Goal: Information Seeking & Learning: Learn about a topic

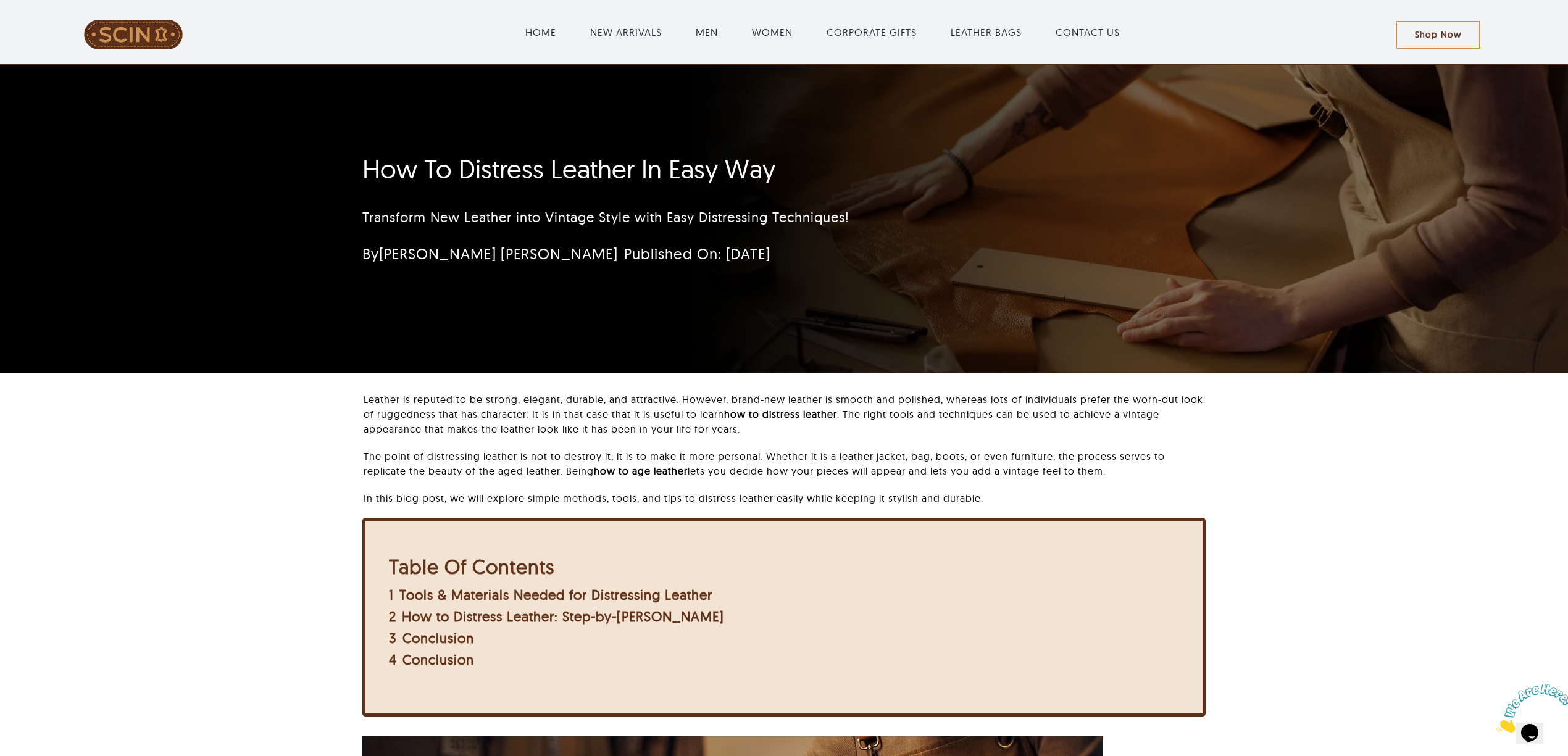
click at [1149, 341] on div "How To Distress Leather In Easy Way Transform New Leather into Vintage Style wi…" at bounding box center [784, 219] width 877 height 309
click at [1245, 326] on div "How To Distress Leather In Easy Way Transform New Leather into Vintage Style wi…" at bounding box center [784, 219] width 1568 height 309
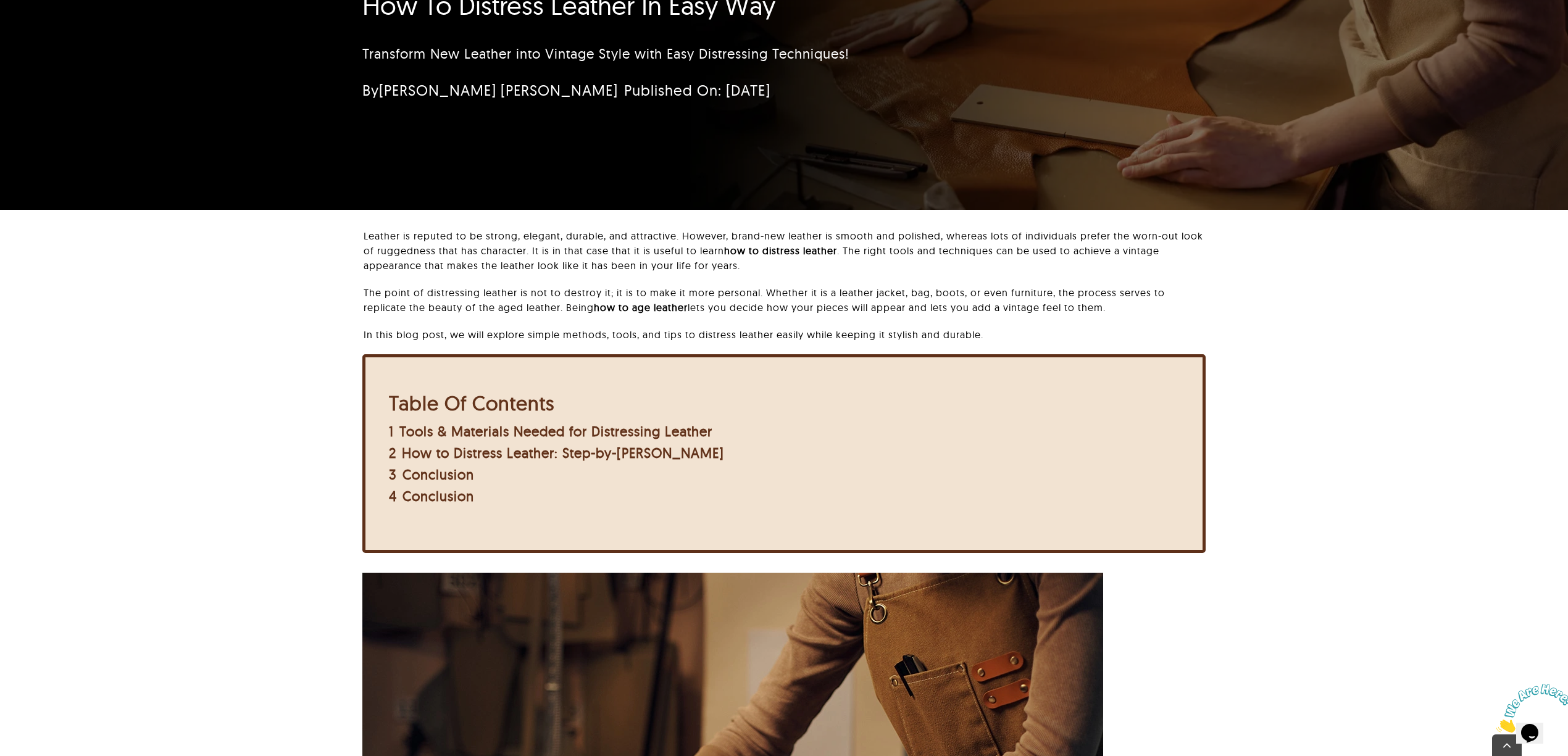
scroll to position [164, 0]
click at [1241, 401] on div "Leather is reputed to be strong, elegant, durable, and attractive. However, bra…" at bounding box center [784, 400] width 1438 height 345
click at [1329, 312] on div "Leather is reputed to be strong, elegant, durable, and attractive. However, bra…" at bounding box center [784, 400] width 1438 height 345
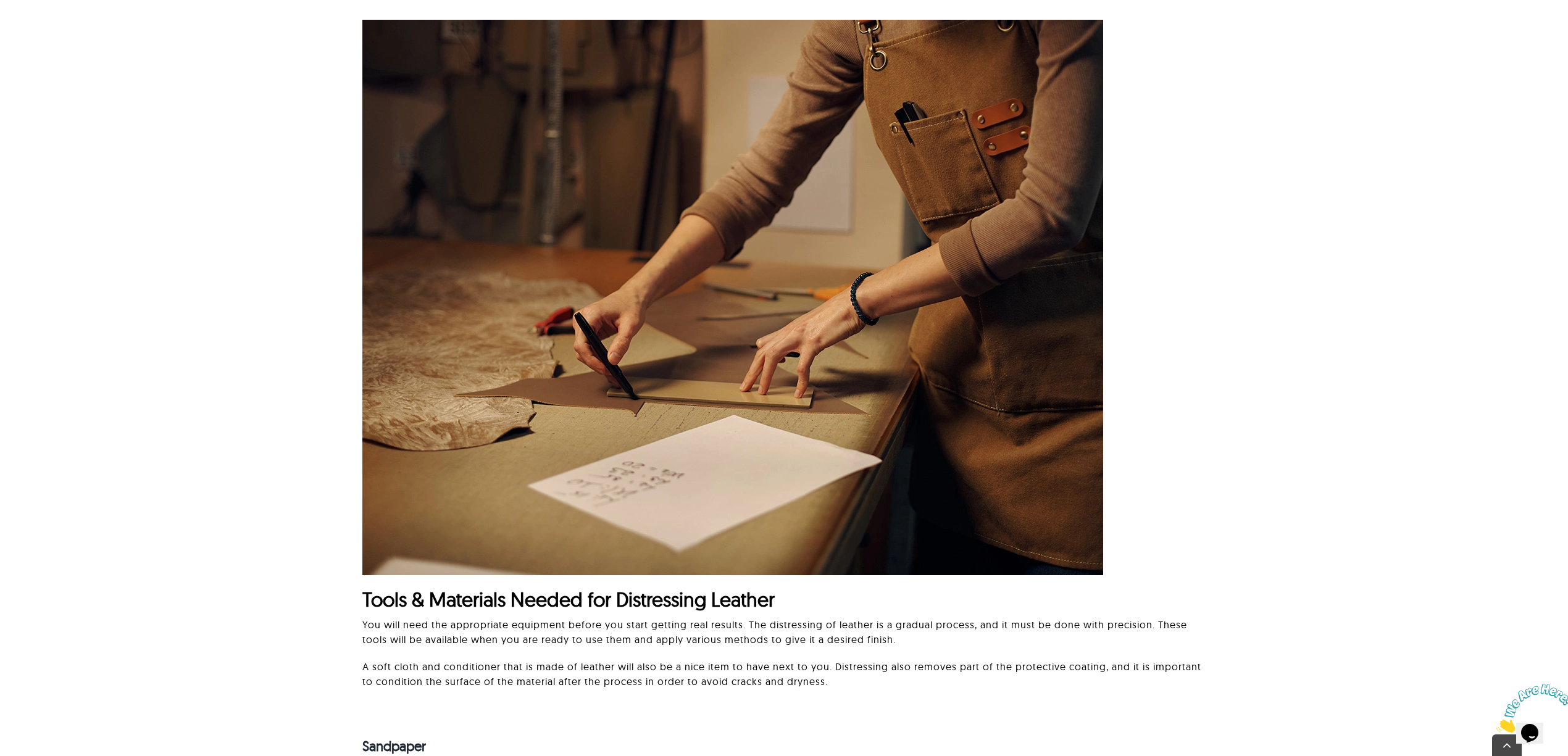
scroll to position [740, 0]
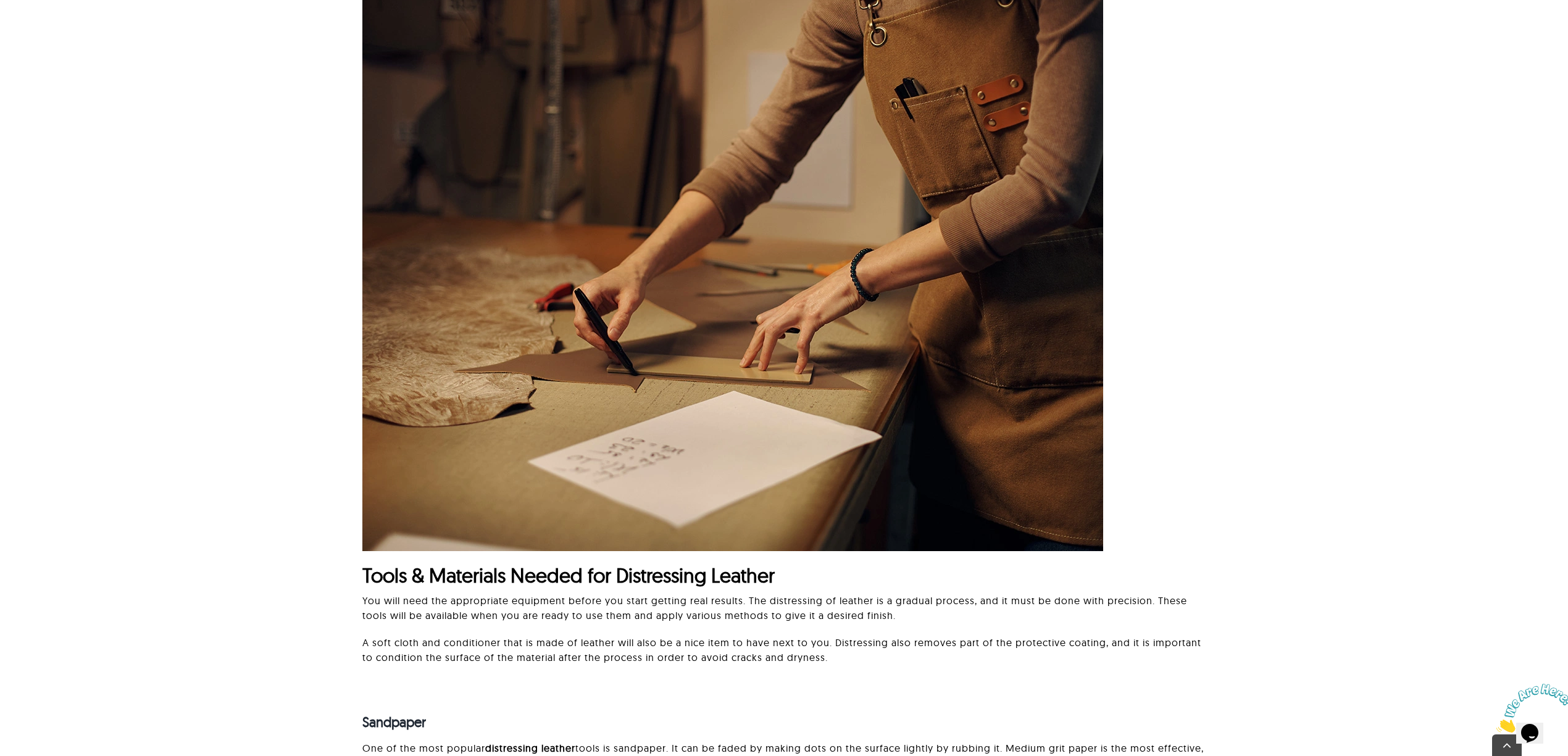
click at [1318, 372] on div "Tools & Materials Needed for Distressing Leather You will need the appropriate …" at bounding box center [784, 337] width 1438 height 681
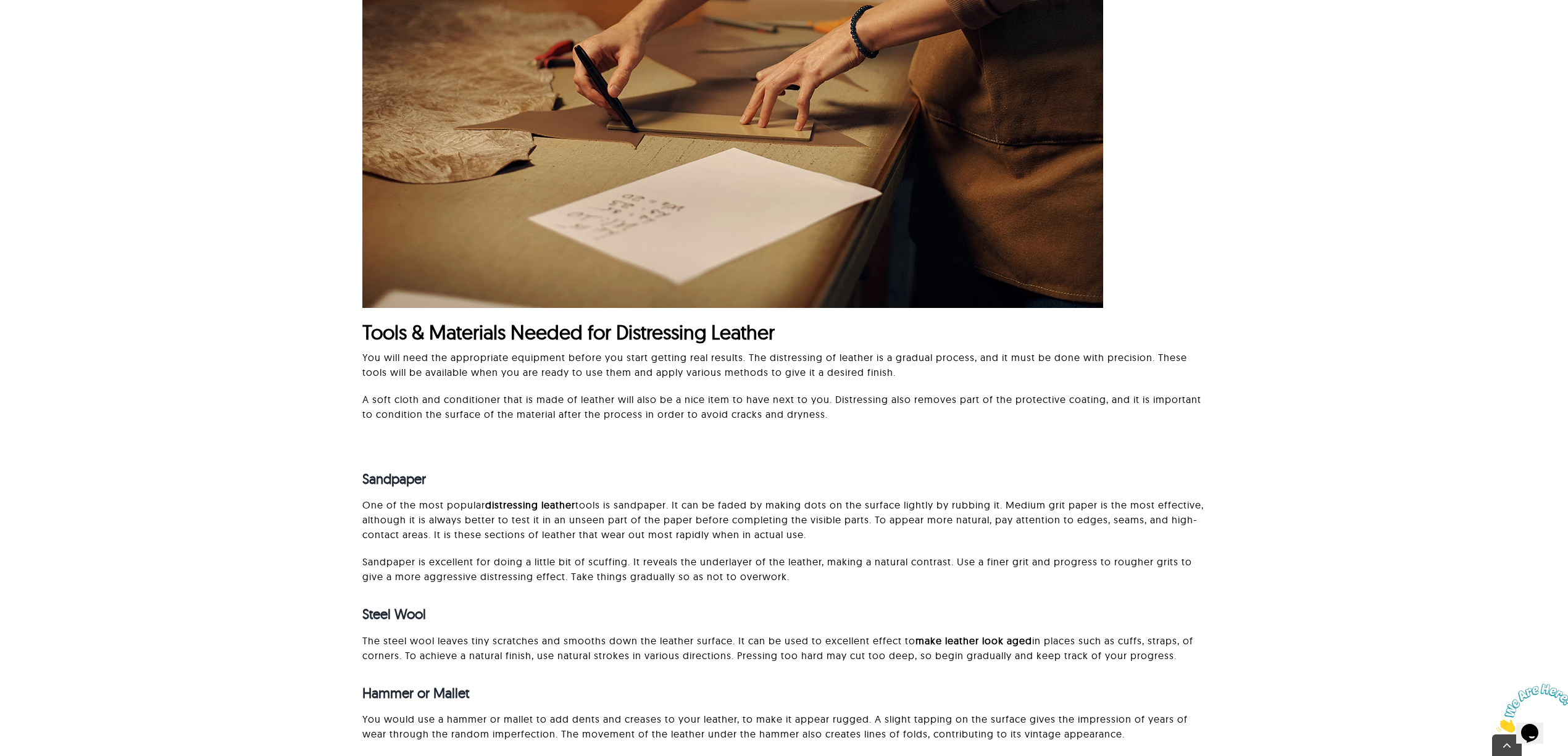
scroll to position [987, 0]
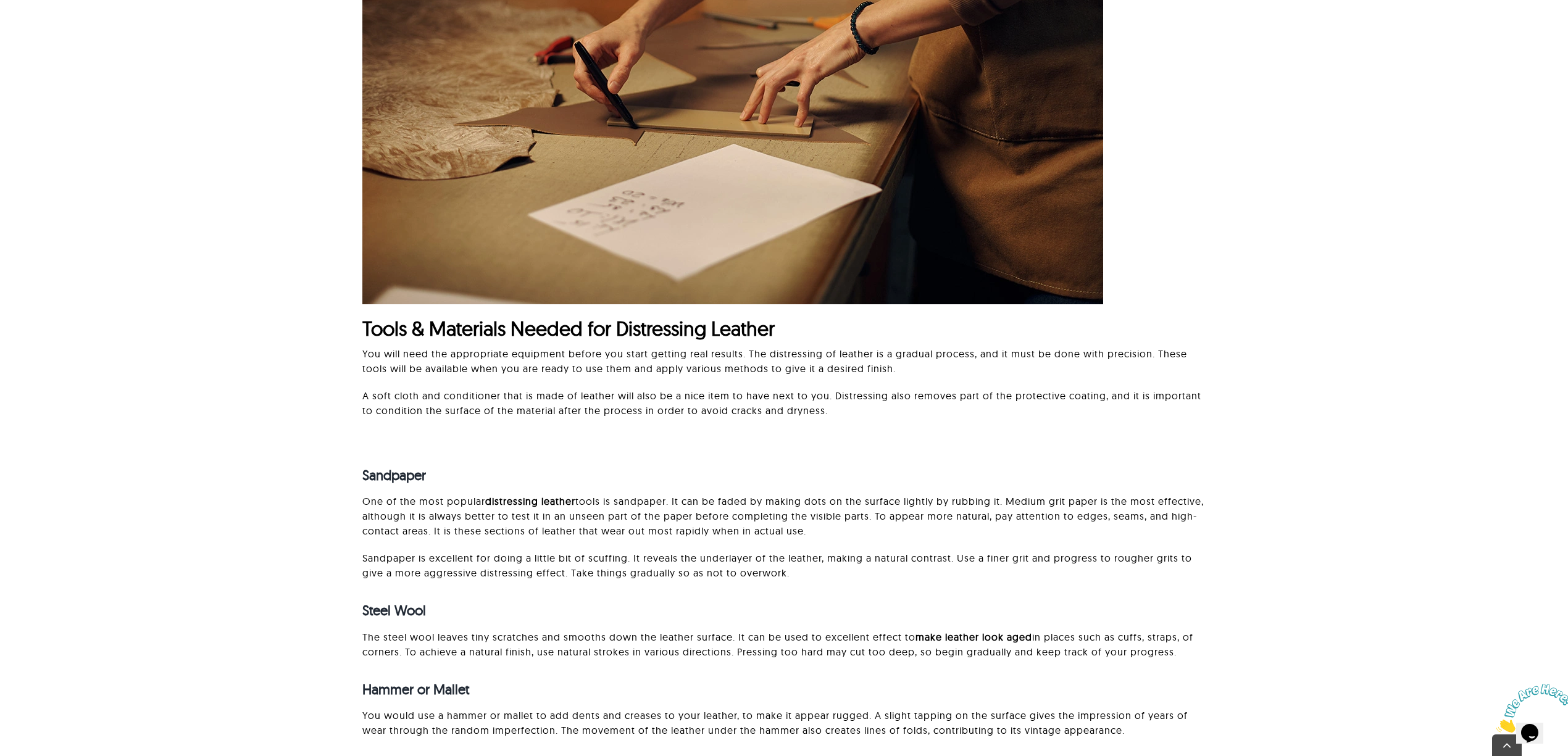
click at [1413, 357] on div "Tools & Materials Needed for Distressing Leather You will need the appropriate …" at bounding box center [784, 90] width 1438 height 681
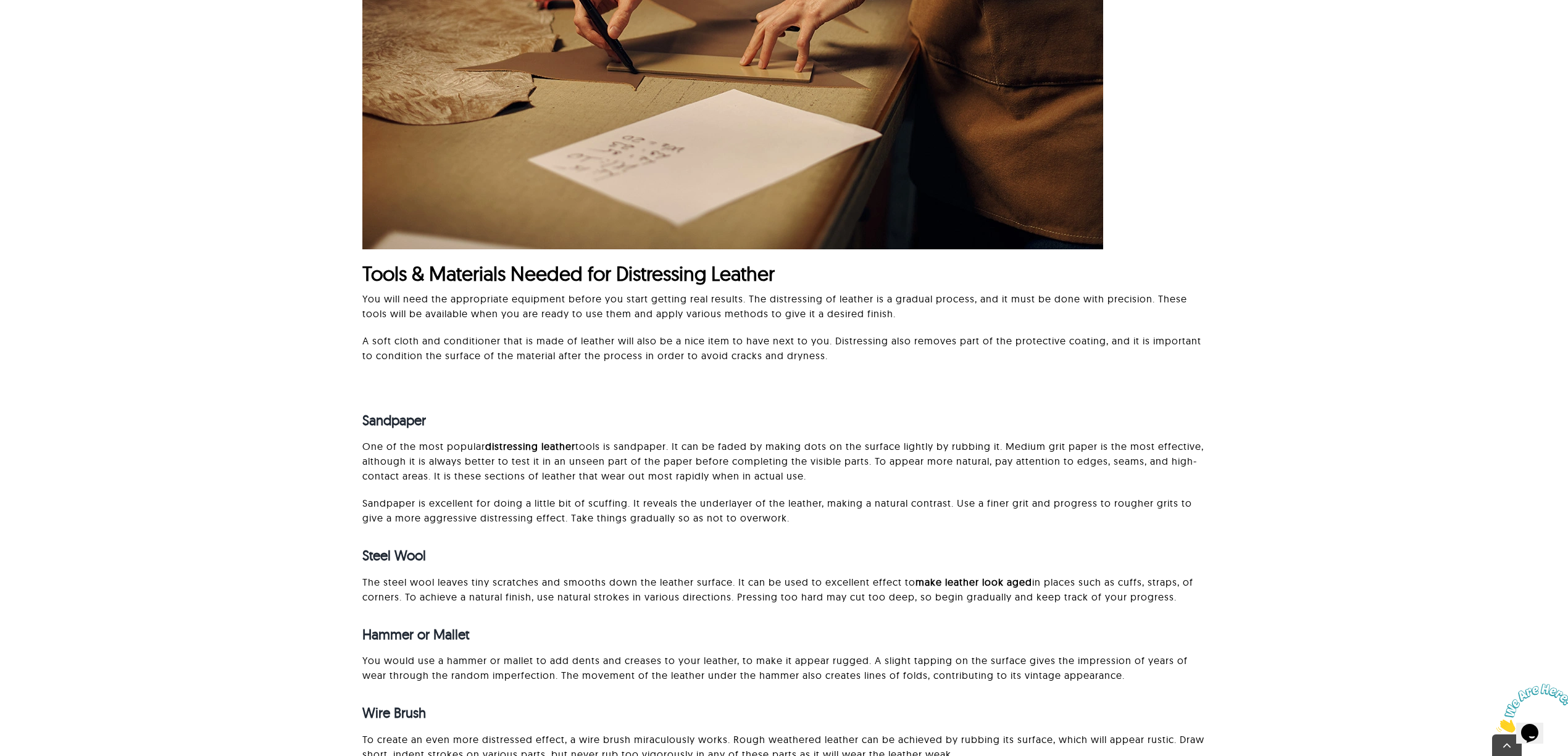
scroll to position [1152, 0]
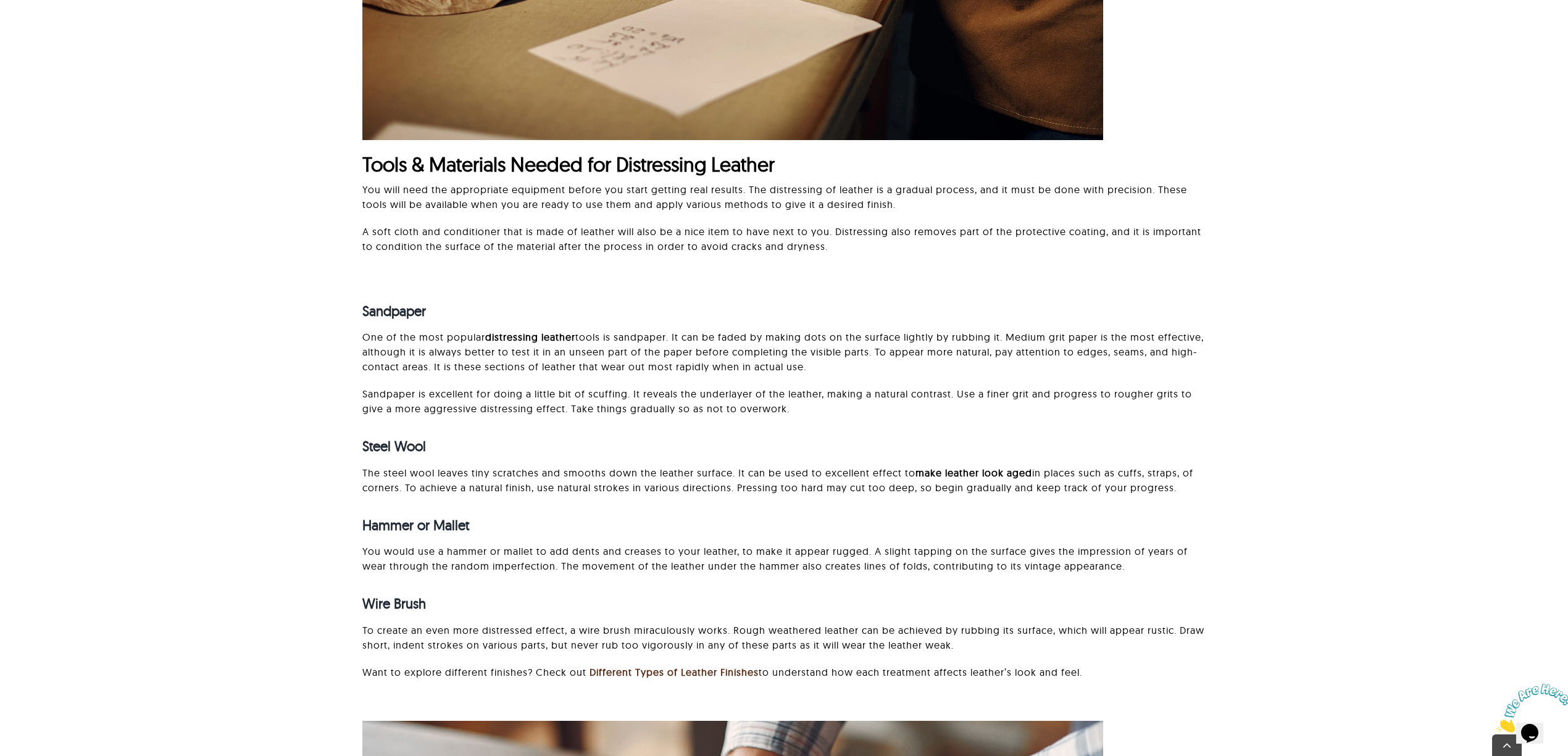
click at [1341, 378] on div "Sandpaper One of the most popular distressing leather tools is sandpaper. It ca…" at bounding box center [784, 484] width 1438 height 438
click at [400, 280] on div "Sandpaper One of the most popular distressing leather tools is sandpaper. It ca…" at bounding box center [784, 478] width 843 height 426
click at [1212, 380] on div "Sandpaper One of the most popular distressing leather tools is sandpaper. It ca…" at bounding box center [784, 484] width 1438 height 438
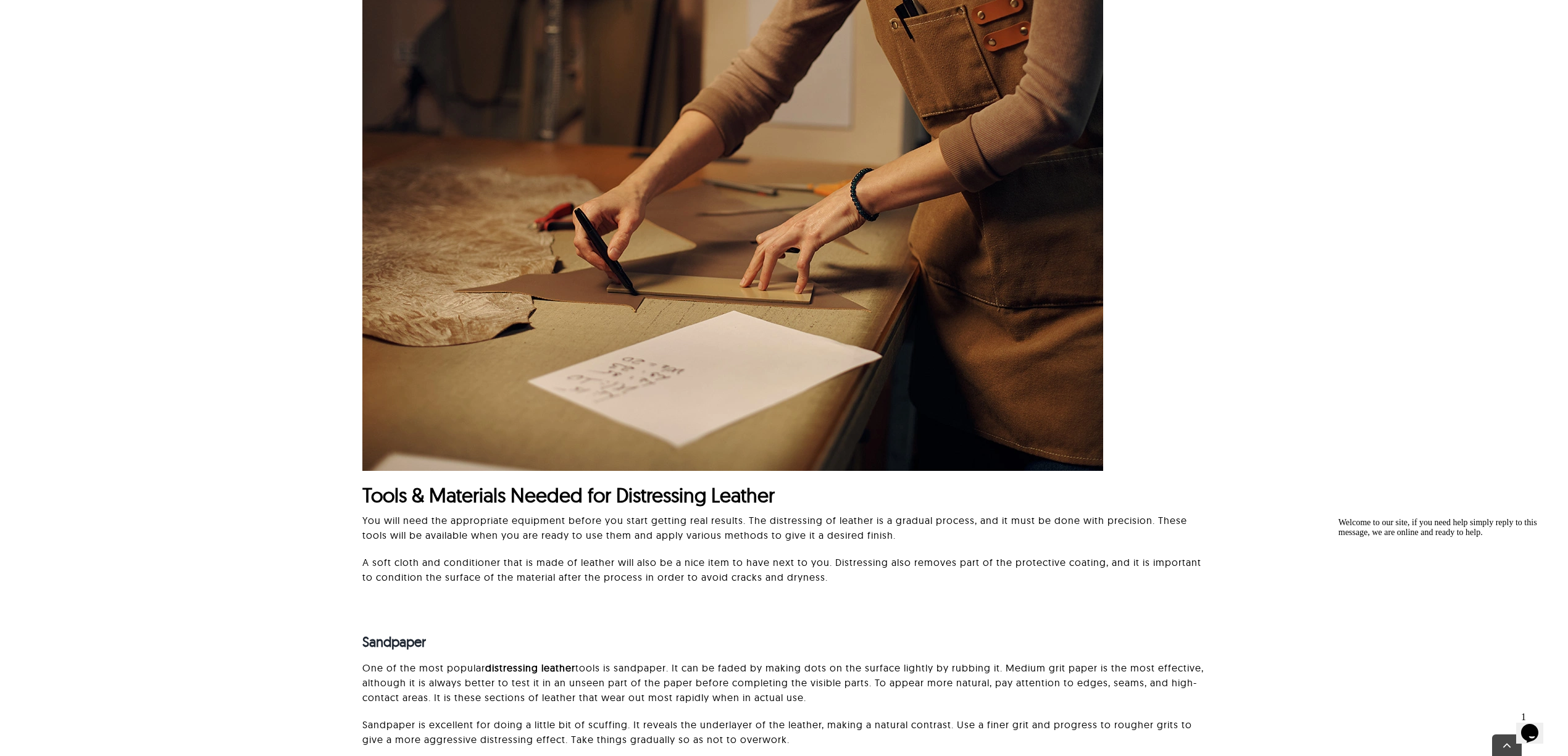
scroll to position [958, 0]
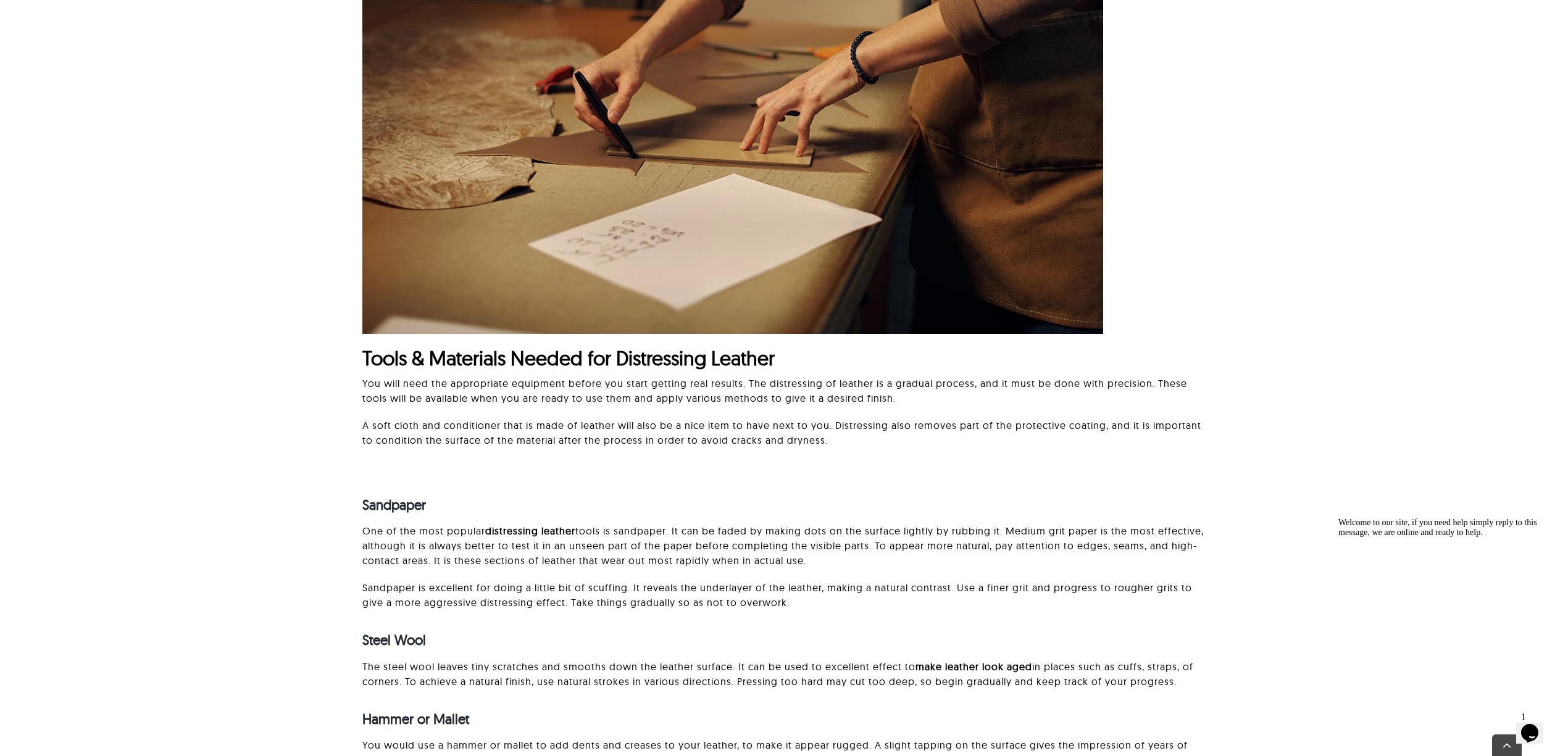
click at [386, 455] on div "You will need the appropriate equipment before you start getting real results. …" at bounding box center [784, 417] width 843 height 84
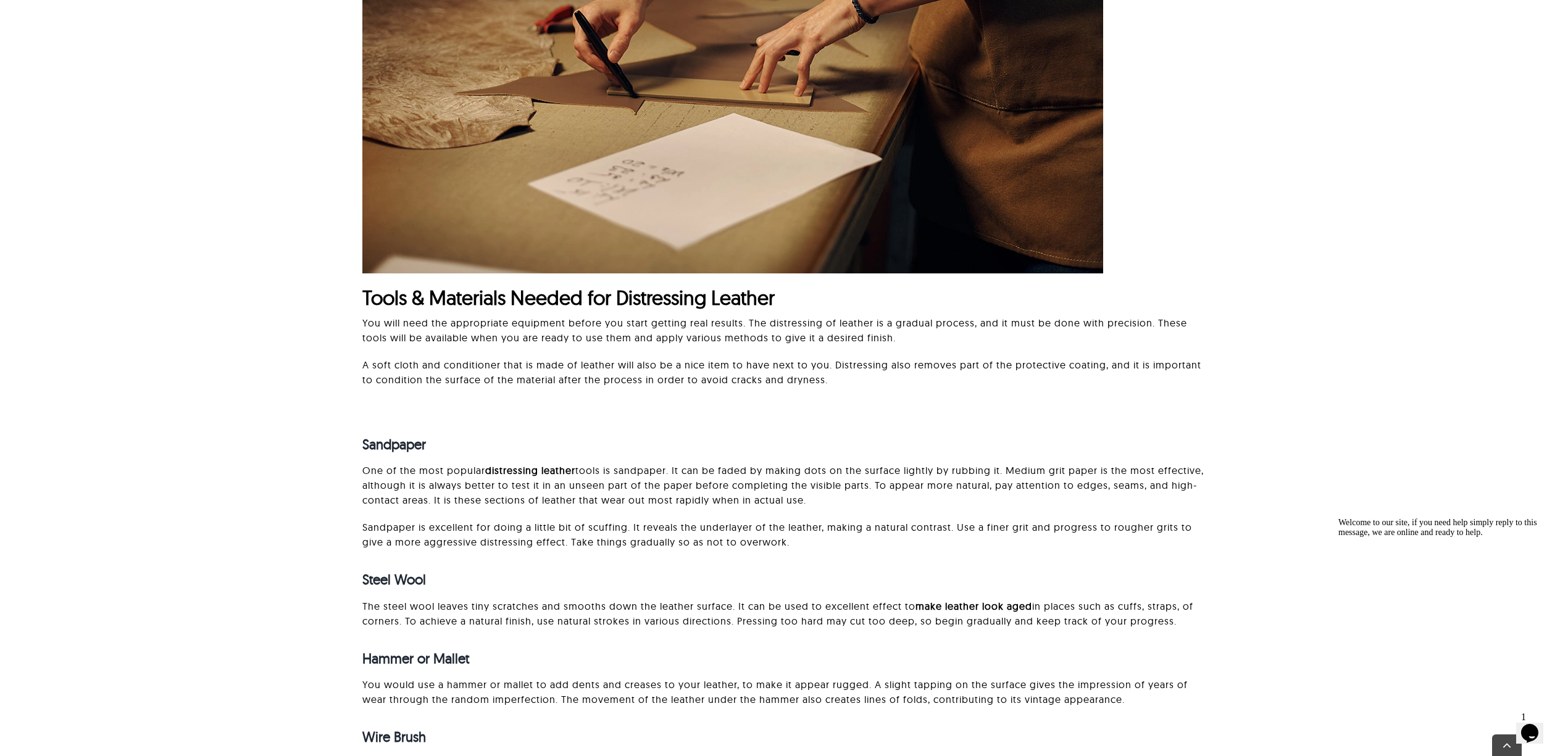
scroll to position [1122, 0]
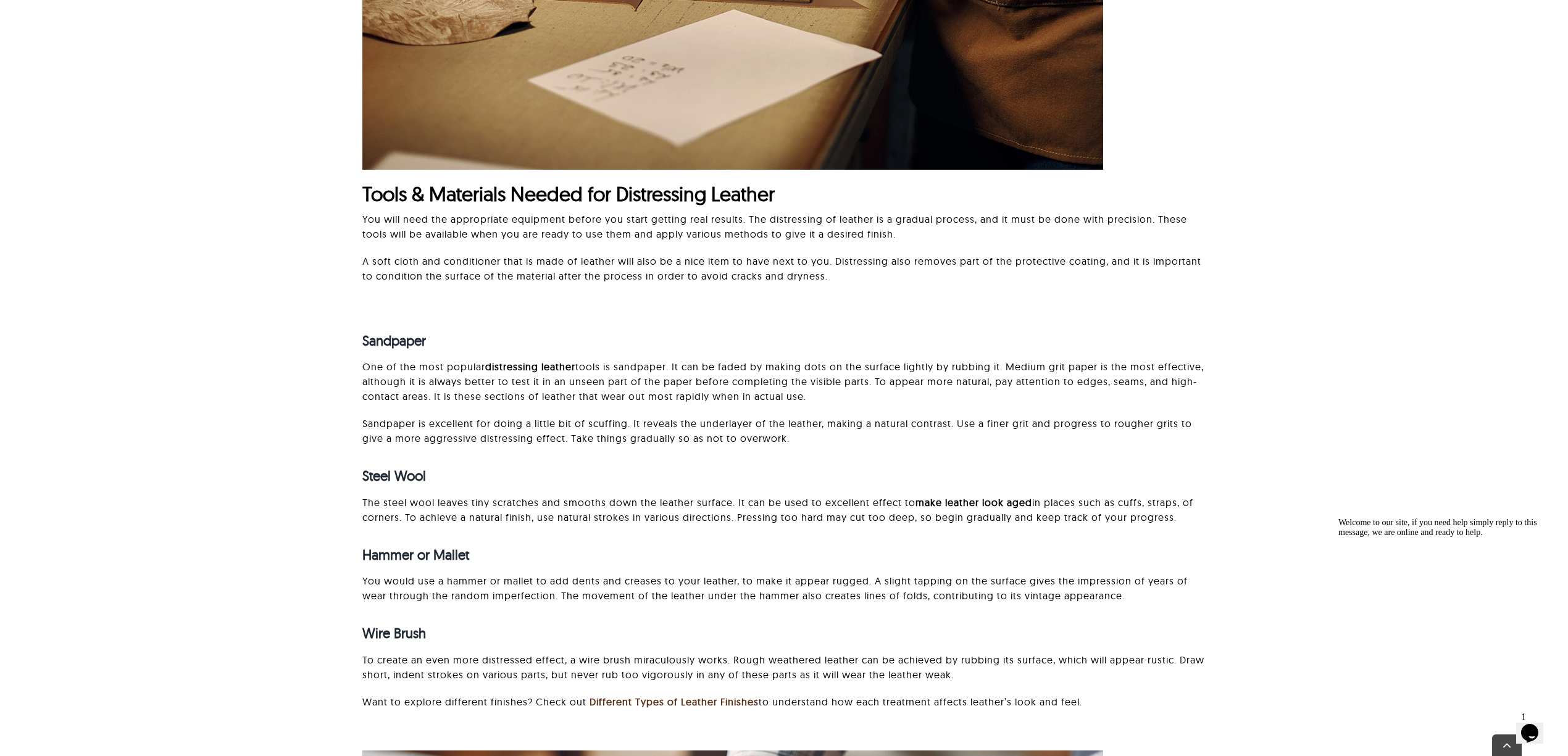
click at [1345, 374] on div "Sandpaper One of the most popular distressing leather tools is sandpaper. It ca…" at bounding box center [784, 514] width 1438 height 438
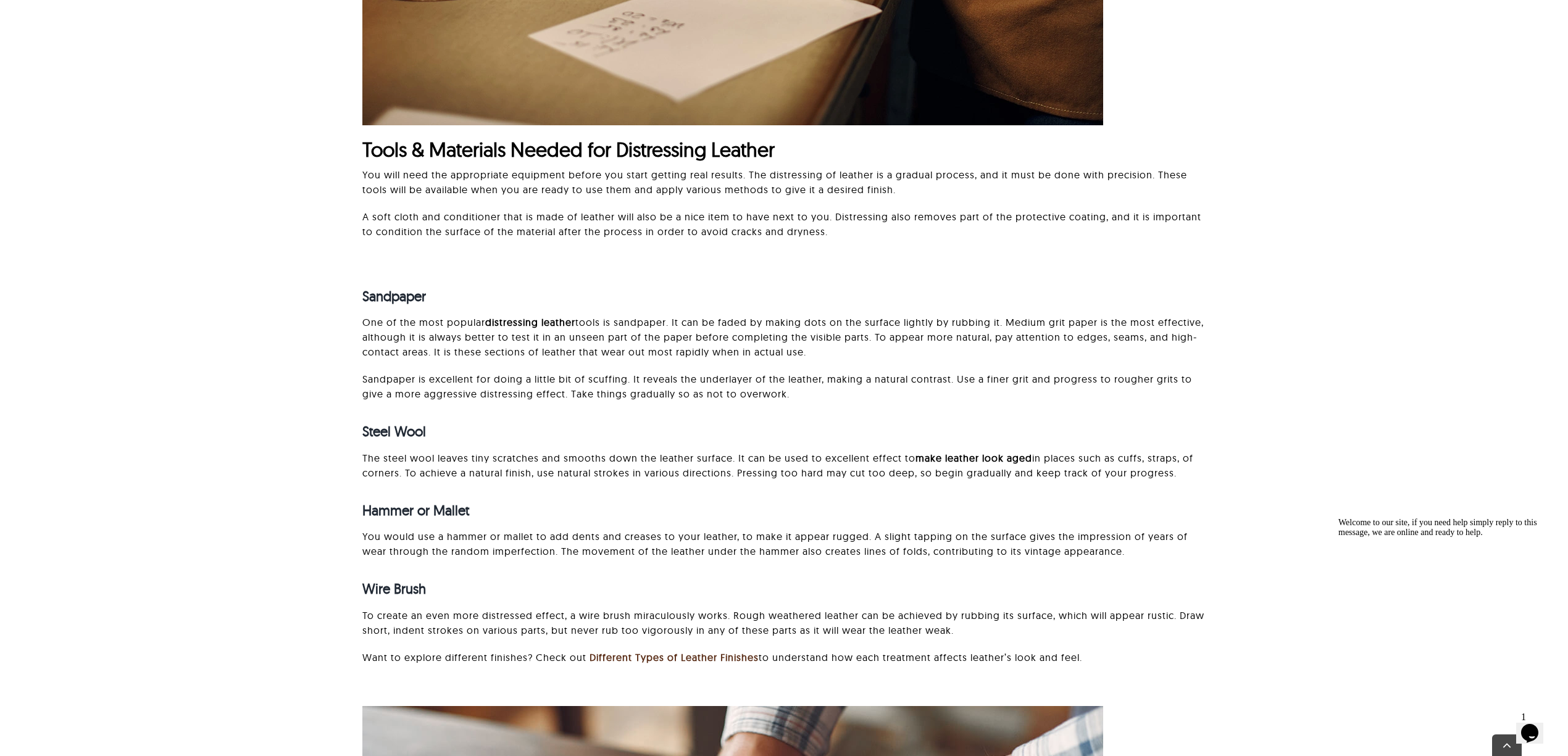
scroll to position [1204, 0]
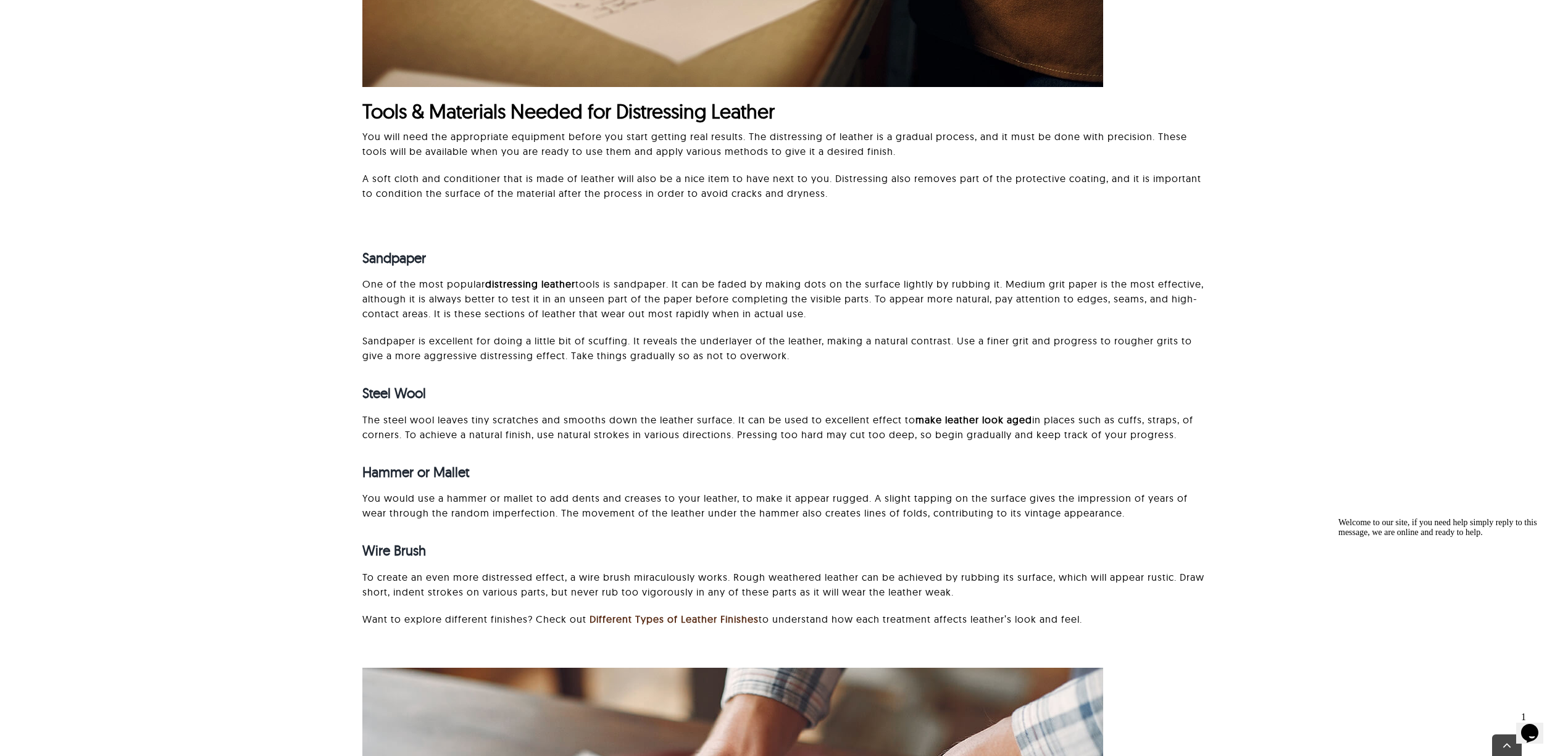
click at [1040, 380] on div "Steel Wool" at bounding box center [784, 394] width 843 height 57
click at [553, 335] on p "Sandpaper is excellent for doing a little bit of scuffing. It reveals the under…" at bounding box center [784, 348] width 843 height 30
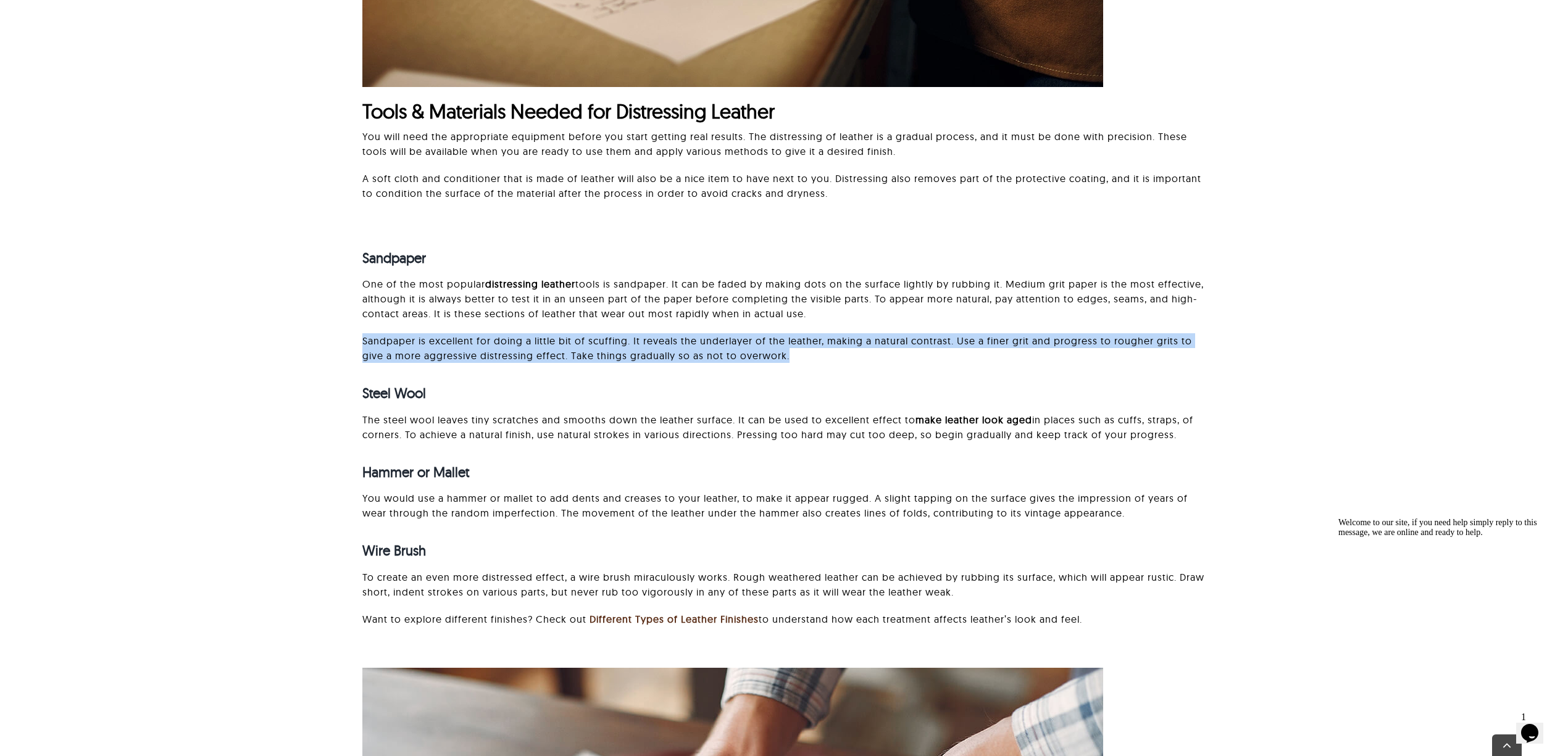
click at [553, 335] on p "Sandpaper is excellent for doing a little bit of scuffing. It reveals the under…" at bounding box center [784, 348] width 843 height 30
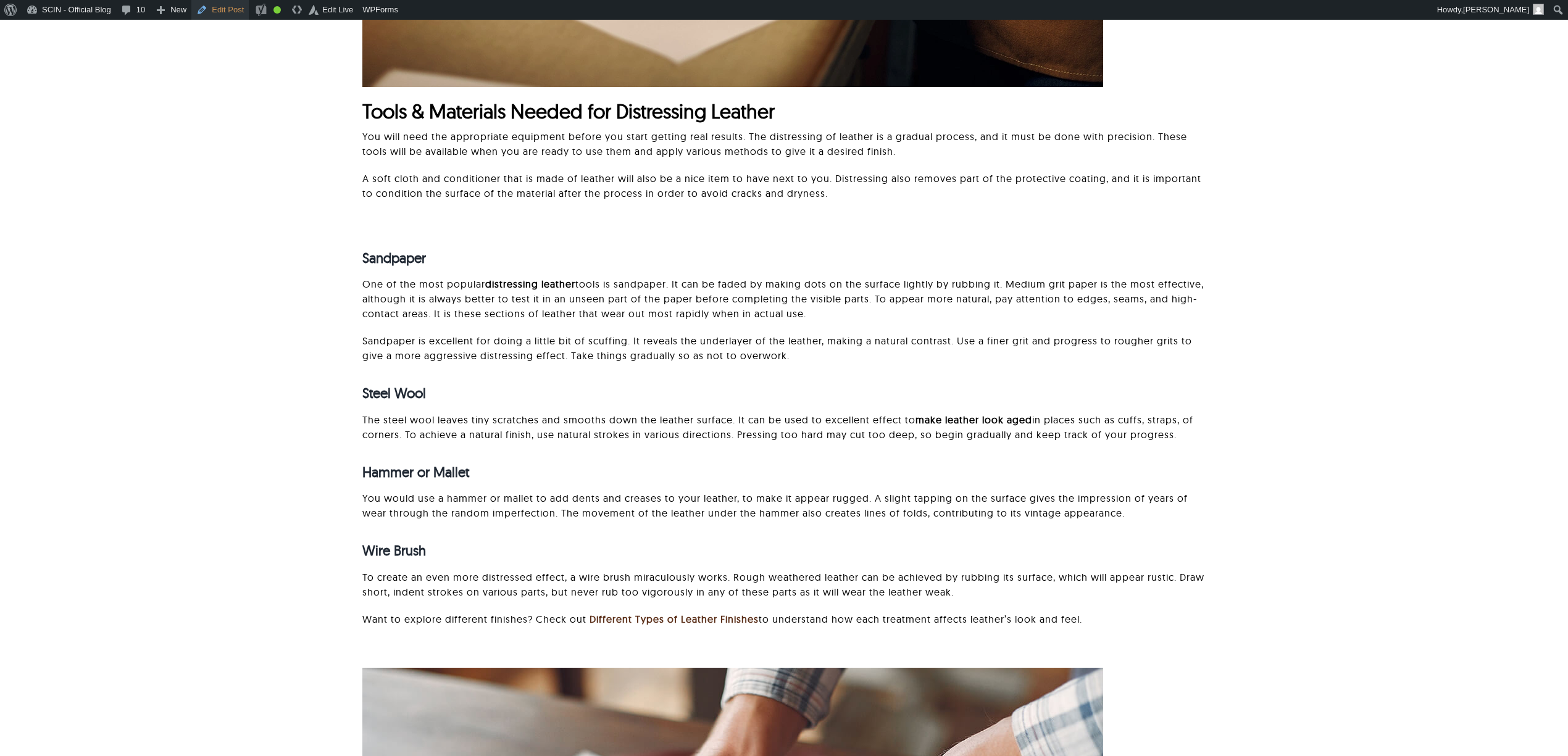
click at [213, 13] on link "Edit Post" at bounding box center [220, 9] width 57 height 20
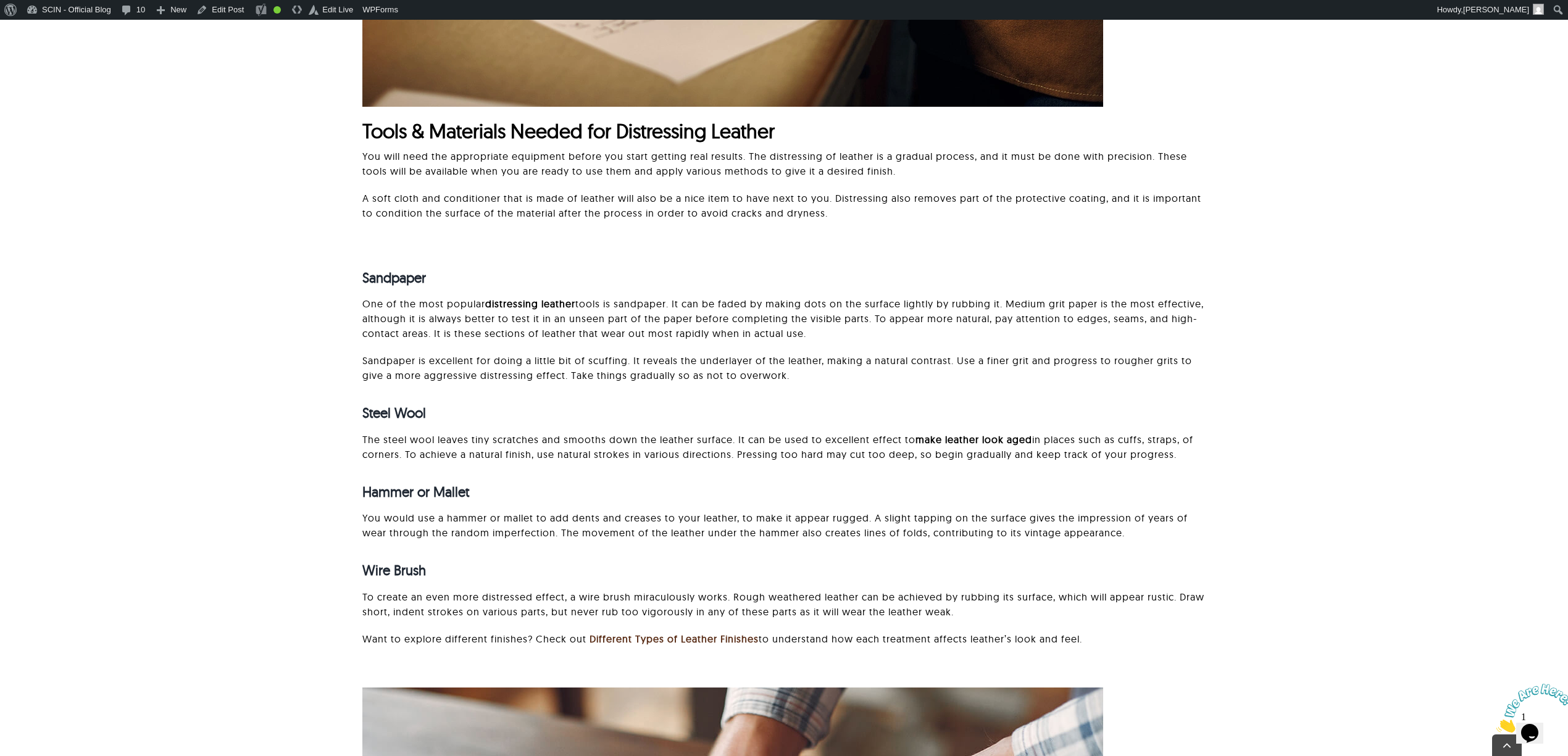
click at [391, 378] on p "Sandpaper is excellent for doing a little bit of scuffing. It reveals the under…" at bounding box center [784, 368] width 843 height 30
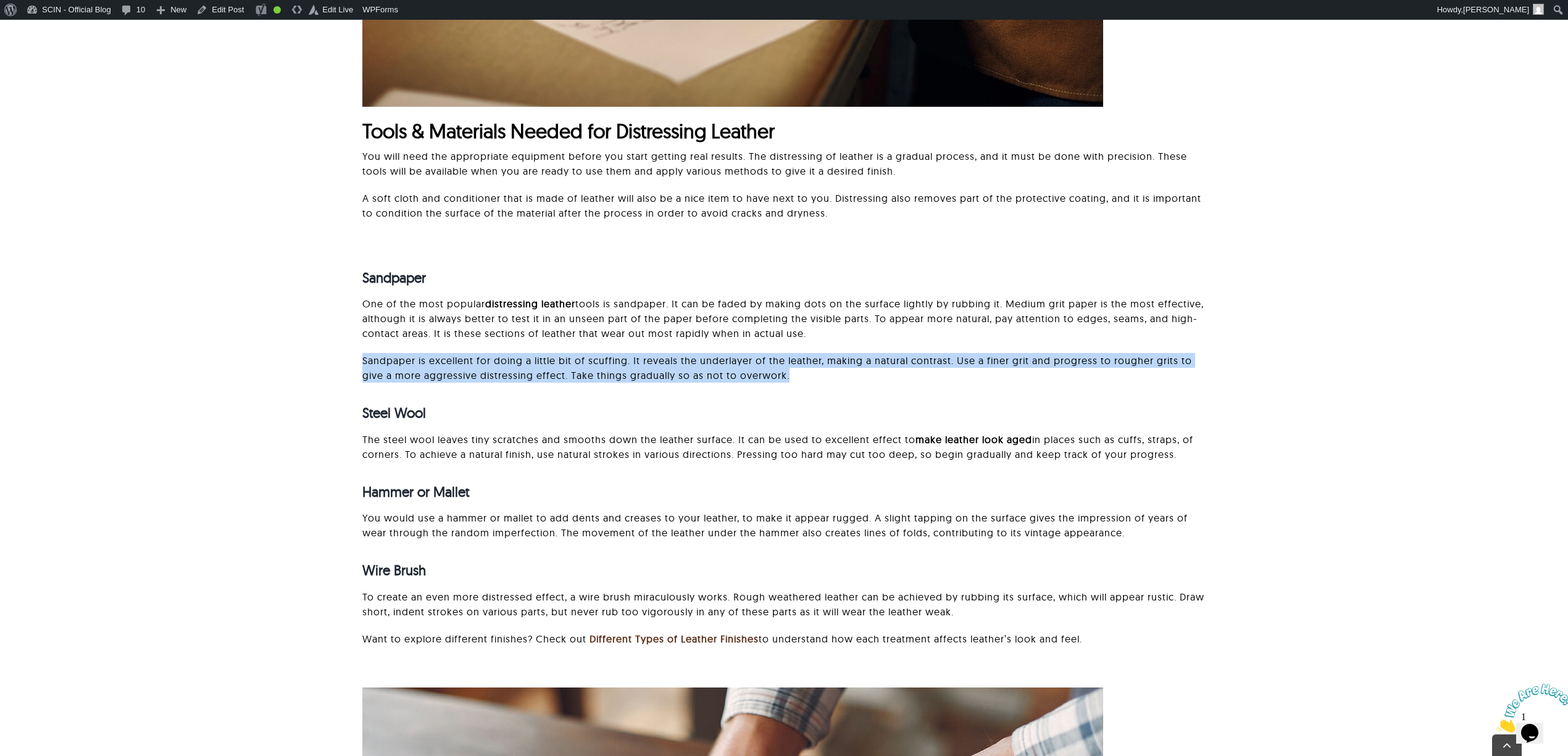
click at [391, 378] on p "Sandpaper is excellent for doing a little bit of scuffing. It reveals the under…" at bounding box center [784, 368] width 843 height 30
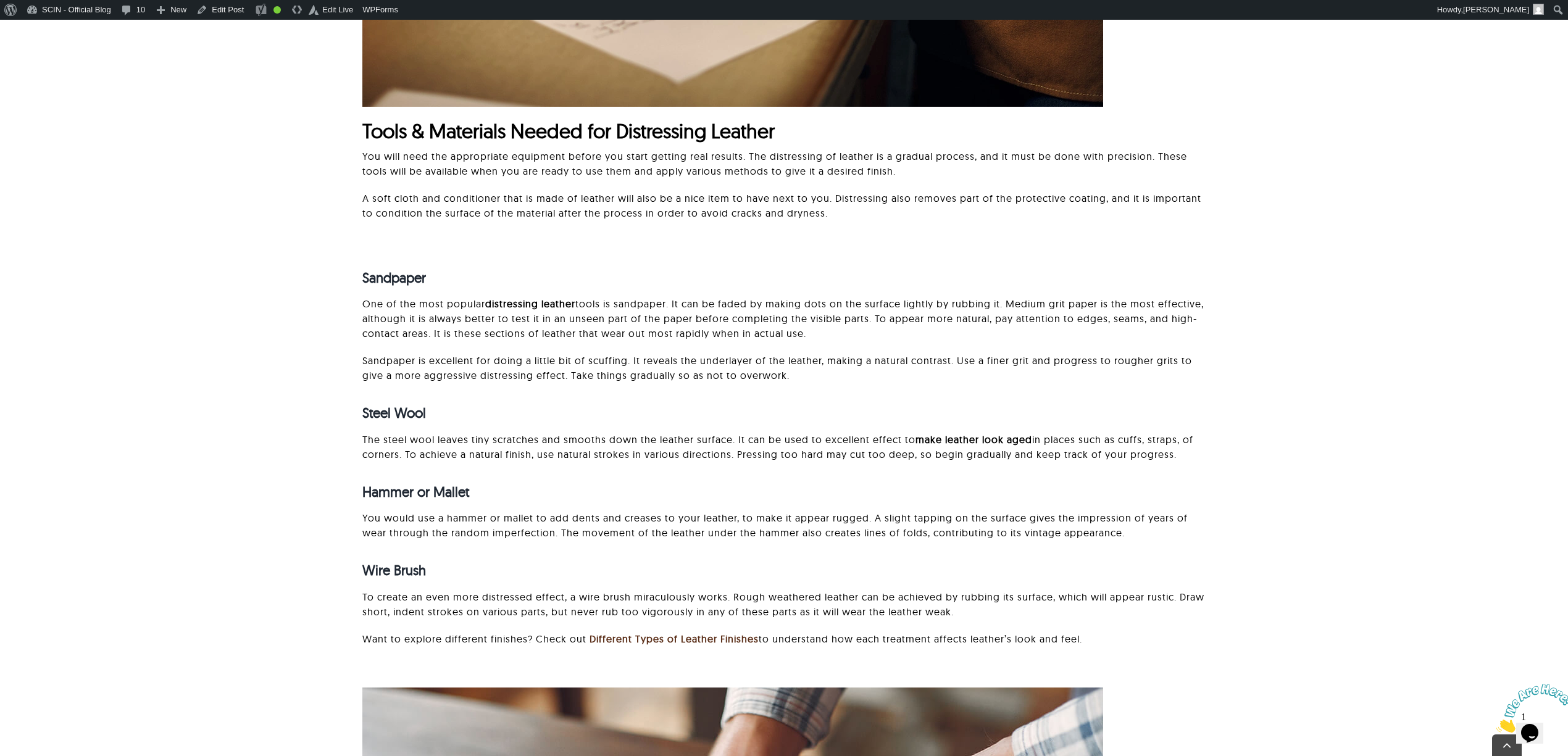
click at [1322, 426] on div "Sandpaper One of the most popular distressing leather tools is sandpaper. It ca…" at bounding box center [784, 451] width 1438 height 438
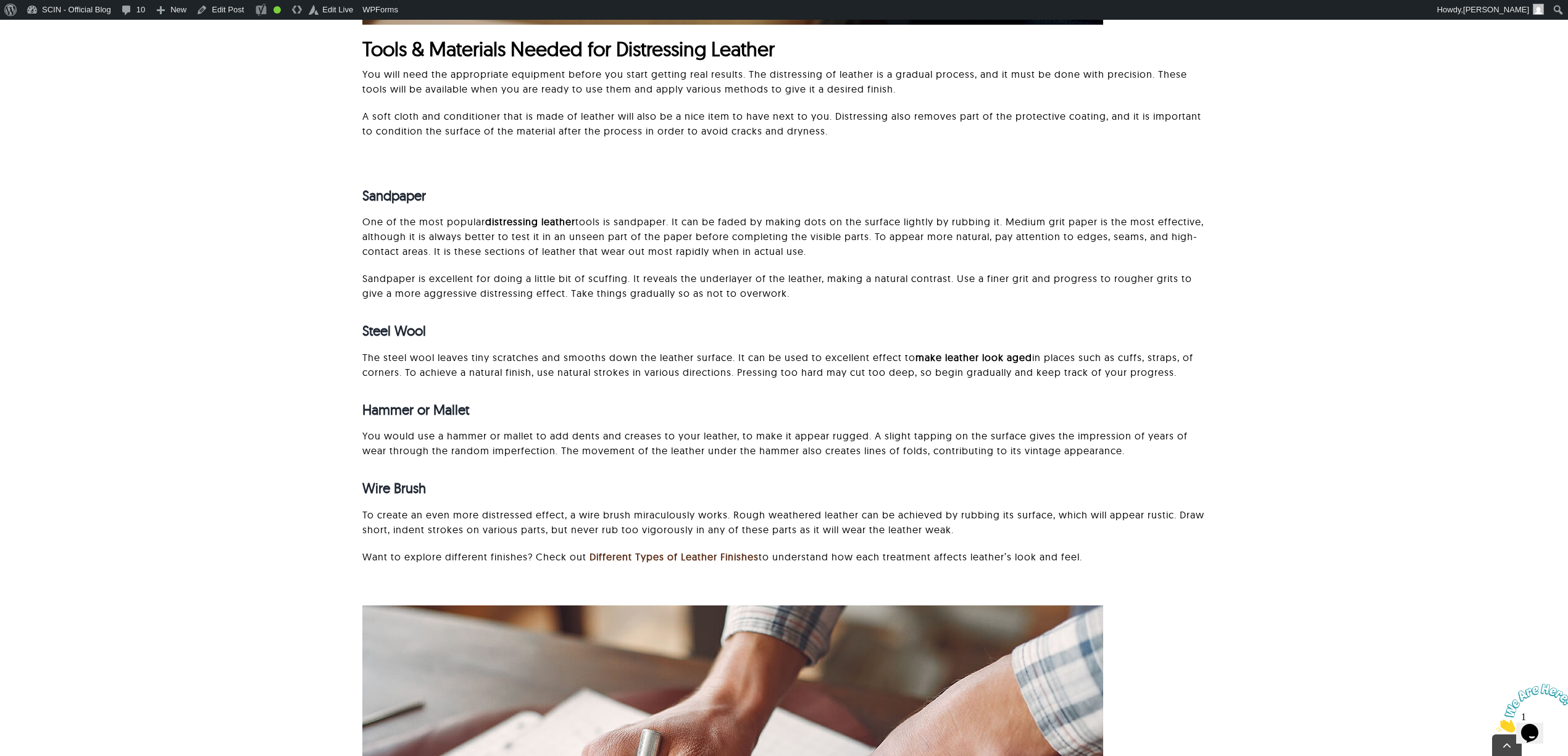
click at [1310, 428] on div "Sandpaper One of the most popular distressing leather tools is sandpaper. It ca…" at bounding box center [784, 369] width 1438 height 438
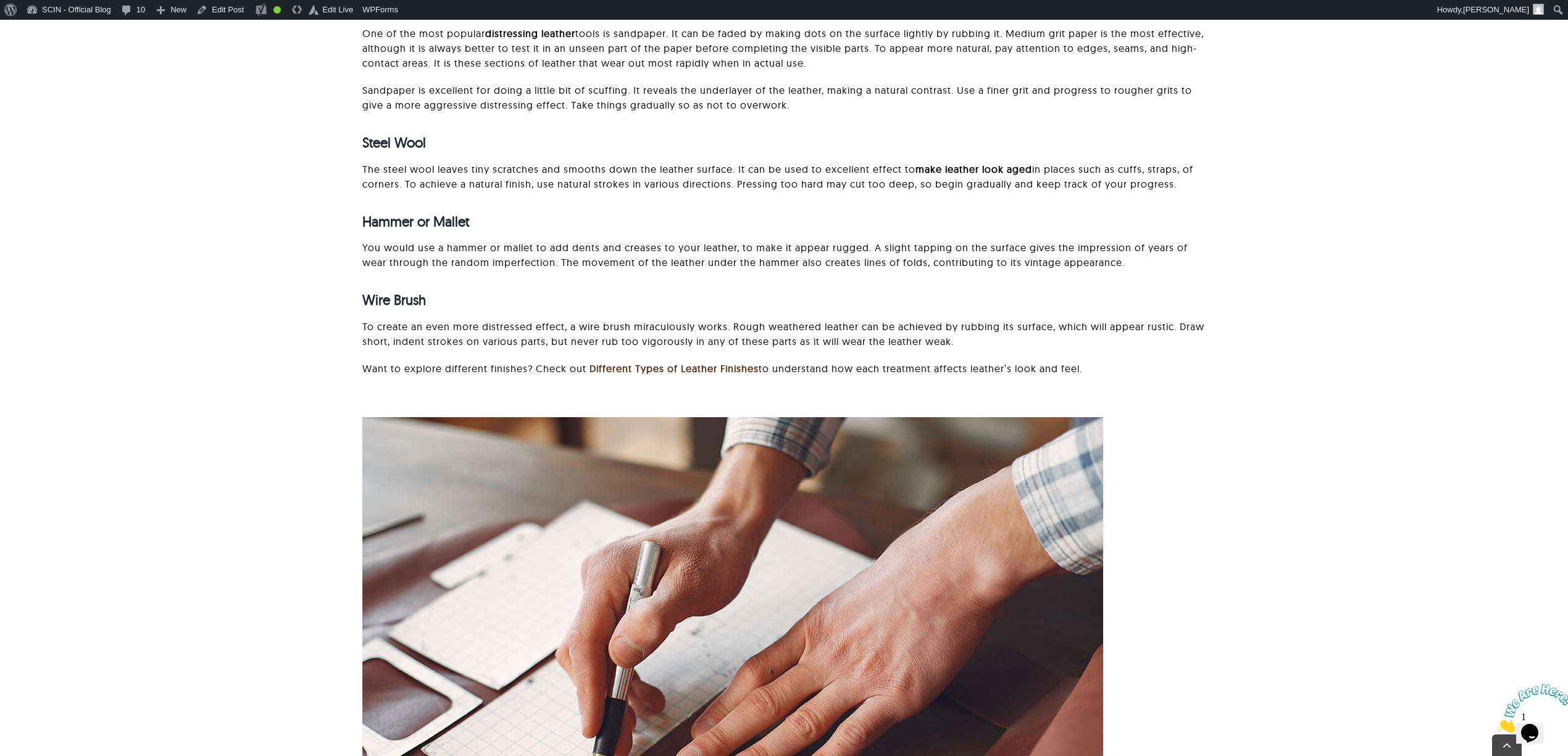
scroll to position [1534, 0]
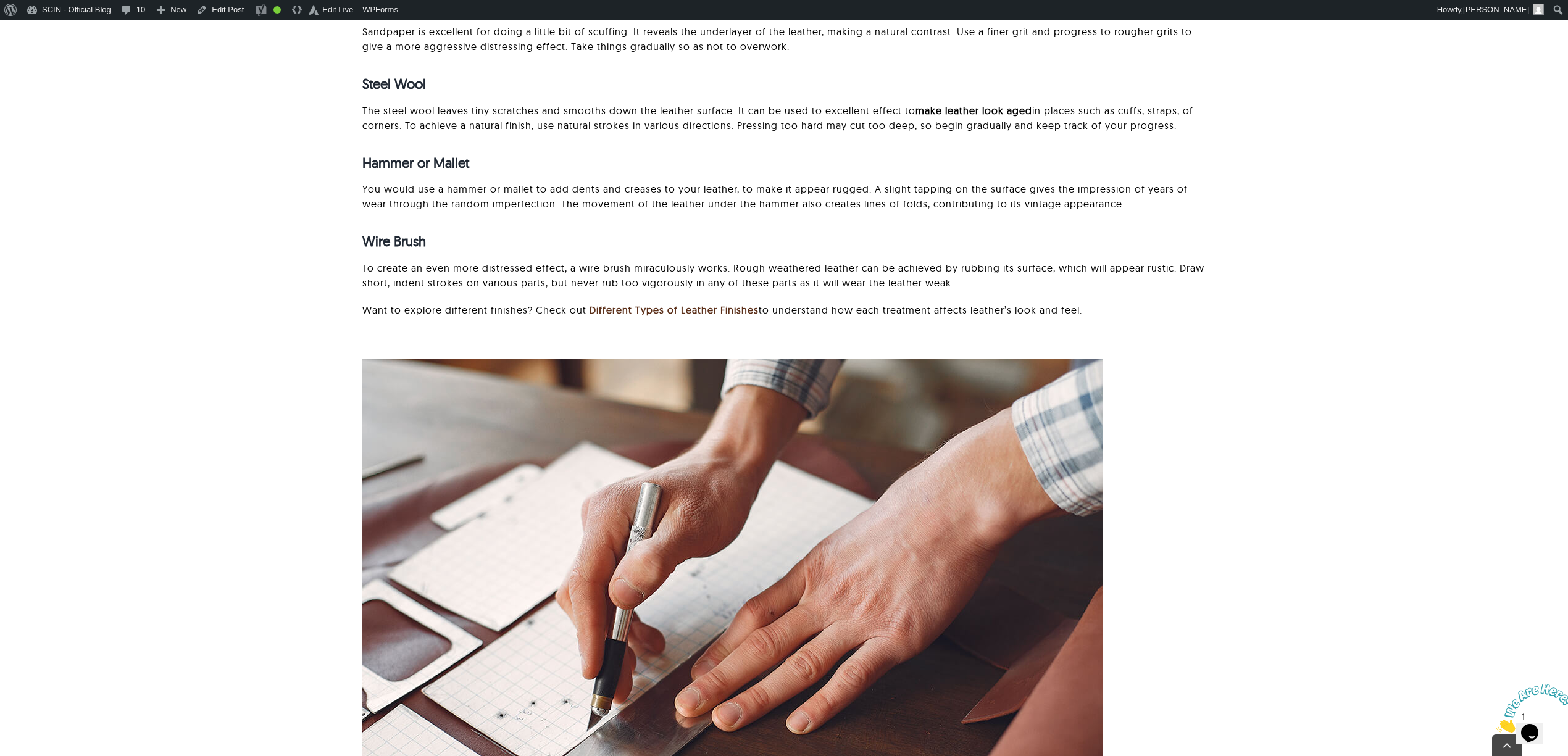
click at [1432, 416] on div "How to Distress Leather: Step-by-Step Guide Leather distressing can be an art a…" at bounding box center [784, 676] width 1438 height 669
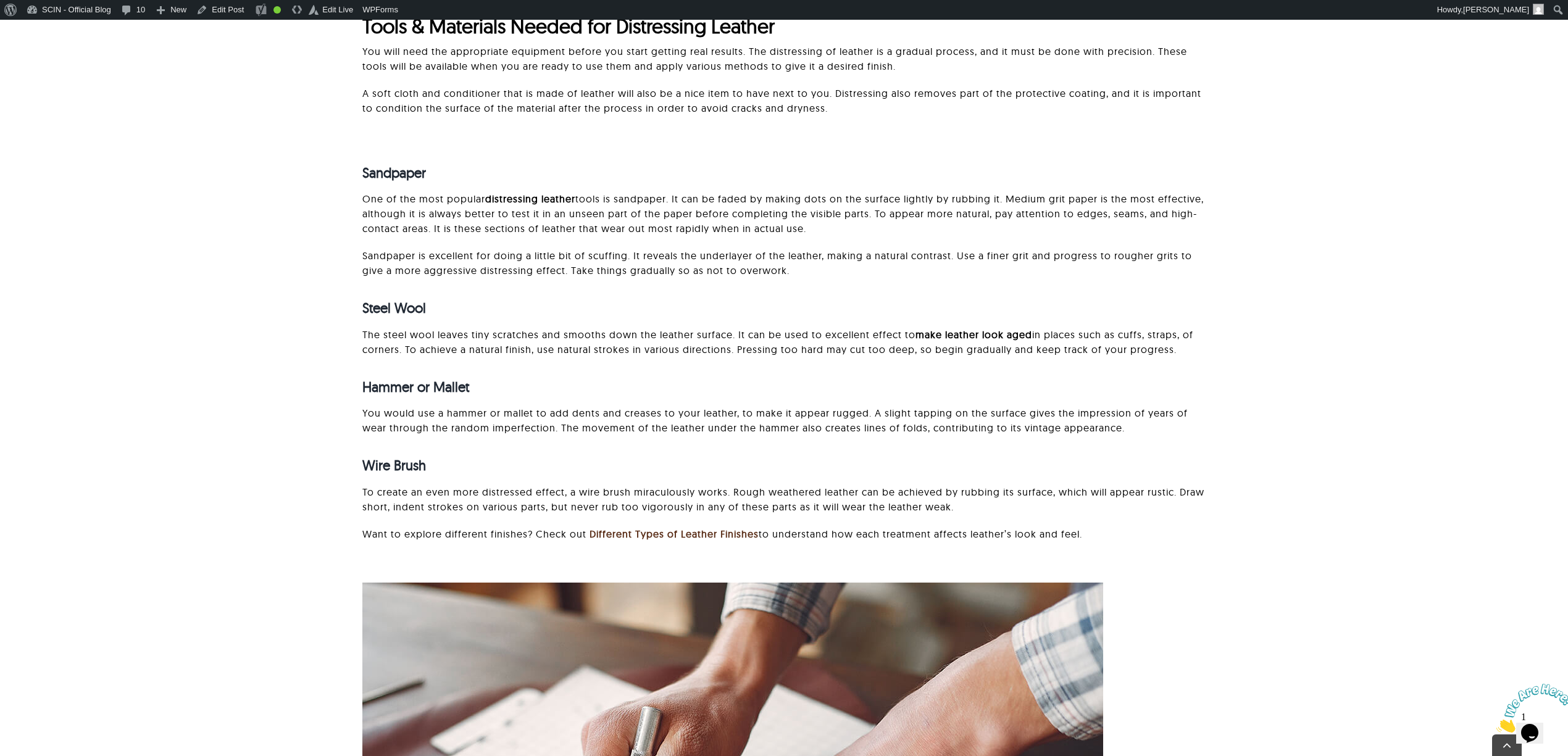
scroll to position [1312, 0]
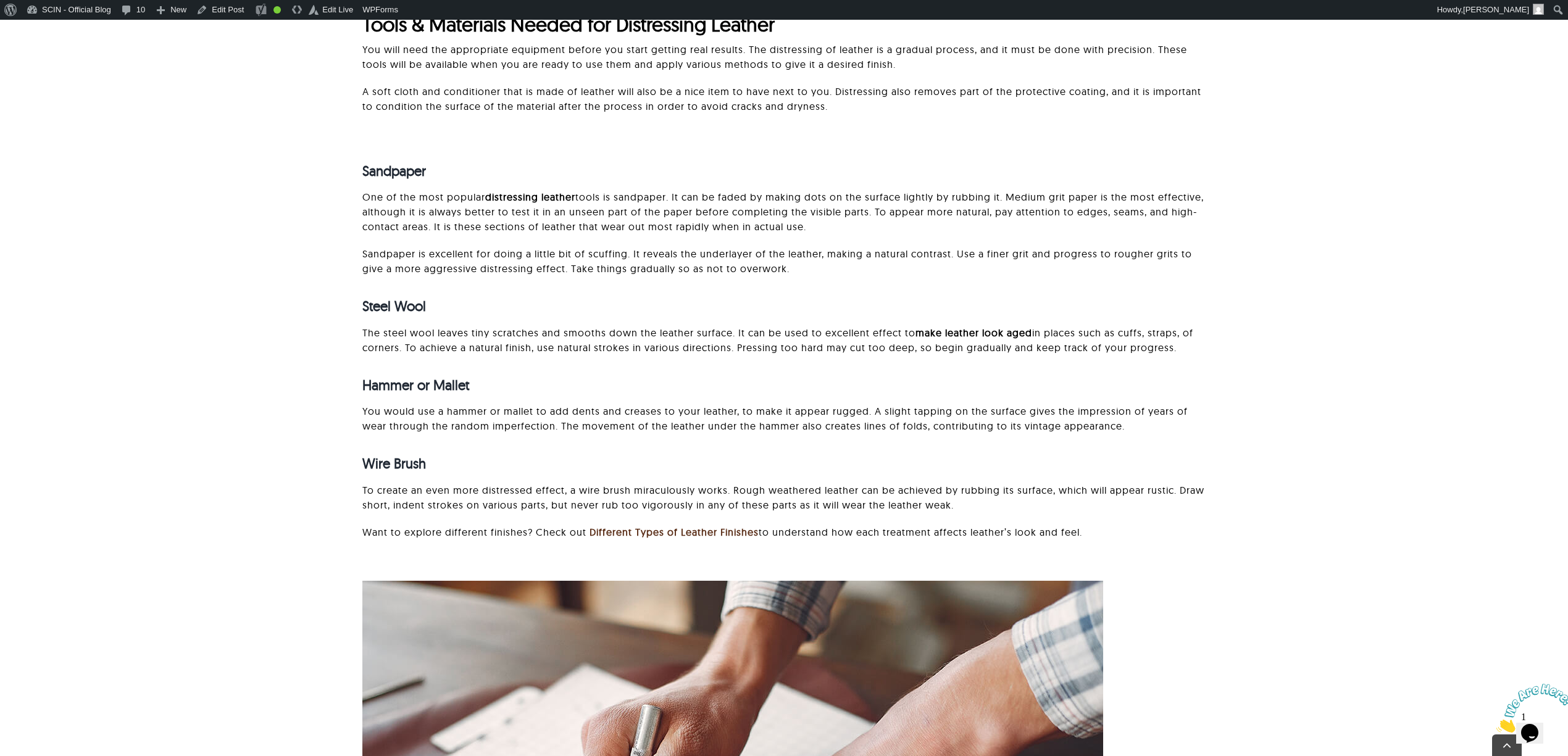
click at [1293, 487] on div "Sandpaper One of the most popular distressing leather tools is sandpaper. It ca…" at bounding box center [784, 345] width 1438 height 438
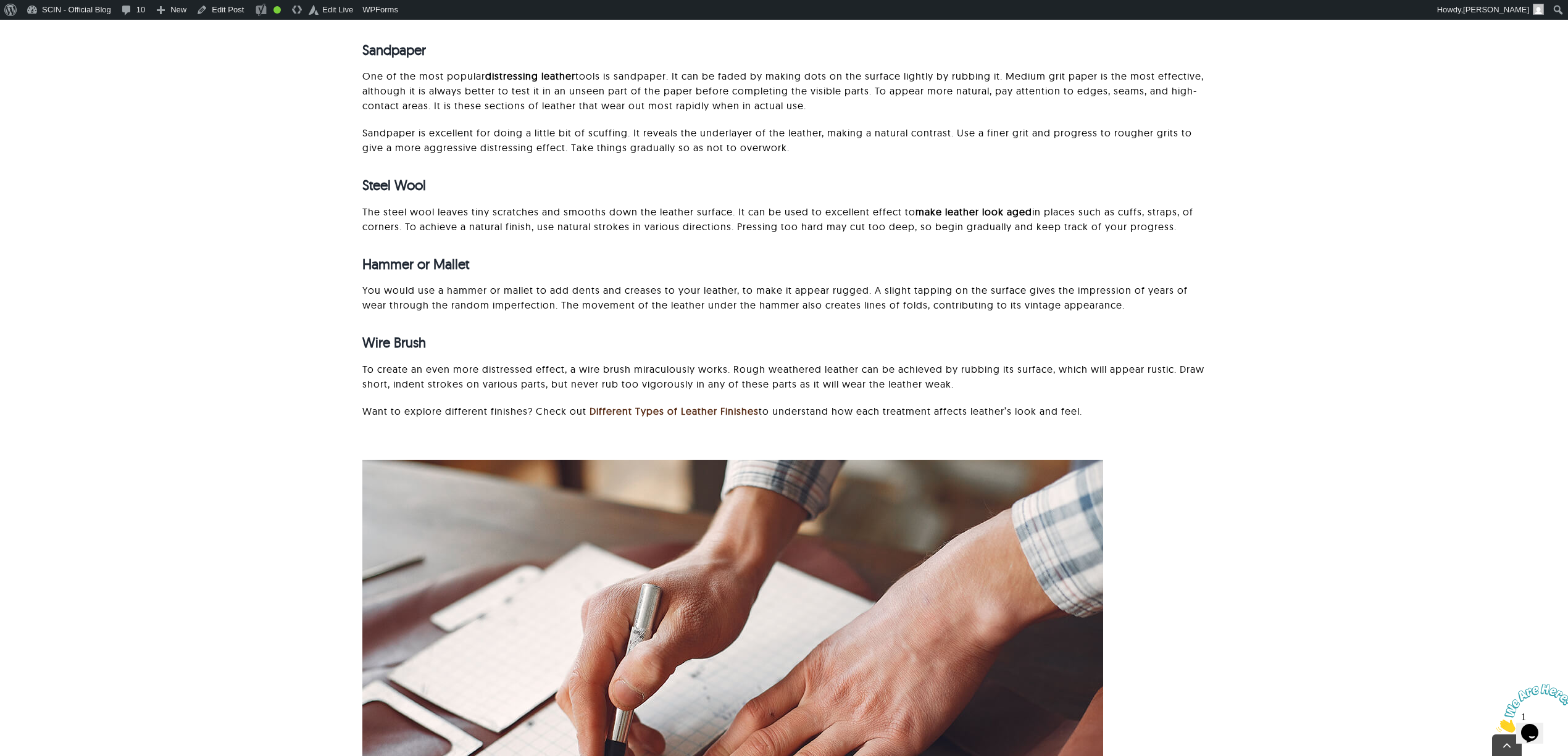
scroll to position [1476, 0]
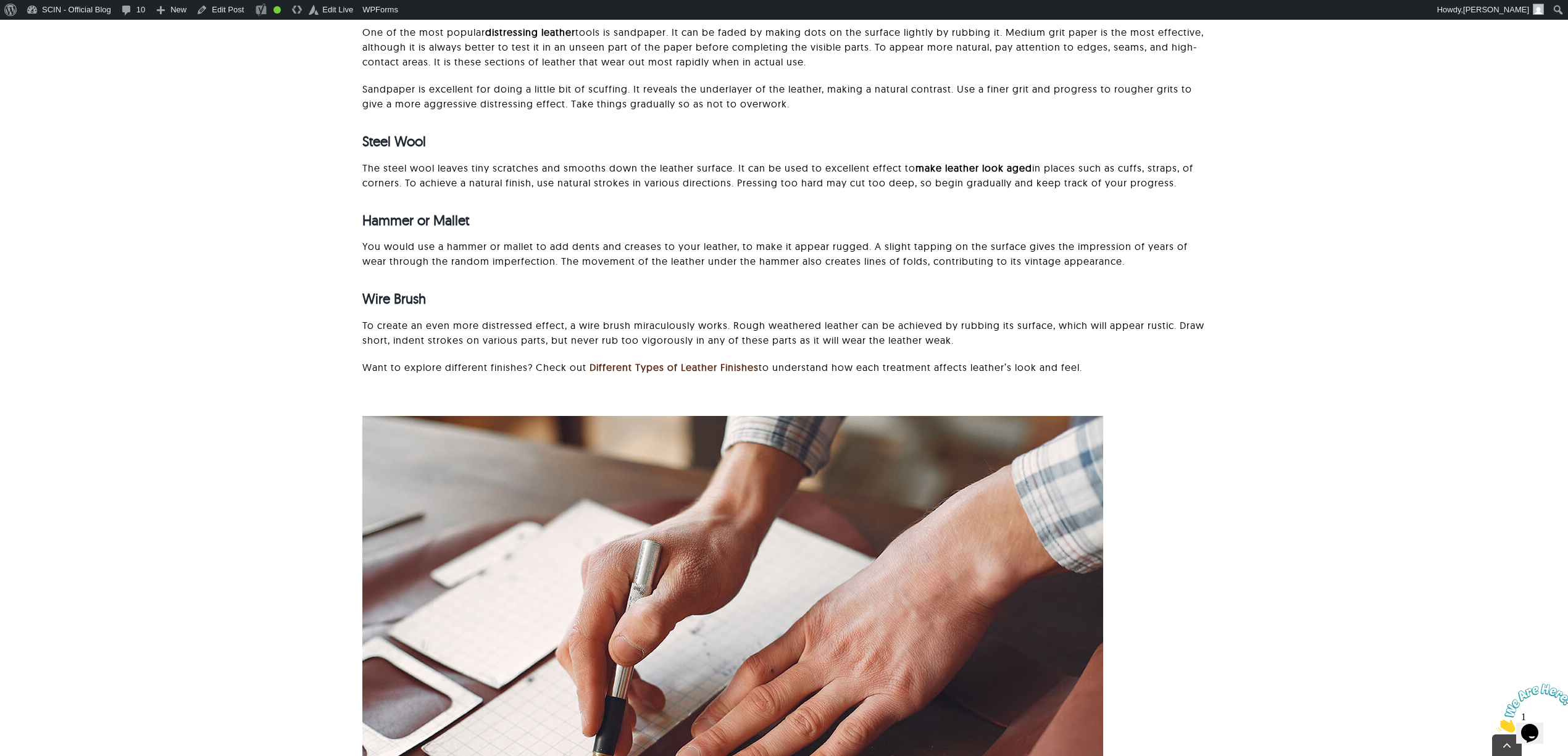
click at [1467, 490] on div "How to Distress Leather: Step-by-Step Guide Leather distressing can be an art a…" at bounding box center [784, 734] width 1438 height 669
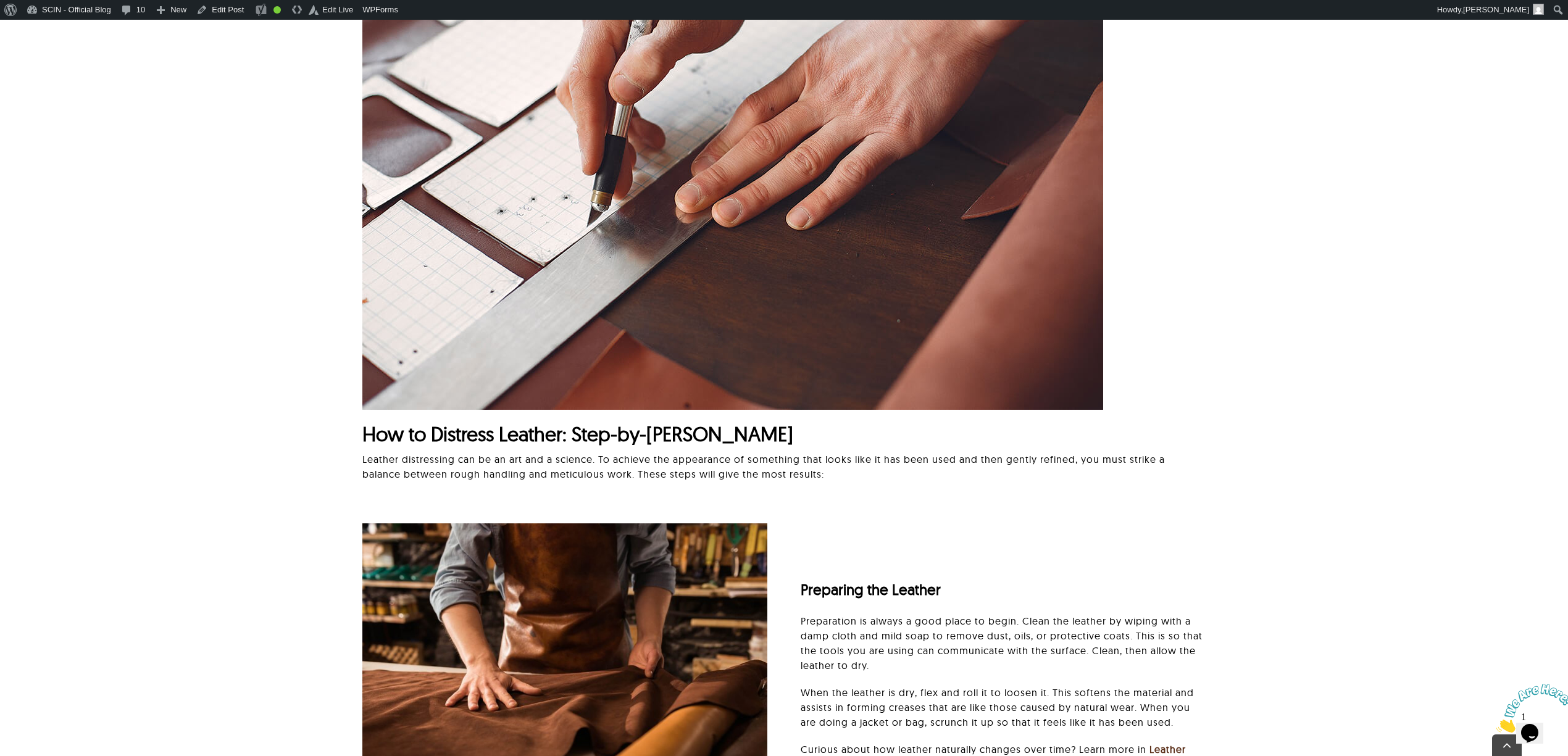
scroll to position [2052, 0]
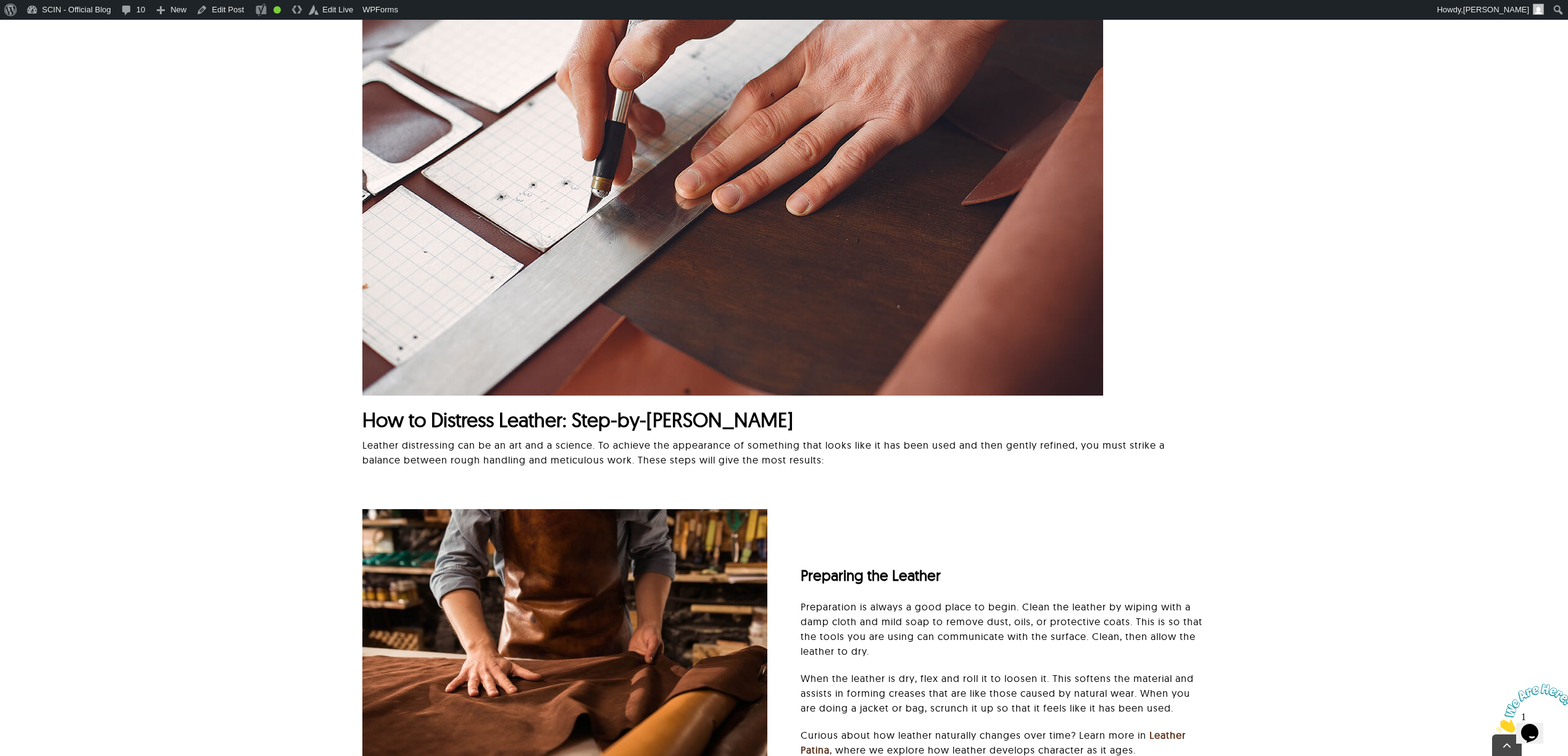
click at [1277, 403] on div "How to Distress Leather: Step-by-Step Guide Leather distressing can be an art a…" at bounding box center [784, 158] width 1438 height 669
click at [1408, 447] on div "How to Distress Leather: Step-by-Step Guide Leather distressing can be an art a…" at bounding box center [784, 158] width 1438 height 669
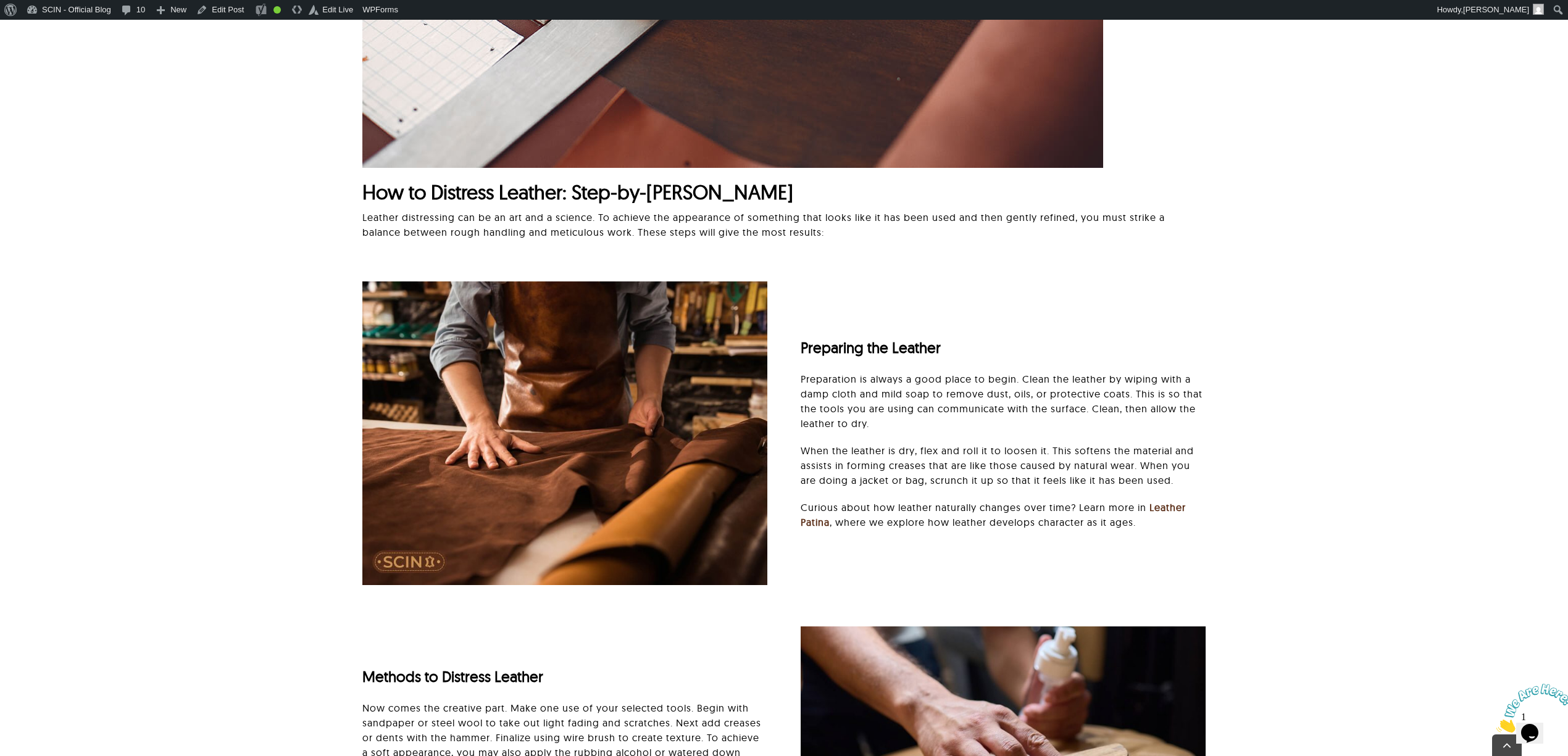
scroll to position [2299, 0]
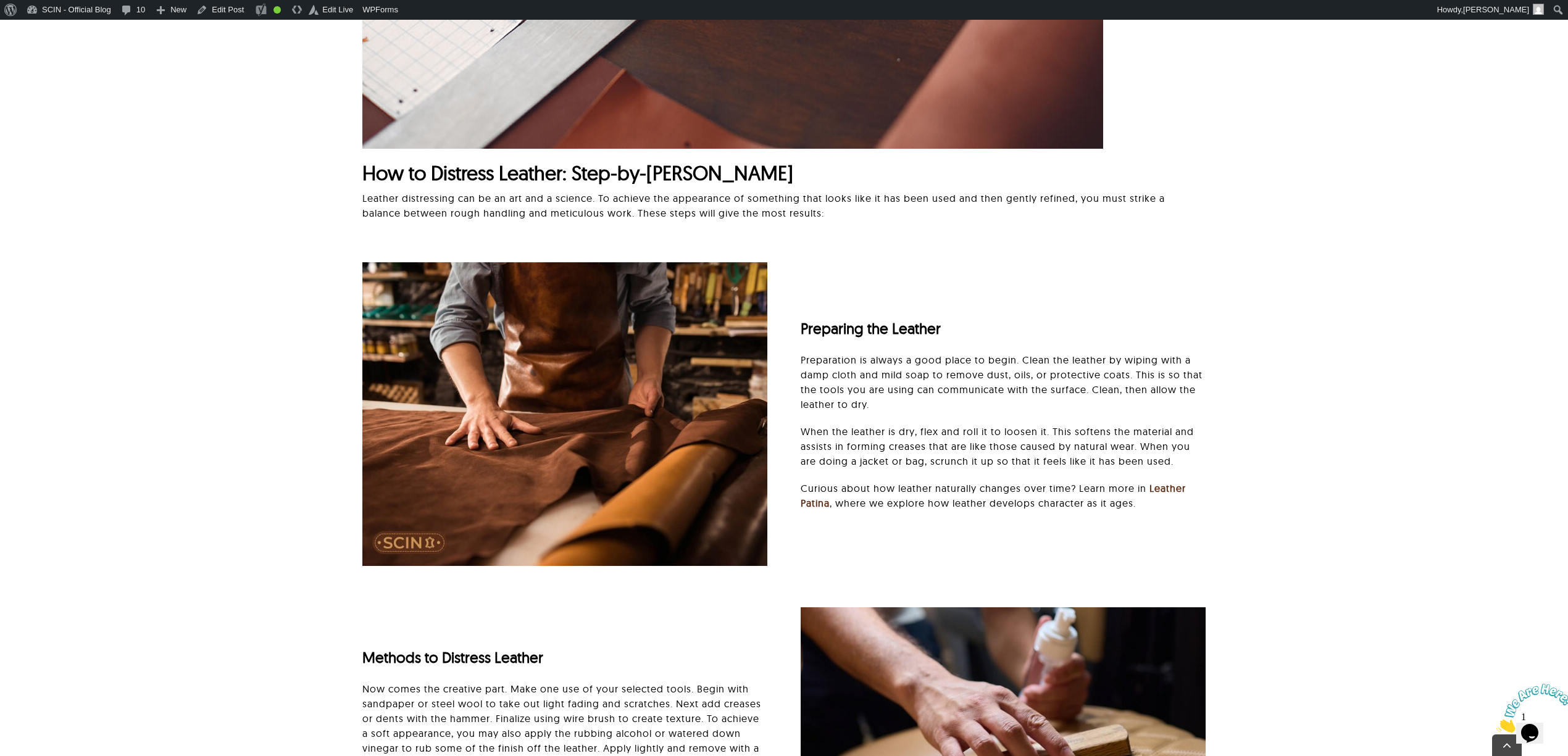
click at [1450, 490] on div "Preparing the Leather Preparation is always a good place to begin. Clean the le…" at bounding box center [784, 589] width 1438 height 690
click at [1329, 479] on div "Preparing the Leather Preparation is always a good place to begin. Clean the le…" at bounding box center [784, 589] width 1438 height 690
click at [1387, 519] on div "Preparing the Leather Preparation is always a good place to begin. Clean the le…" at bounding box center [784, 589] width 1438 height 690
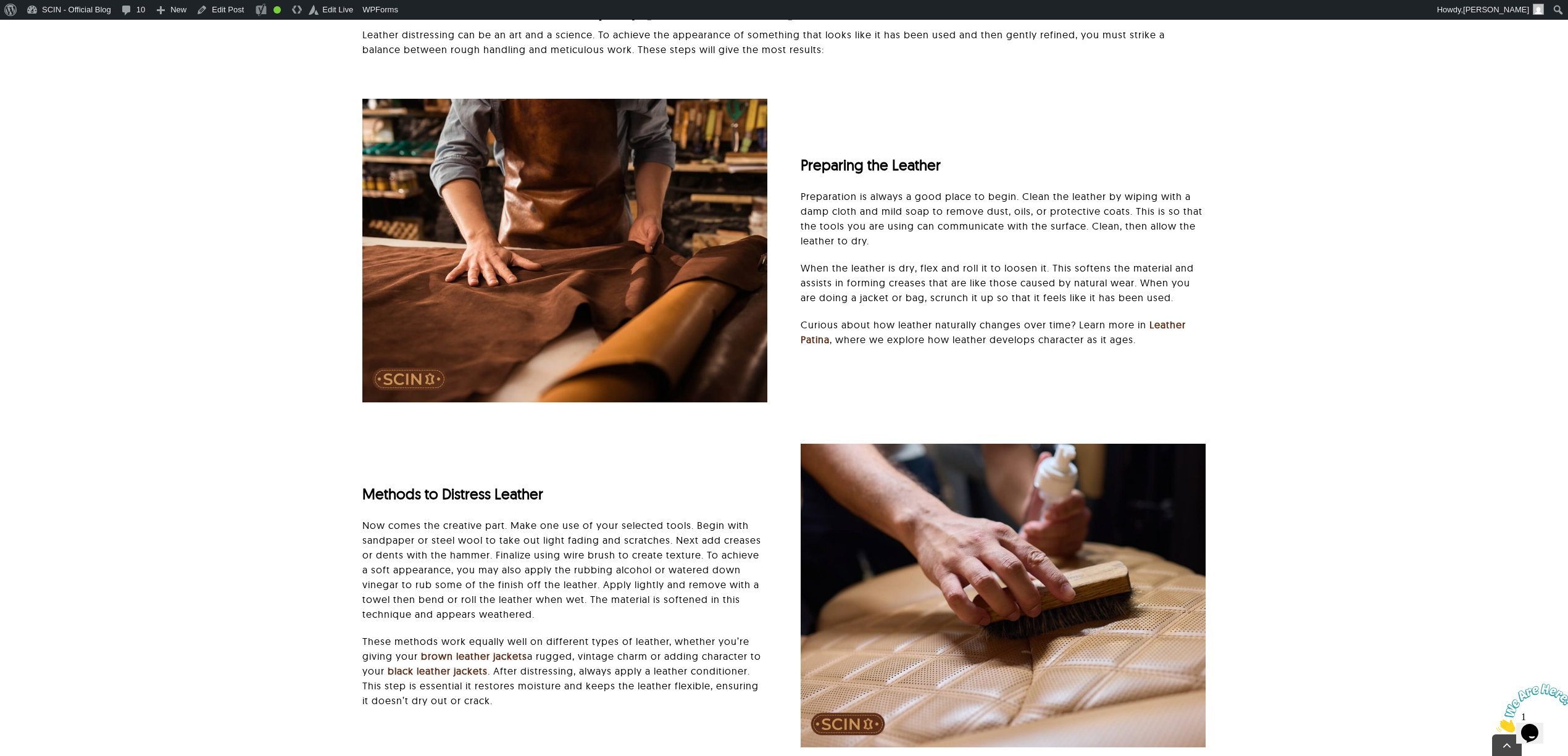
scroll to position [2464, 0]
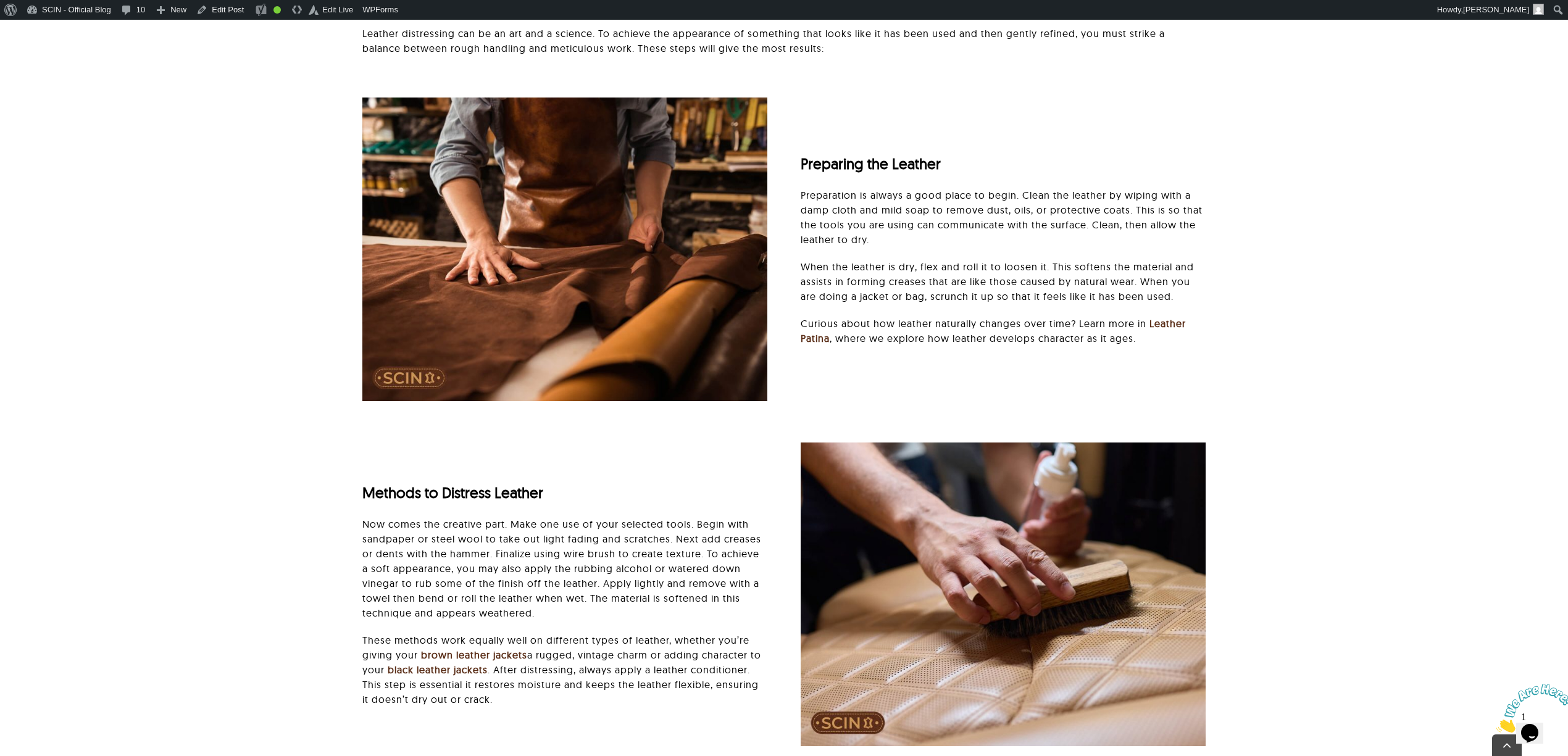
click at [1478, 445] on div "Preparing the Leather Preparation is always a good place to begin. Clean the le…" at bounding box center [784, 425] width 1438 height 690
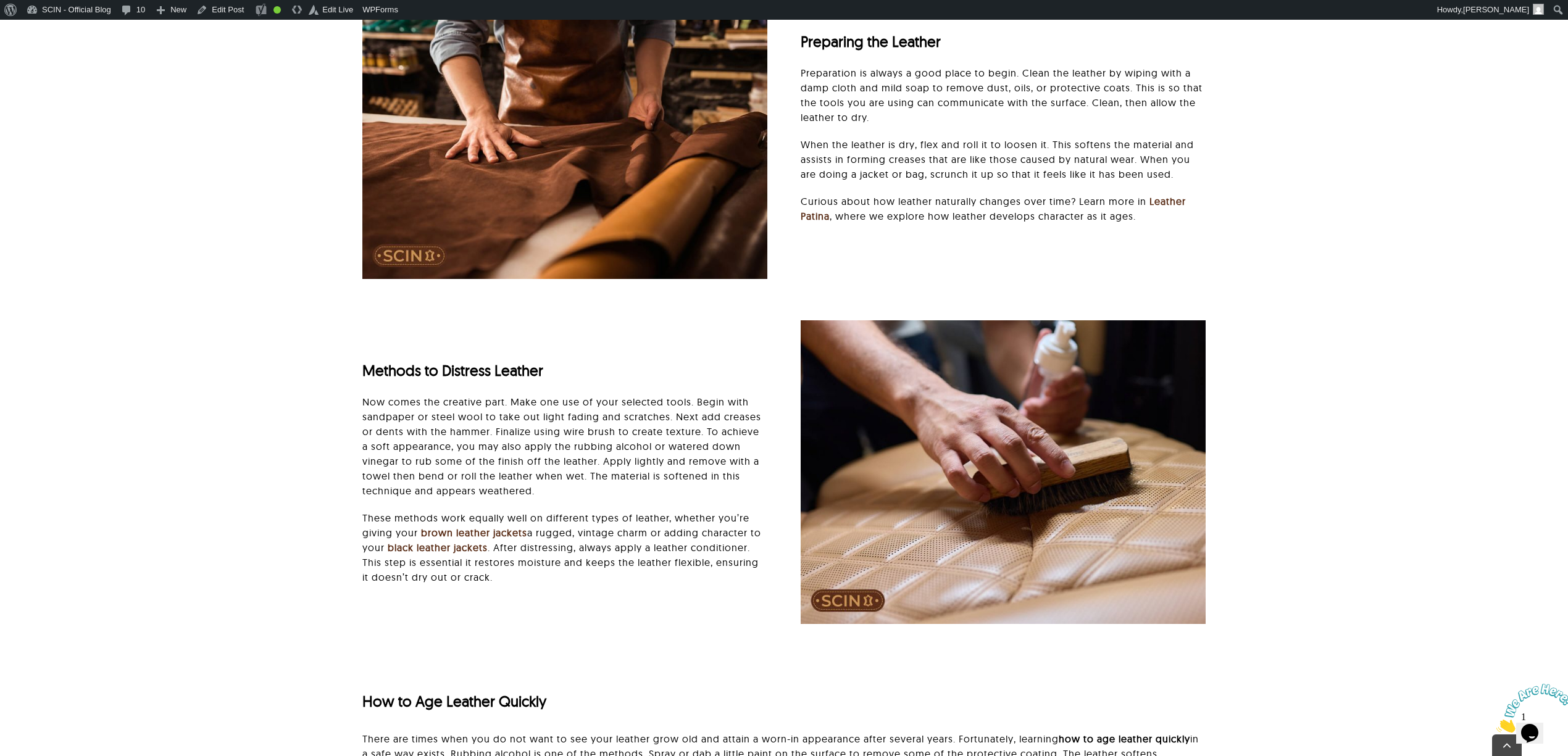
scroll to position [2793, 0]
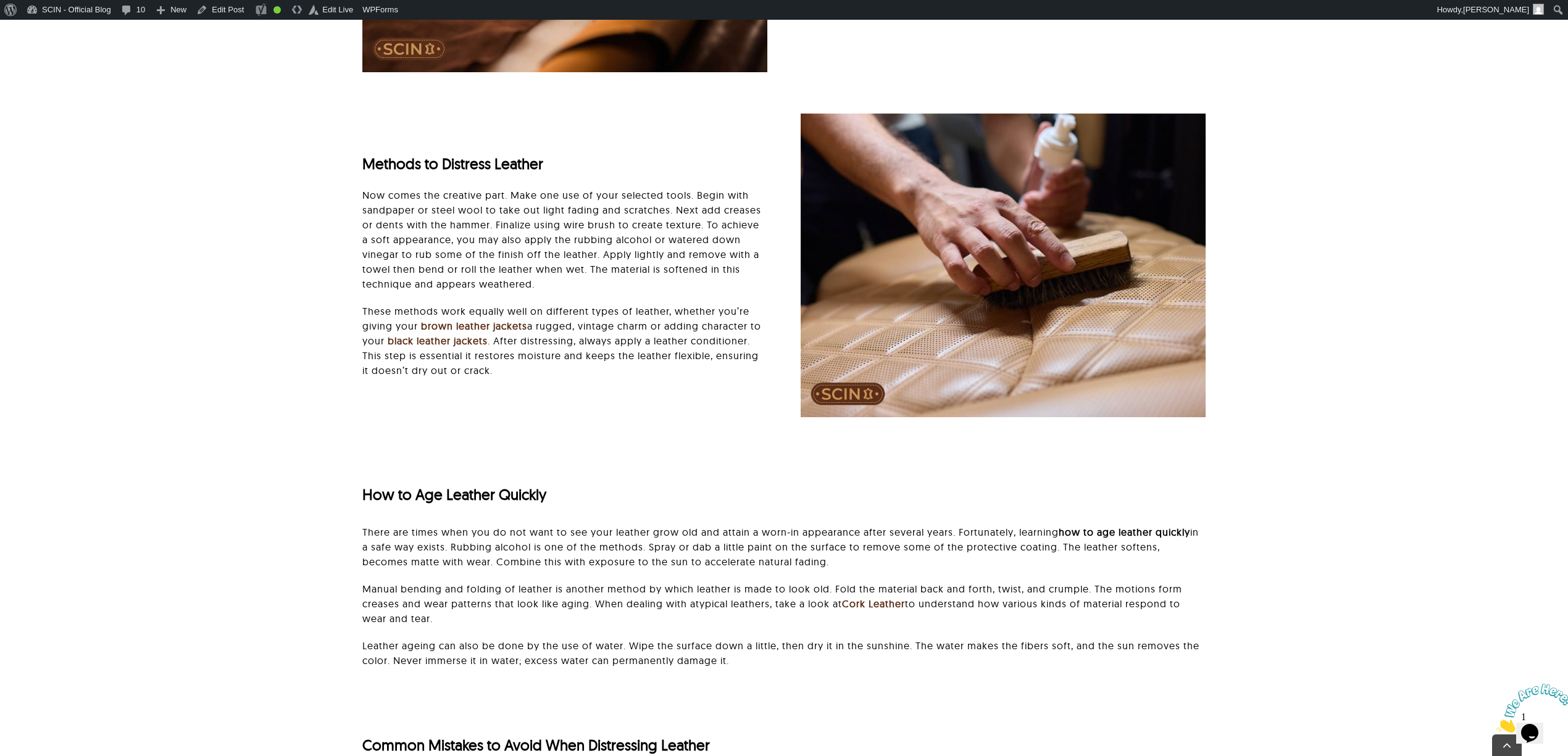
click at [1452, 367] on div "Preparing the Leather Preparation is always a good place to begin. Clean the le…" at bounding box center [784, 96] width 1438 height 690
click at [1471, 415] on div "Preparing the Leather Preparation is always a good place to begin. Clean the le…" at bounding box center [784, 96] width 1438 height 690
click at [1420, 355] on div "Preparing the Leather Preparation is always a good place to begin. Clean the le…" at bounding box center [784, 96] width 1438 height 690
click at [1131, 455] on div "How to Age Leather Quickly There are times when you do not want to see your lea…" at bounding box center [784, 560] width 843 height 238
click at [1503, 467] on div "How to Age Leather Quickly There are times when you do not want to see your lea…" at bounding box center [784, 567] width 1438 height 251
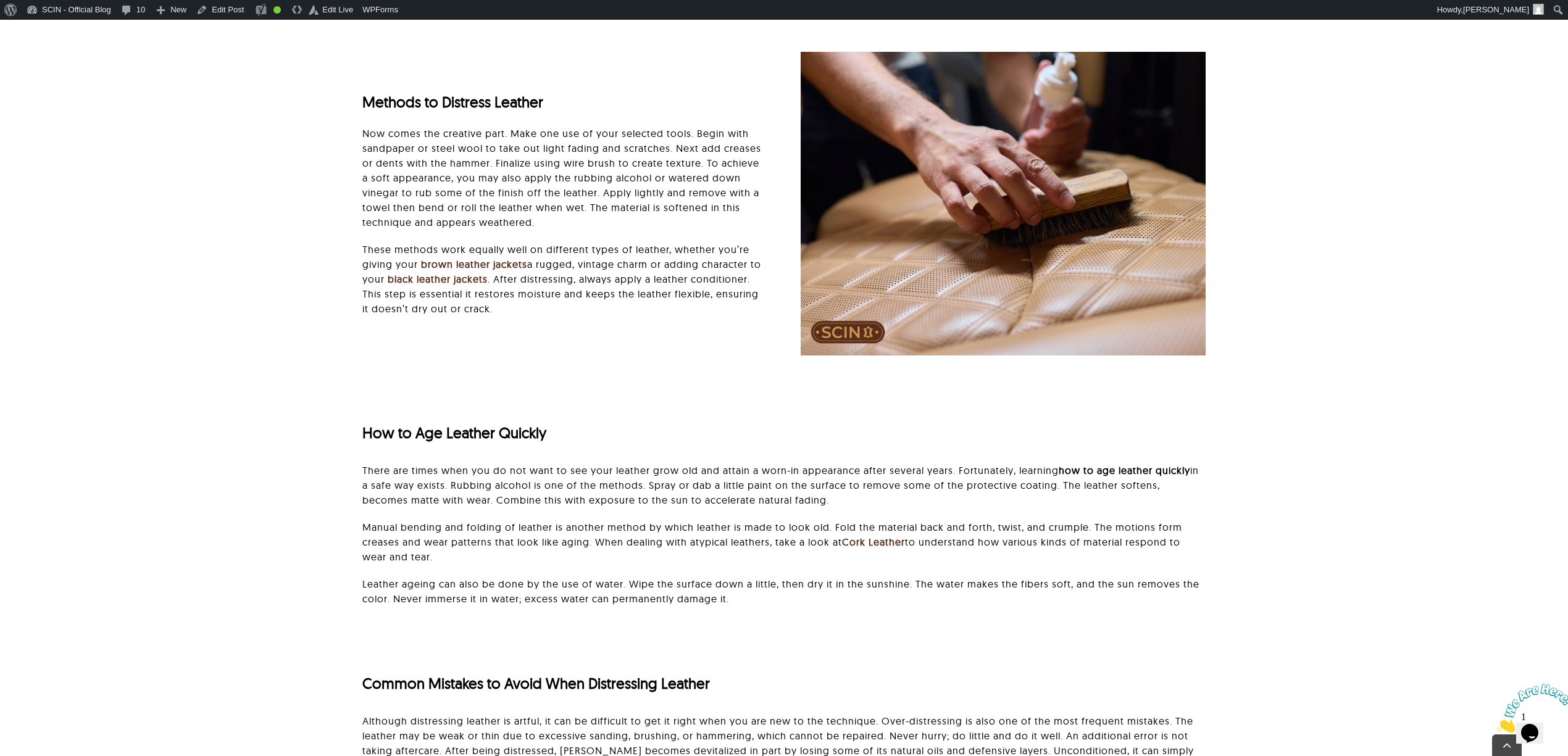
scroll to position [2957, 0]
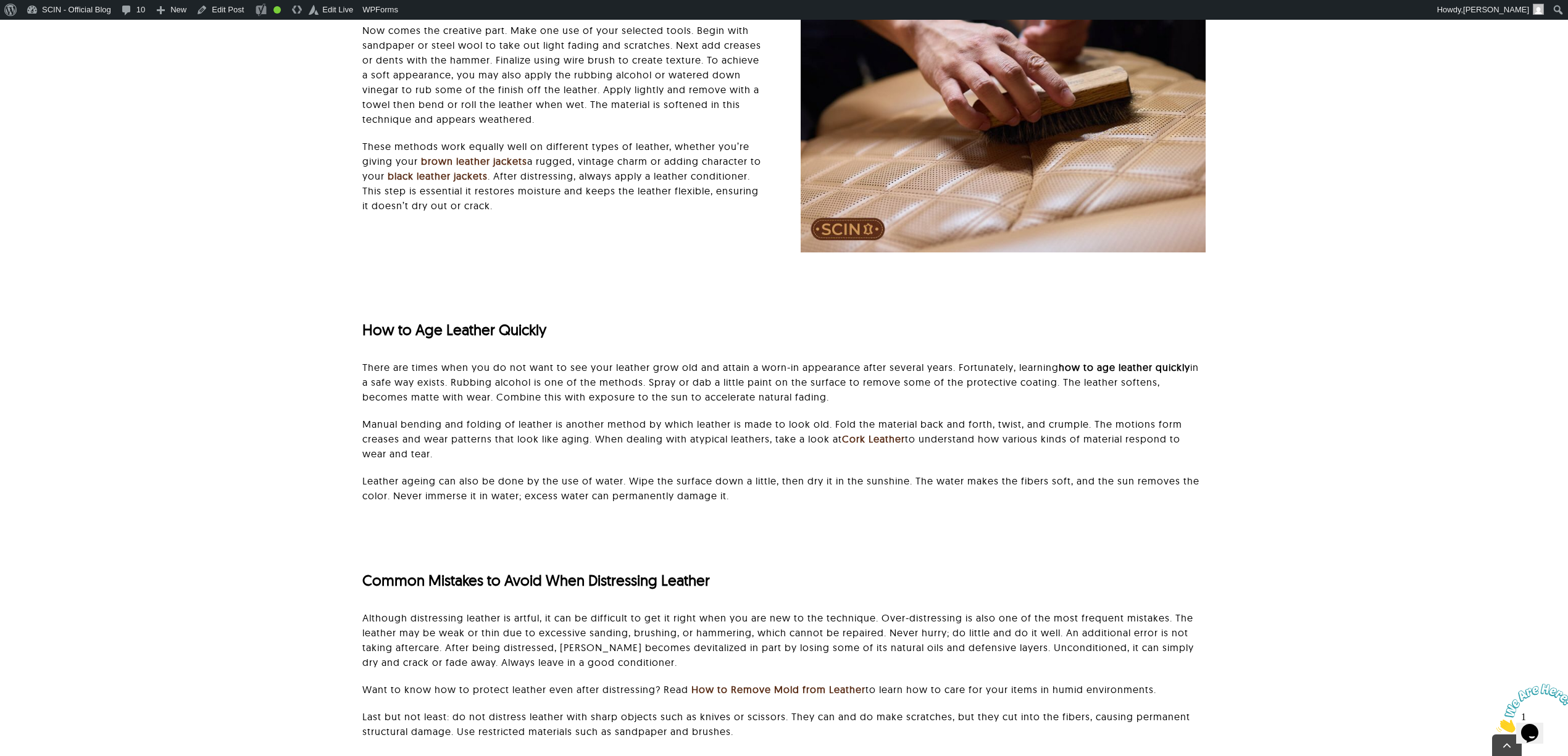
click at [1315, 516] on div "How to Age Leather Quickly There are times when you do not want to see your lea…" at bounding box center [784, 403] width 1438 height 251
click at [1320, 548] on div "Common Mistakes to Avoid When Distressing Leather Although distressing leather …" at bounding box center [784, 645] width 1438 height 236
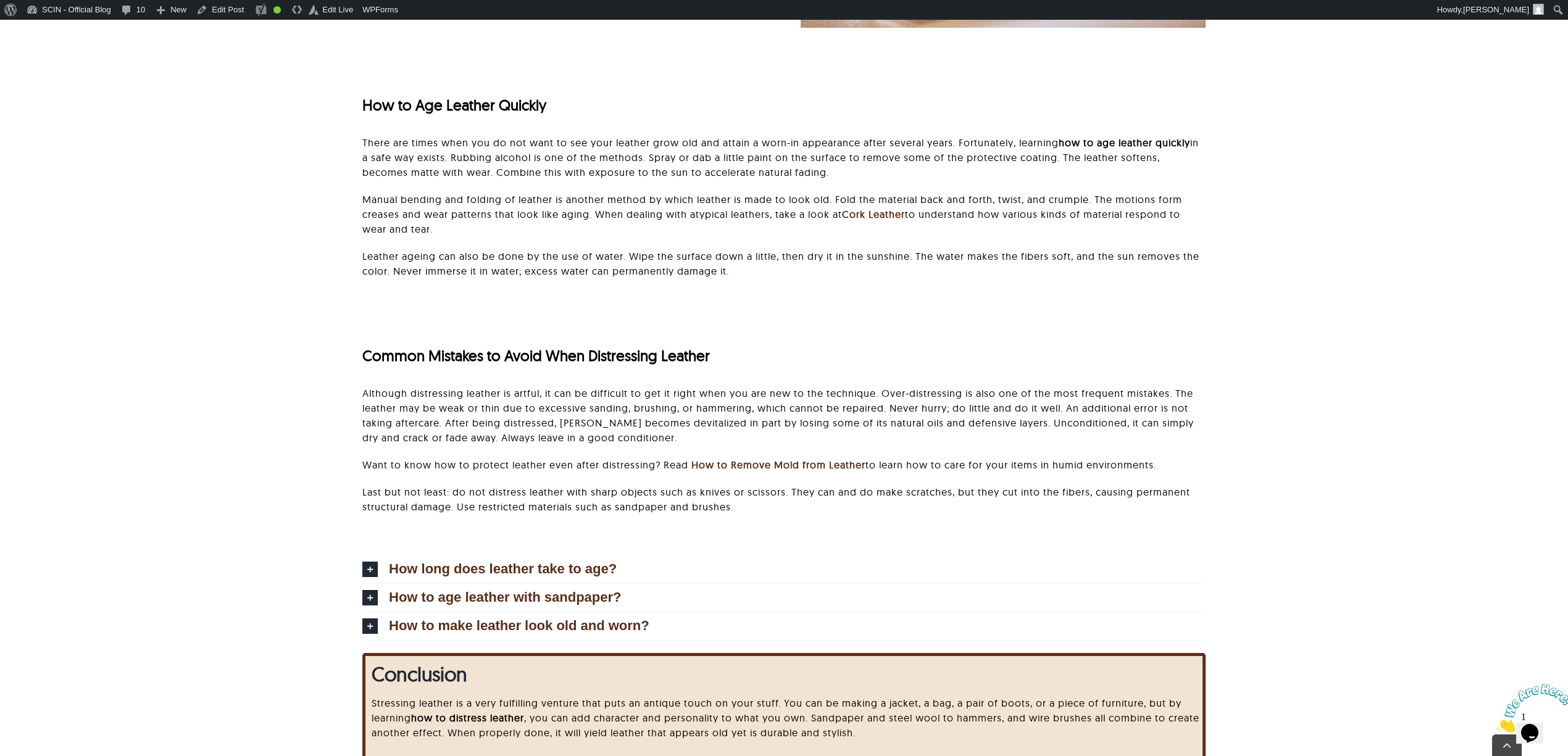
scroll to position [3204, 0]
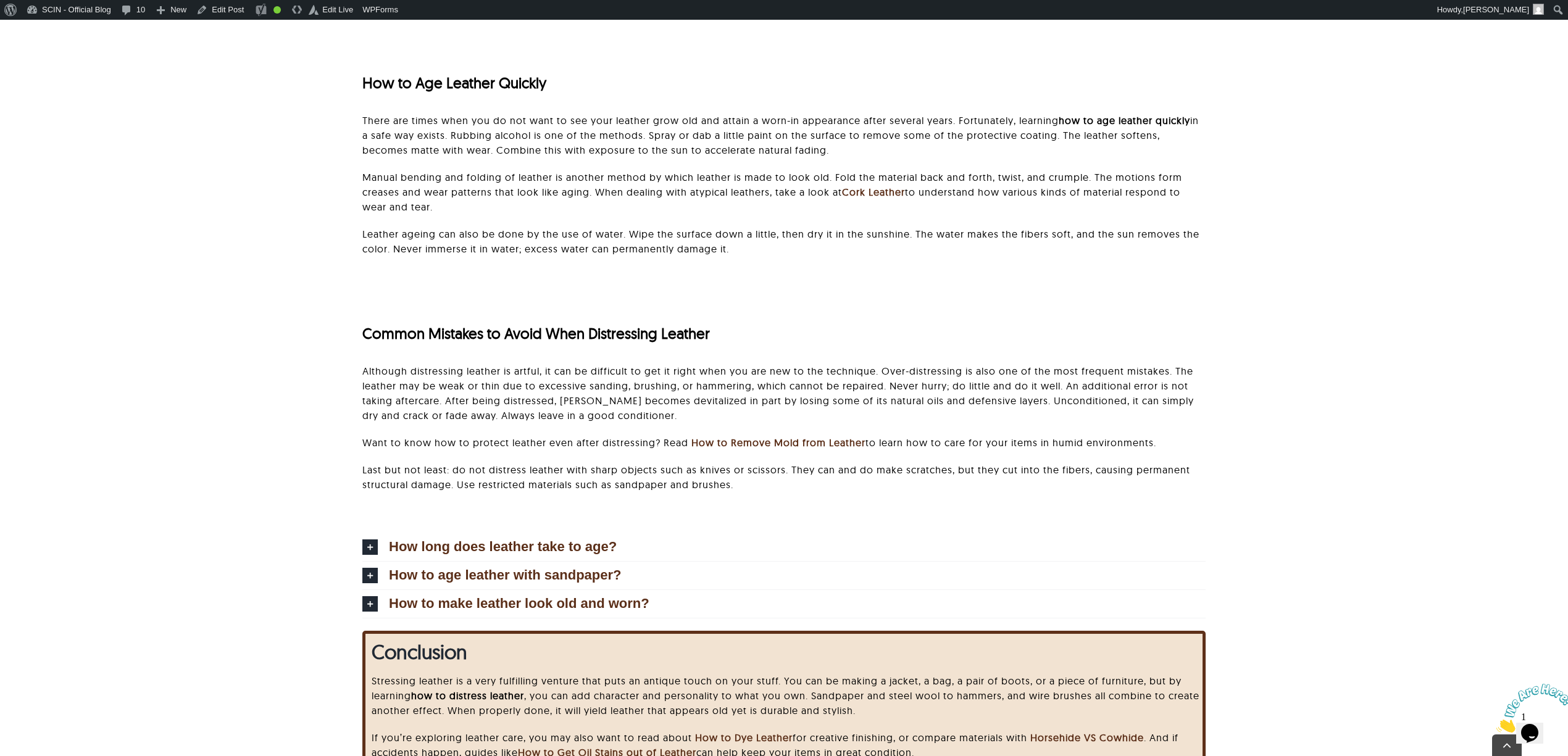
click at [1316, 469] on div "Common Mistakes to Avoid When Distressing Leather Although distressing leather …" at bounding box center [784, 399] width 1438 height 236
click at [493, 327] on span "Common Mistakes to Avoid When Distressing Leather" at bounding box center [536, 332] width 347 height 18
copy div "Common Mistakes to Avoid When Distressing Leather"
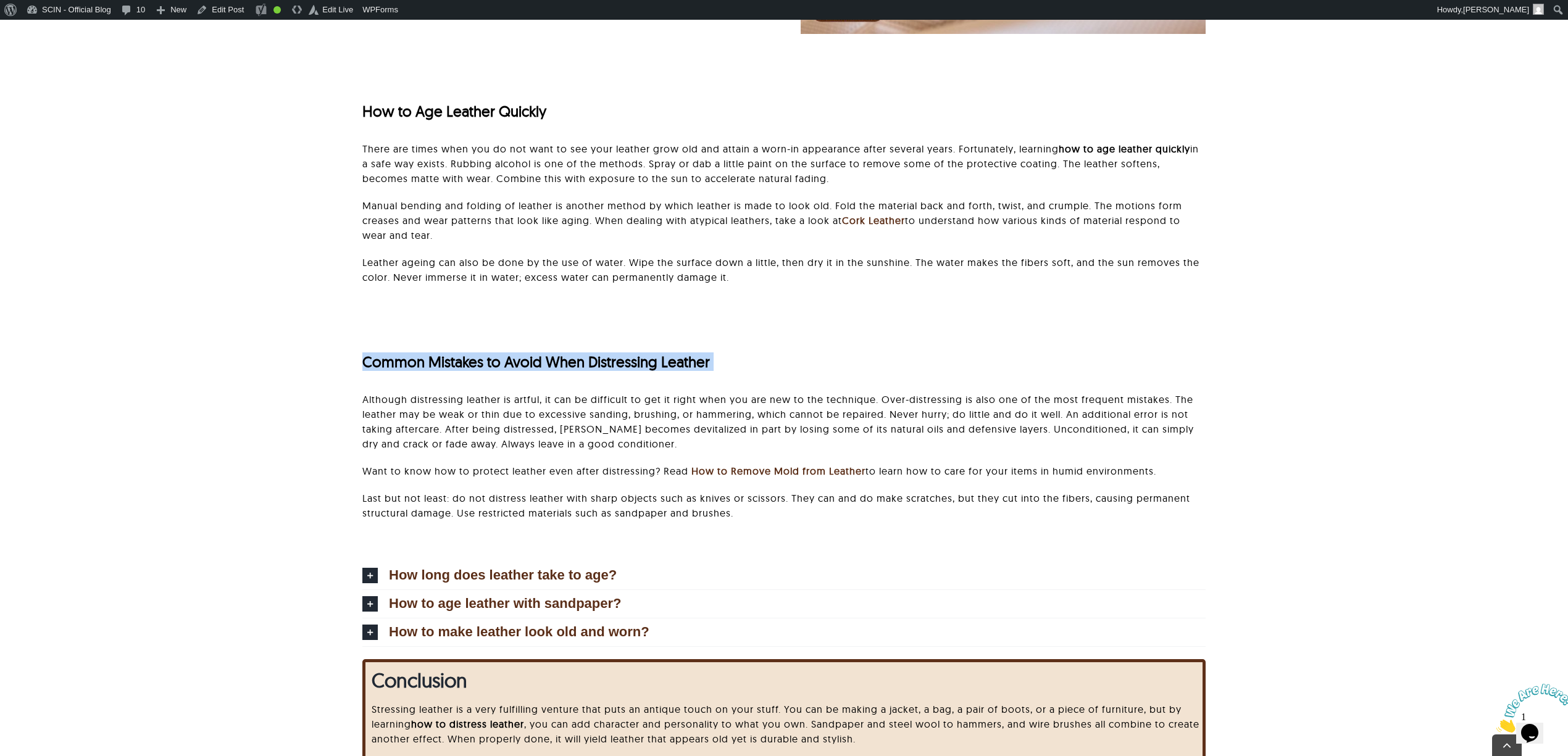
scroll to position [2957, 0]
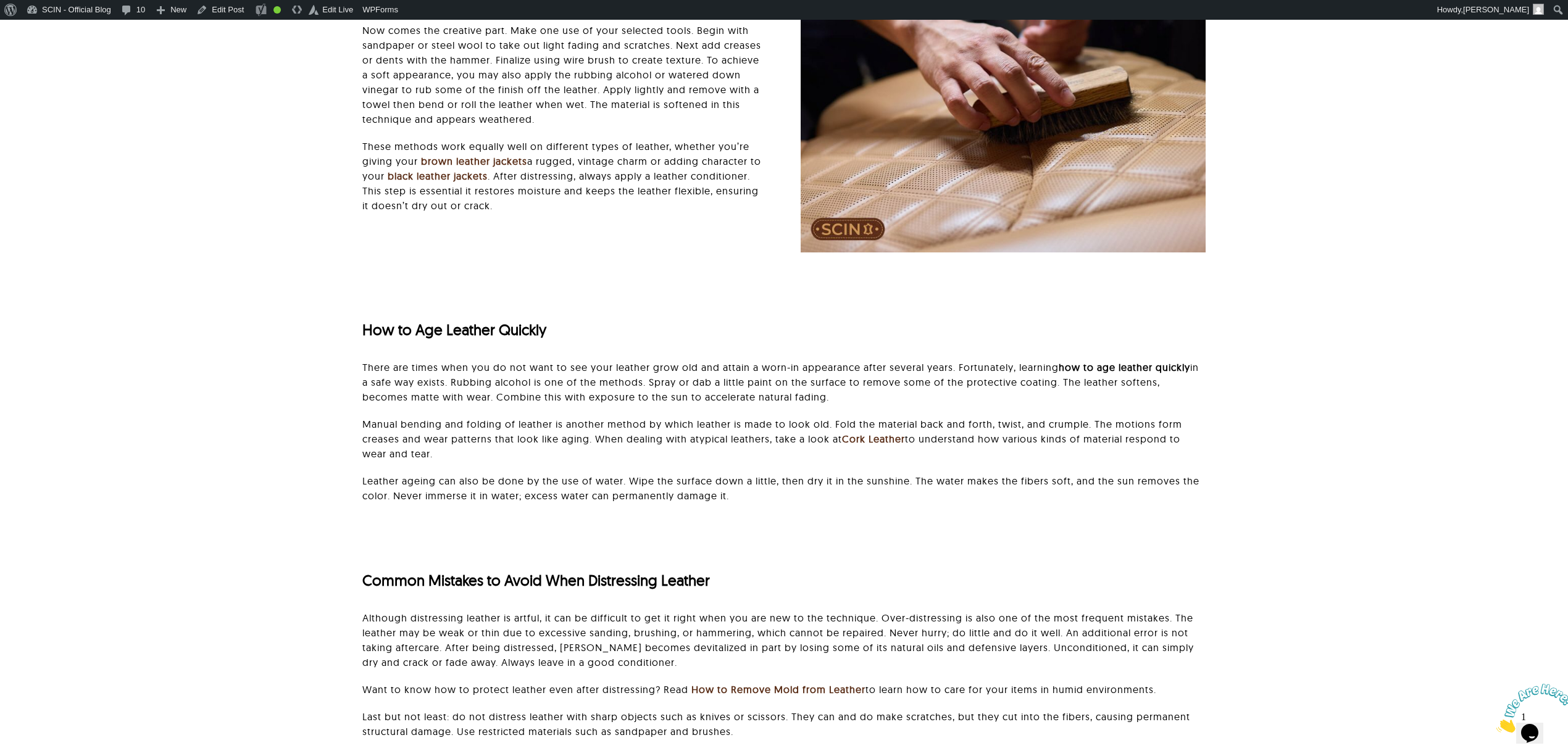
click at [445, 339] on div "How to Age Leather Quickly" at bounding box center [784, 330] width 843 height 47
copy div "How to Age Leather Quickly"
click at [491, 581] on span "Common Mistakes to Avoid When Distressing Leather" at bounding box center [536, 580] width 347 height 18
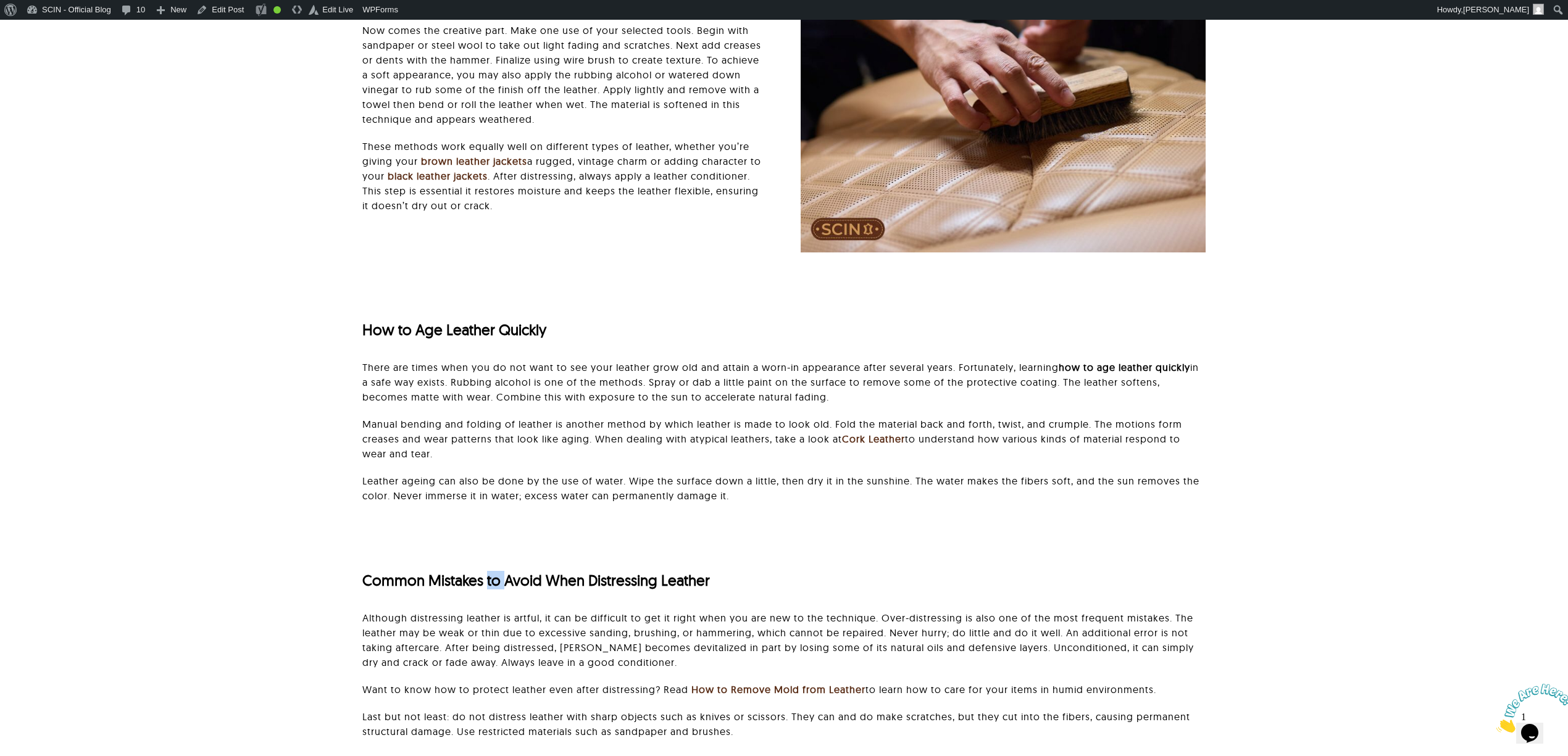
click at [491, 581] on span "Common Mistakes to Avoid When Distressing Leather" at bounding box center [536, 580] width 347 height 18
copy div "Common Mistakes to Avoid When Distressing Leather"
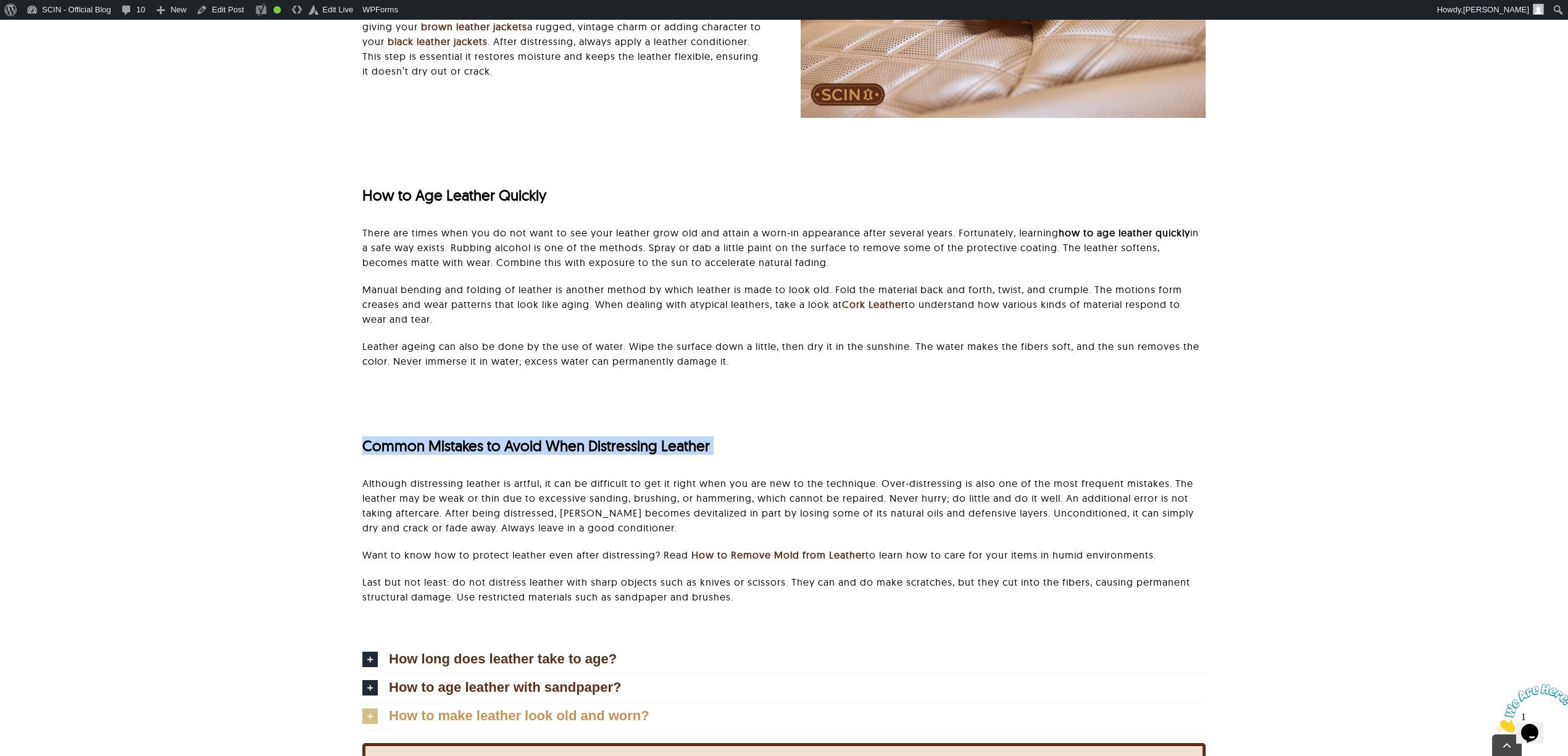
scroll to position [3369, 0]
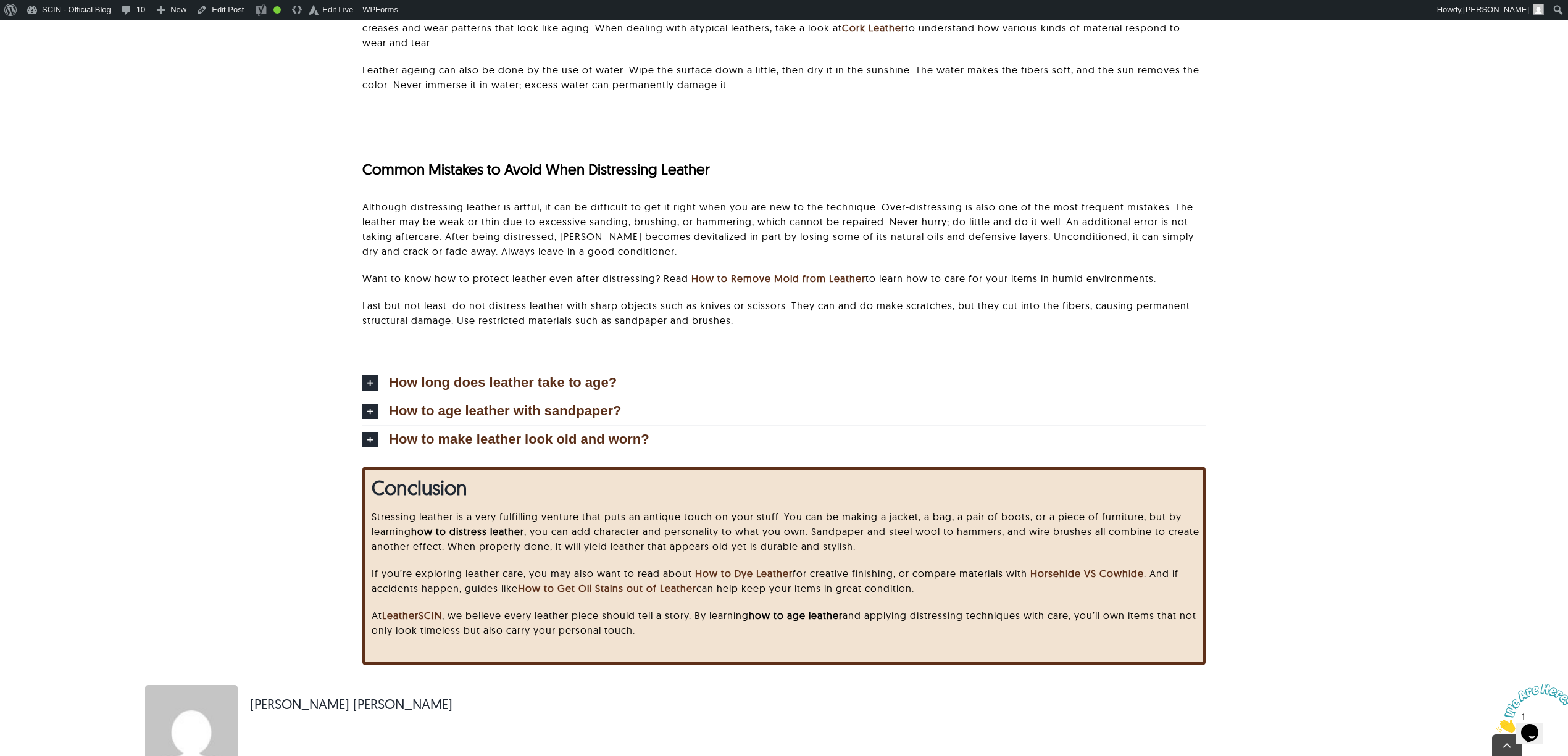
click at [1410, 403] on div "How long does leather take to age? Of course, leather may require years to beco…" at bounding box center [784, 409] width 1438 height 114
click at [1350, 480] on div "Conclusion Stressing leather is a very fulfilling venture that puts an antique …" at bounding box center [784, 575] width 1438 height 218
click at [1470, 488] on div "Conclusion Stressing leather is a very fulfilling venture that puts an antique …" at bounding box center [784, 575] width 1438 height 218
click at [1298, 452] on div "How long does leather take to age? Of course, leather may require years to beco…" at bounding box center [784, 409] width 1438 height 114
click at [699, 378] on link "How long does leather take to age?" at bounding box center [784, 382] width 843 height 28
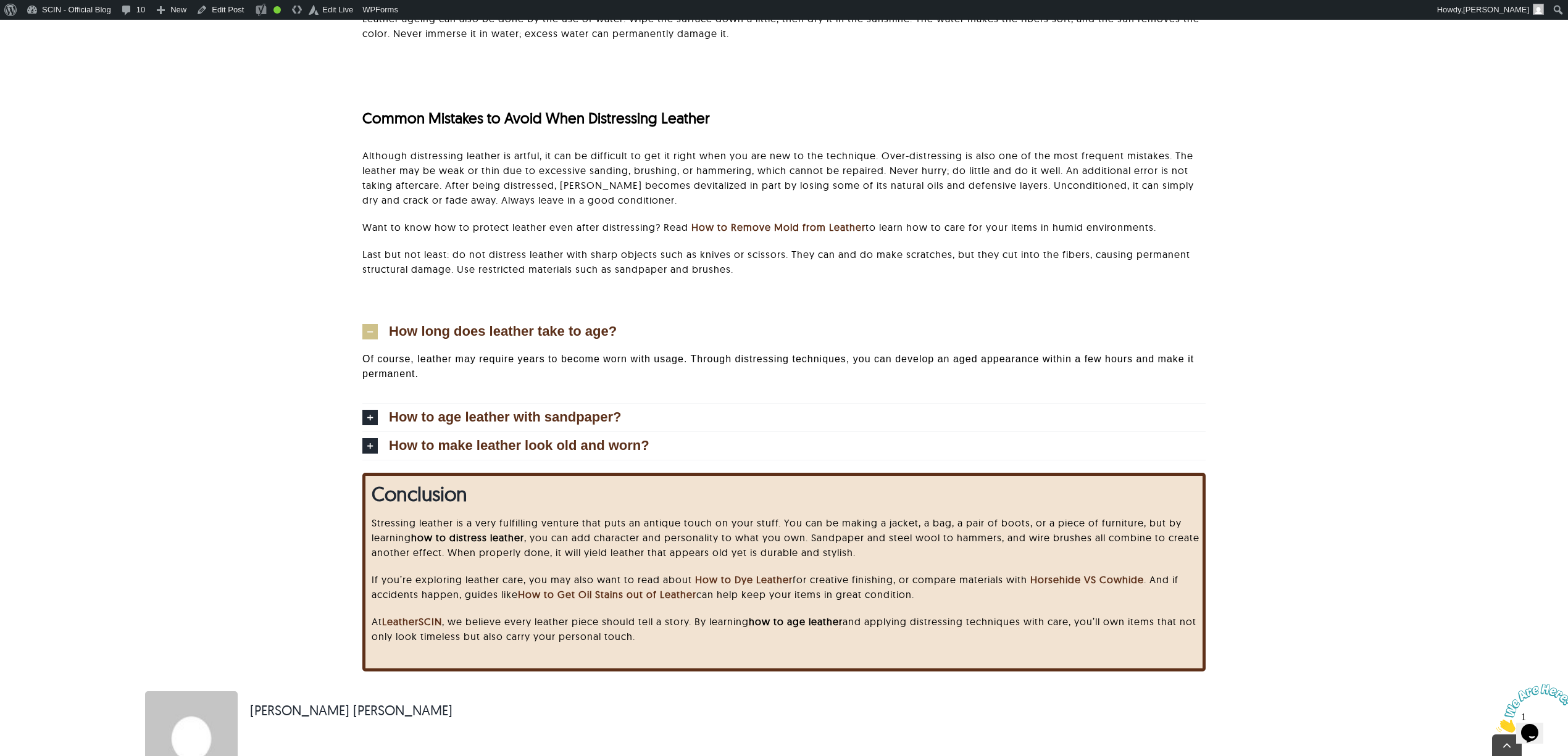
scroll to position [3425, 0]
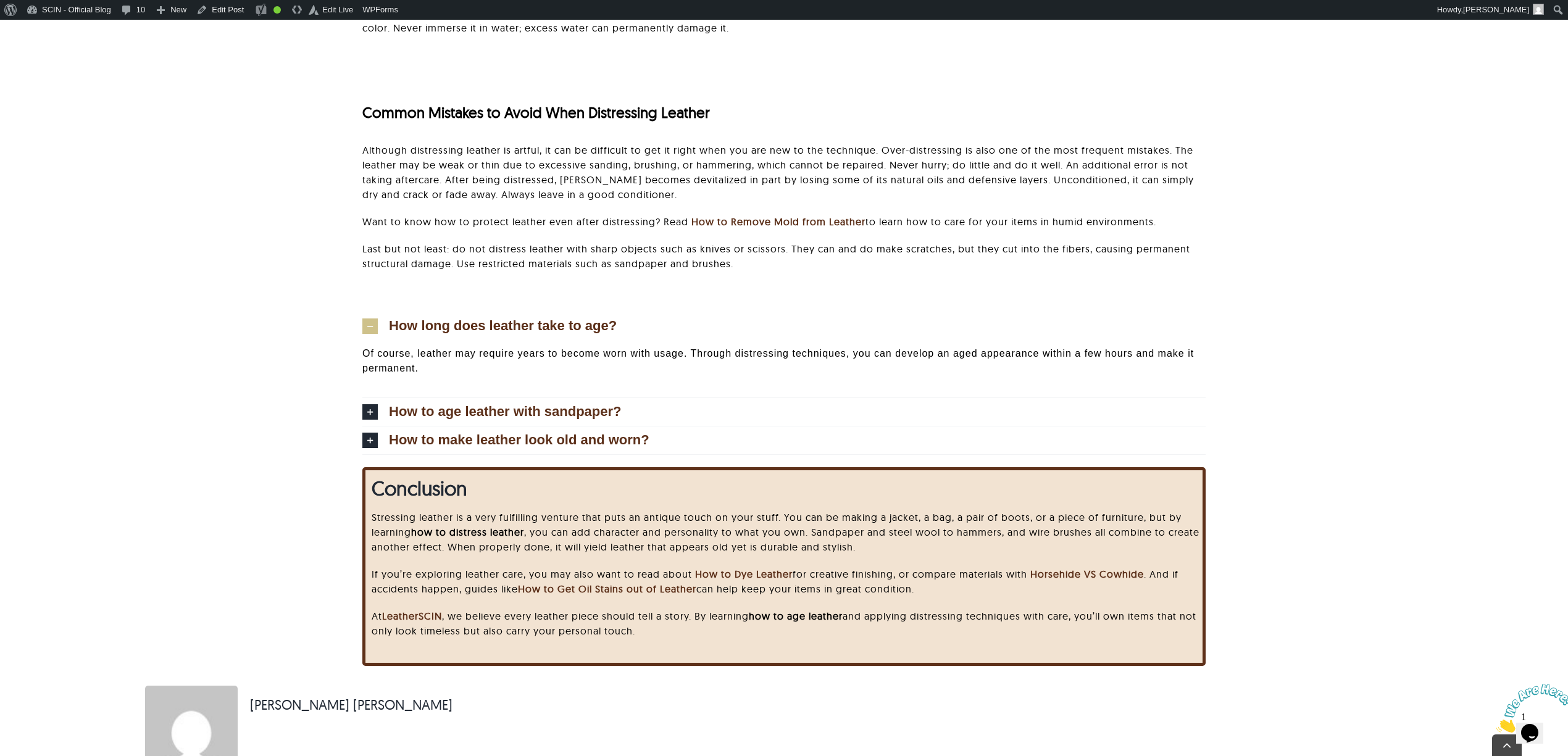
click at [1394, 443] on div "How long does leather take to age? Of course, leather may require years to beco…" at bounding box center [784, 381] width 1438 height 171
click at [1289, 475] on div "Conclusion Stressing leather is a very fulfilling venture that puts an antique …" at bounding box center [784, 576] width 1438 height 218
click at [835, 407] on link "How to age leather with sandpaper?" at bounding box center [784, 411] width 843 height 28
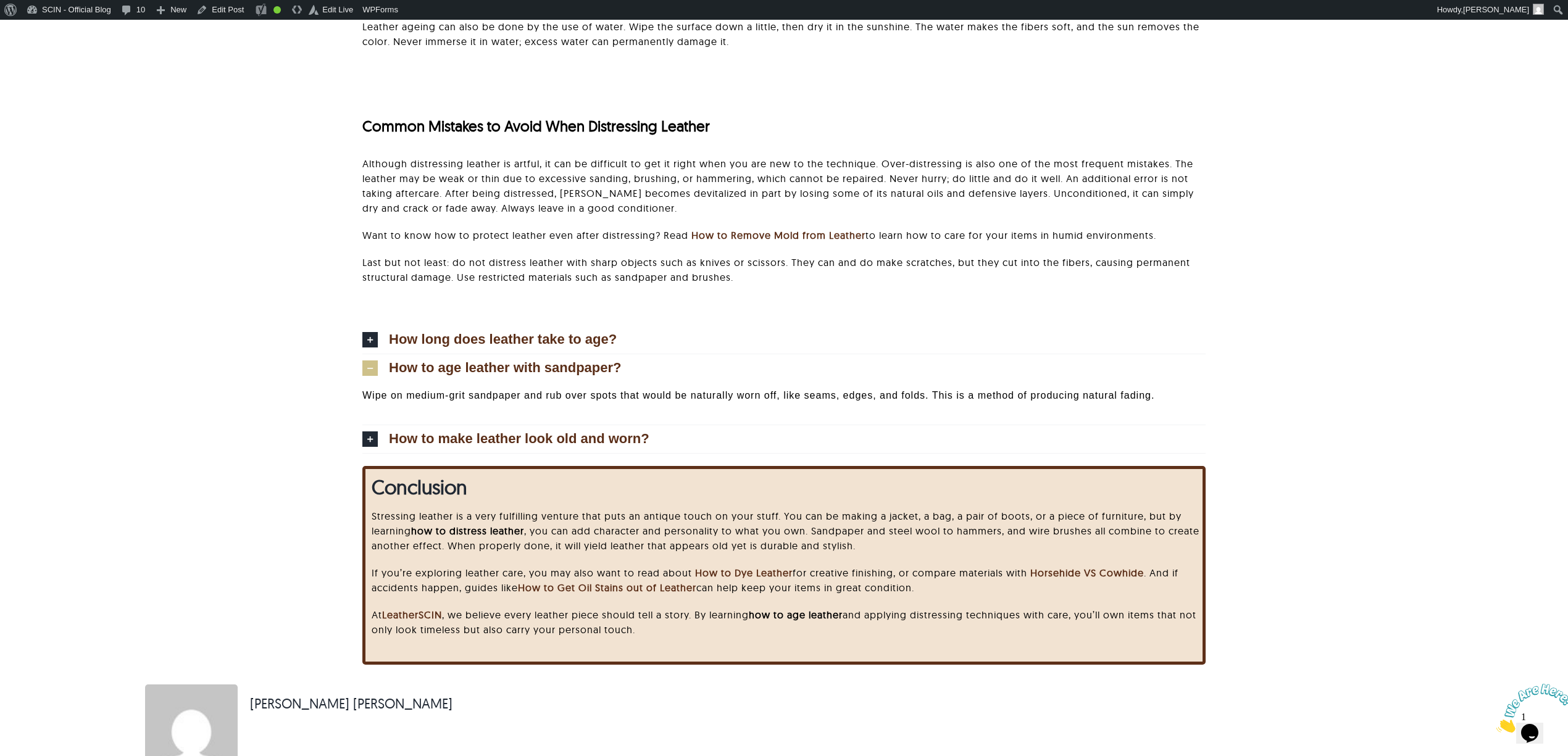
scroll to position [3410, 0]
click at [1362, 554] on div "Conclusion Stressing leather is a very fulfilling venture that puts an antique …" at bounding box center [784, 576] width 1438 height 218
click at [1428, 544] on div "Conclusion Stressing leather is a very fulfilling venture that puts an antique …" at bounding box center [784, 576] width 1438 height 218
click at [893, 443] on link "How to make leather look old and worn?" at bounding box center [784, 440] width 843 height 28
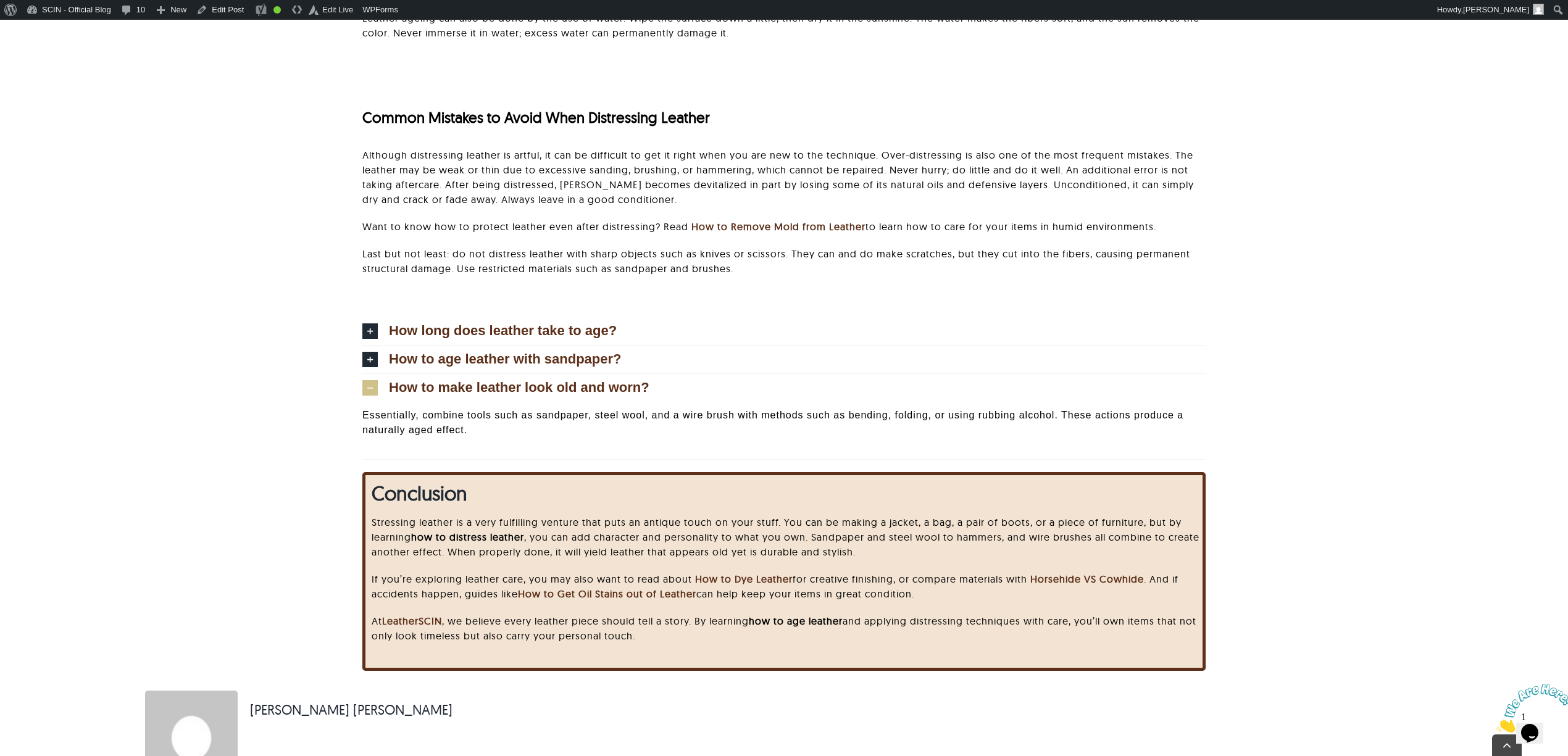
scroll to position [3425, 0]
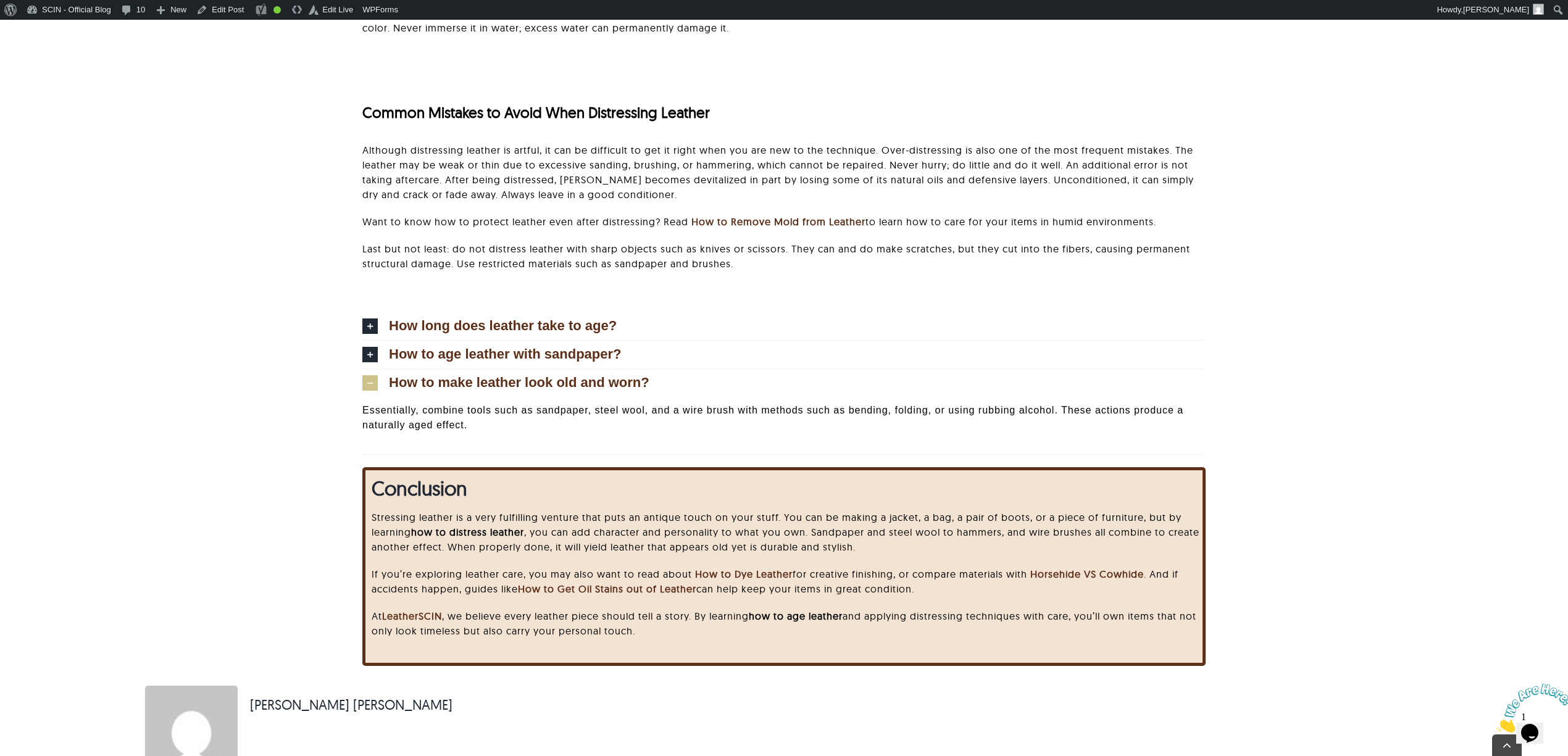
click at [1313, 571] on div "Conclusion Stressing leather is a very fulfilling venture that puts an antique …" at bounding box center [784, 576] width 1438 height 218
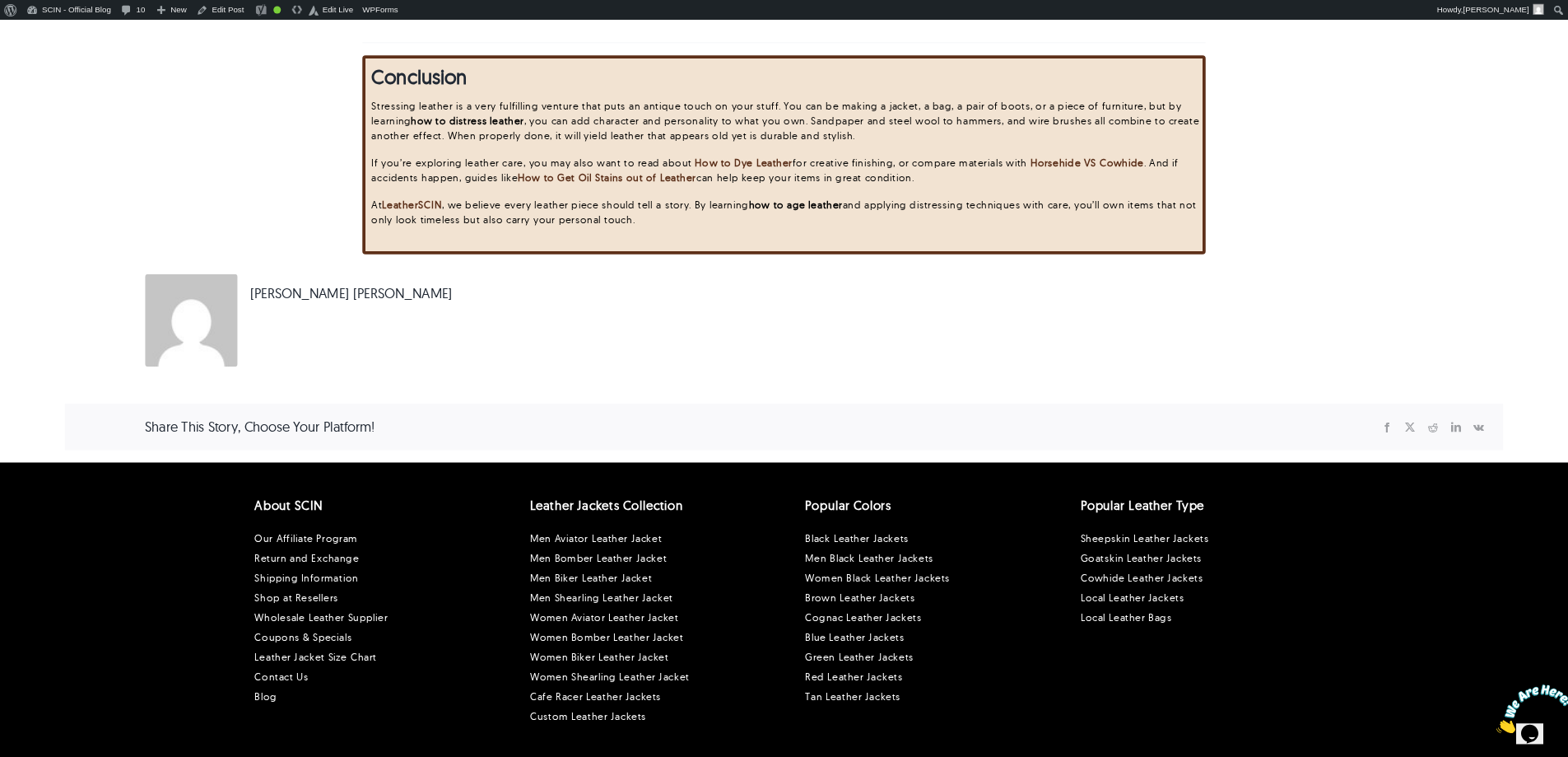
scroll to position [0, 0]
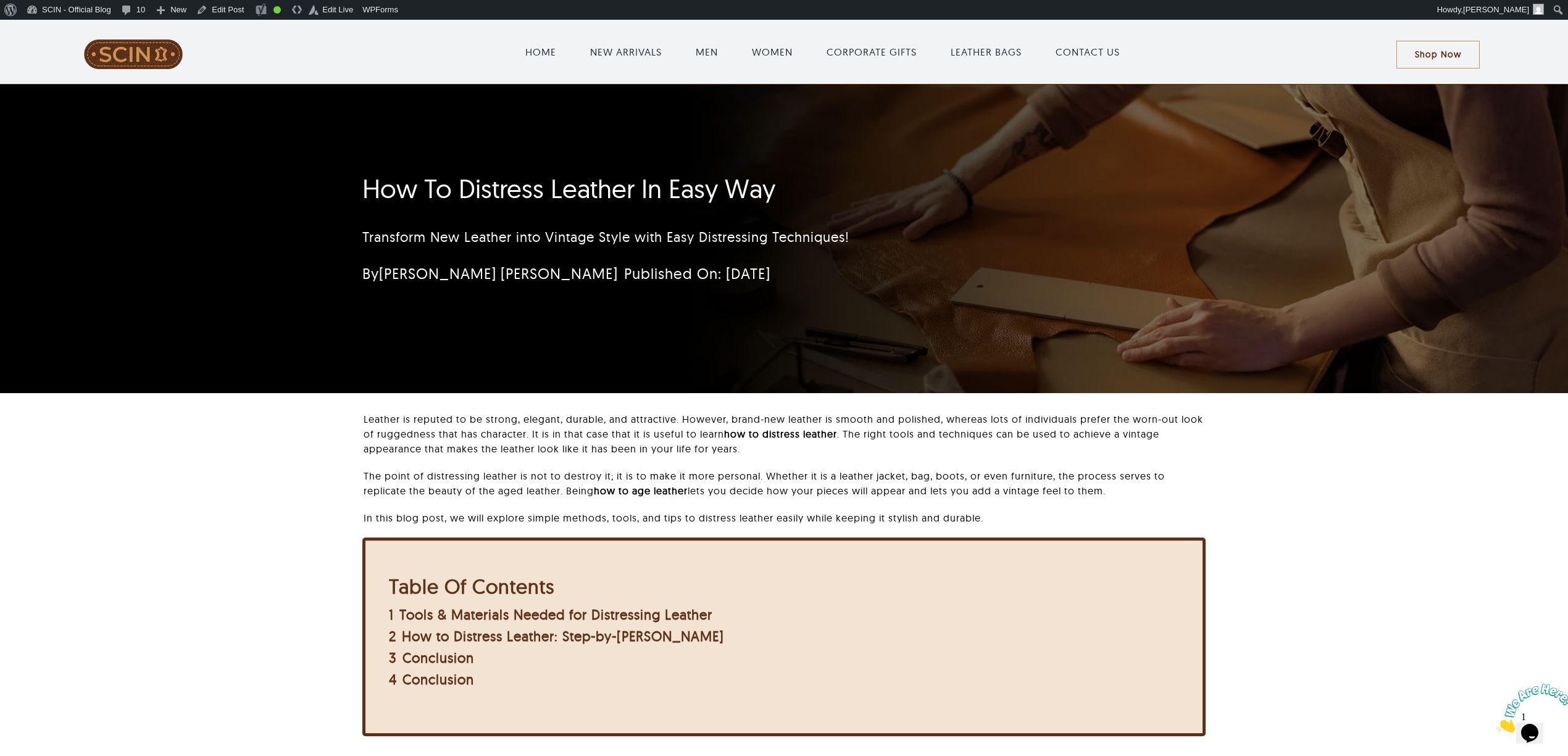
click at [877, 223] on div "Transform New Leather into Vintage Style with Easy Distressing Techniques!" at bounding box center [710, 237] width 697 height 47
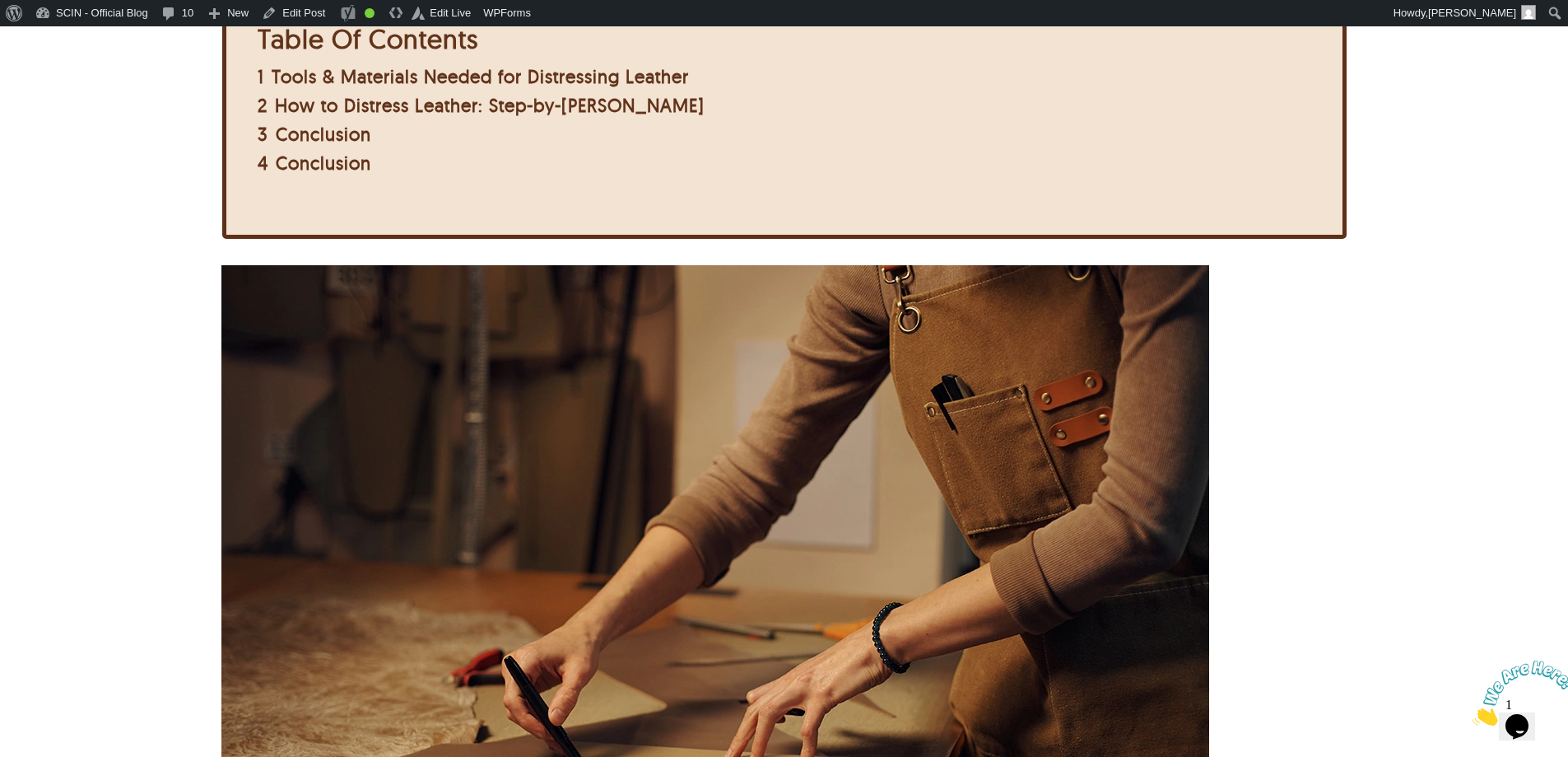
scroll to position [742, 0]
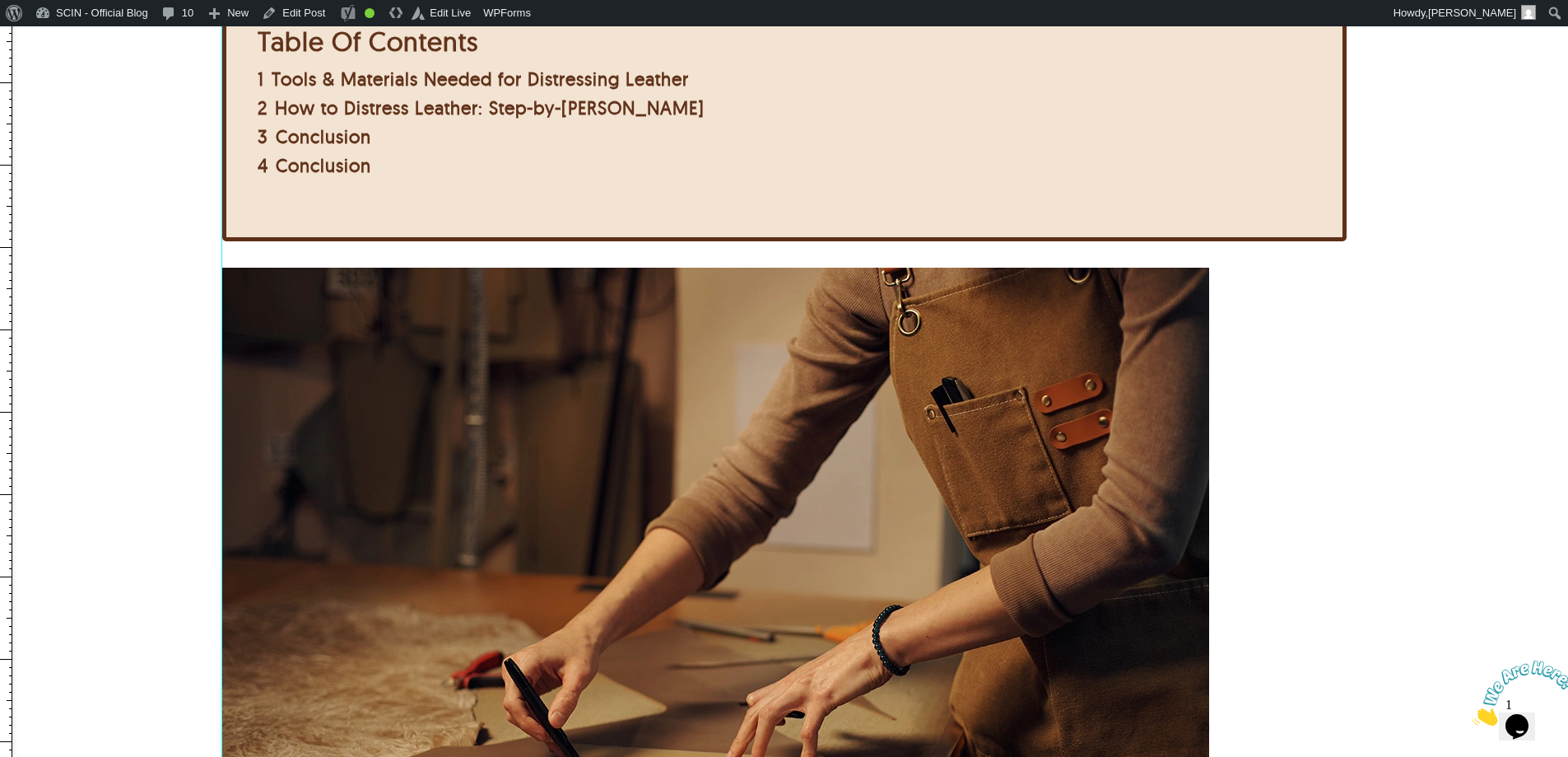
drag, startPoint x: 4, startPoint y: 234, endPoint x: 221, endPoint y: 265, distance: 219.2
drag, startPoint x: 7, startPoint y: 369, endPoint x: 1346, endPoint y: 398, distance: 1339.3
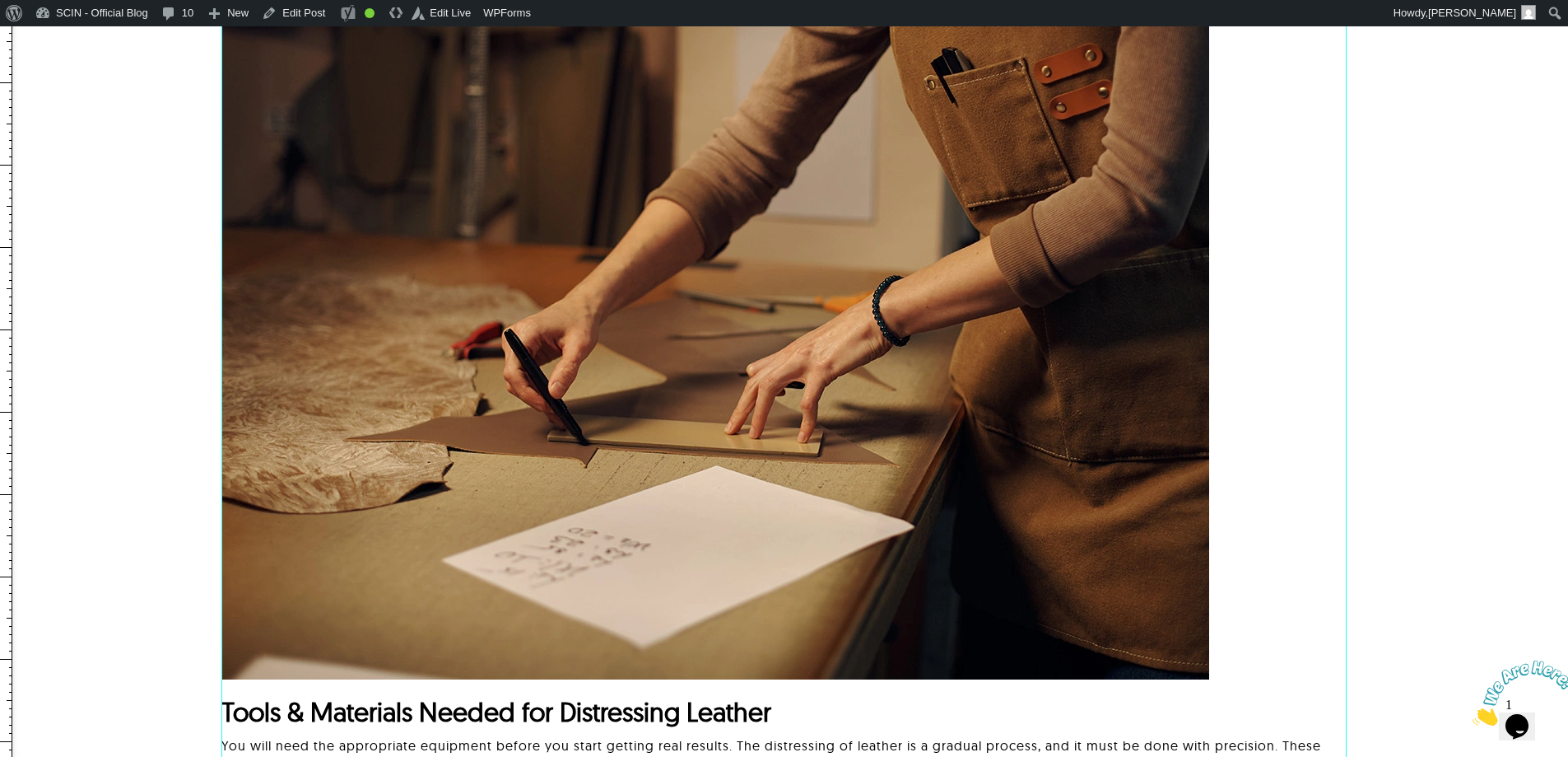
scroll to position [906, 0]
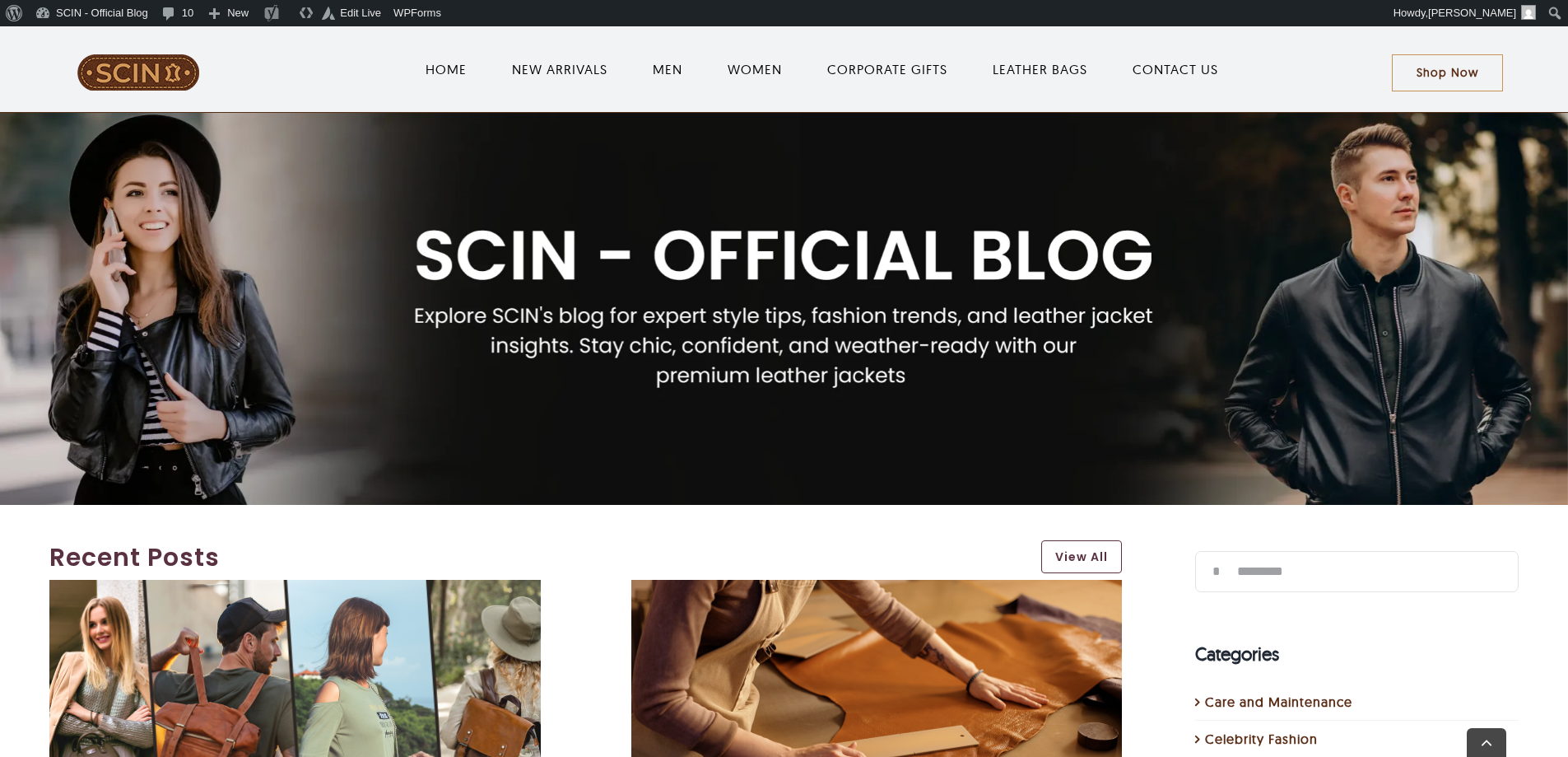
click at [319, 580] on img "6 Different Types Of Leather Bags" at bounding box center [295, 708] width 491 height 257
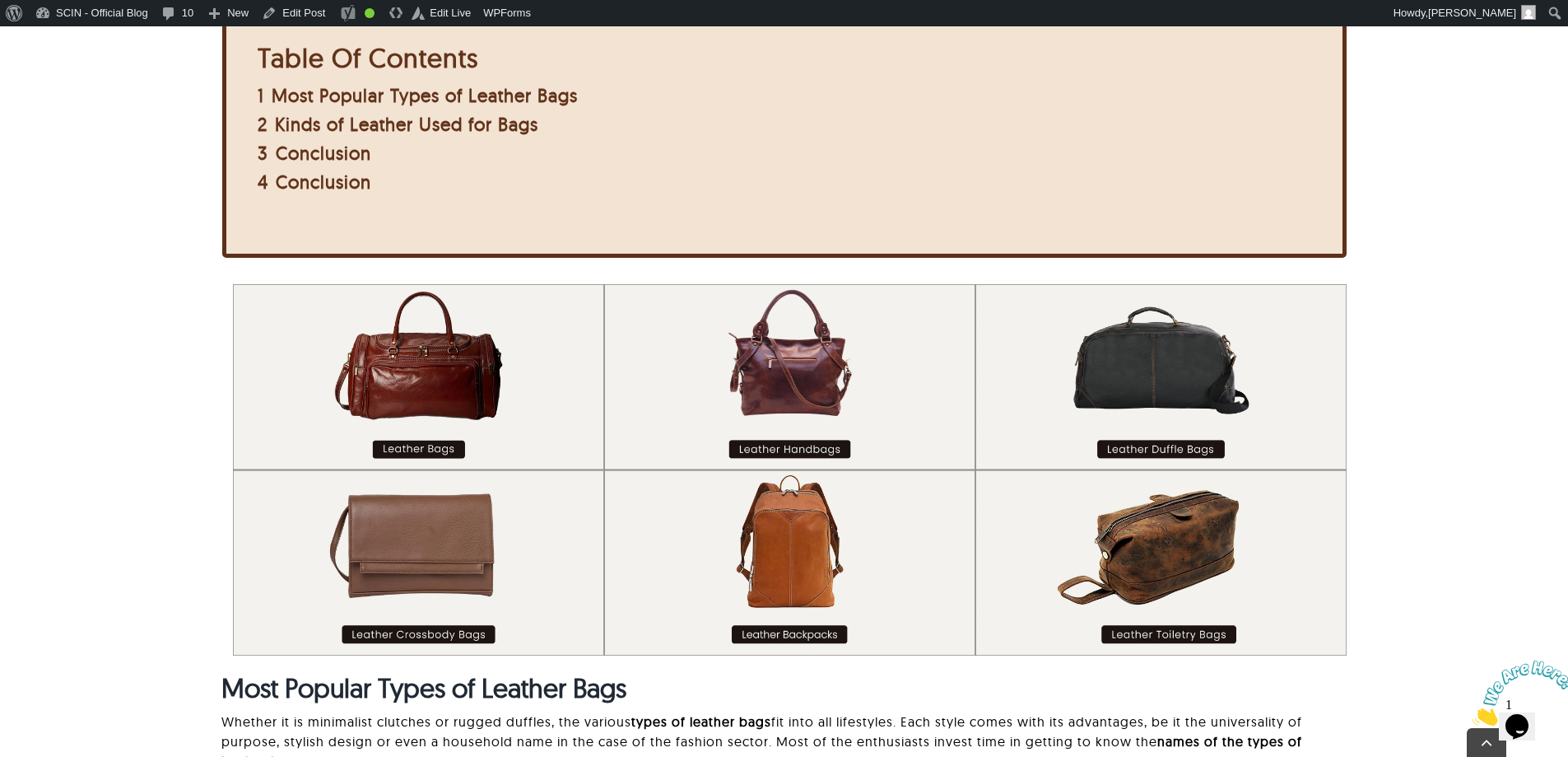
scroll to position [906, 0]
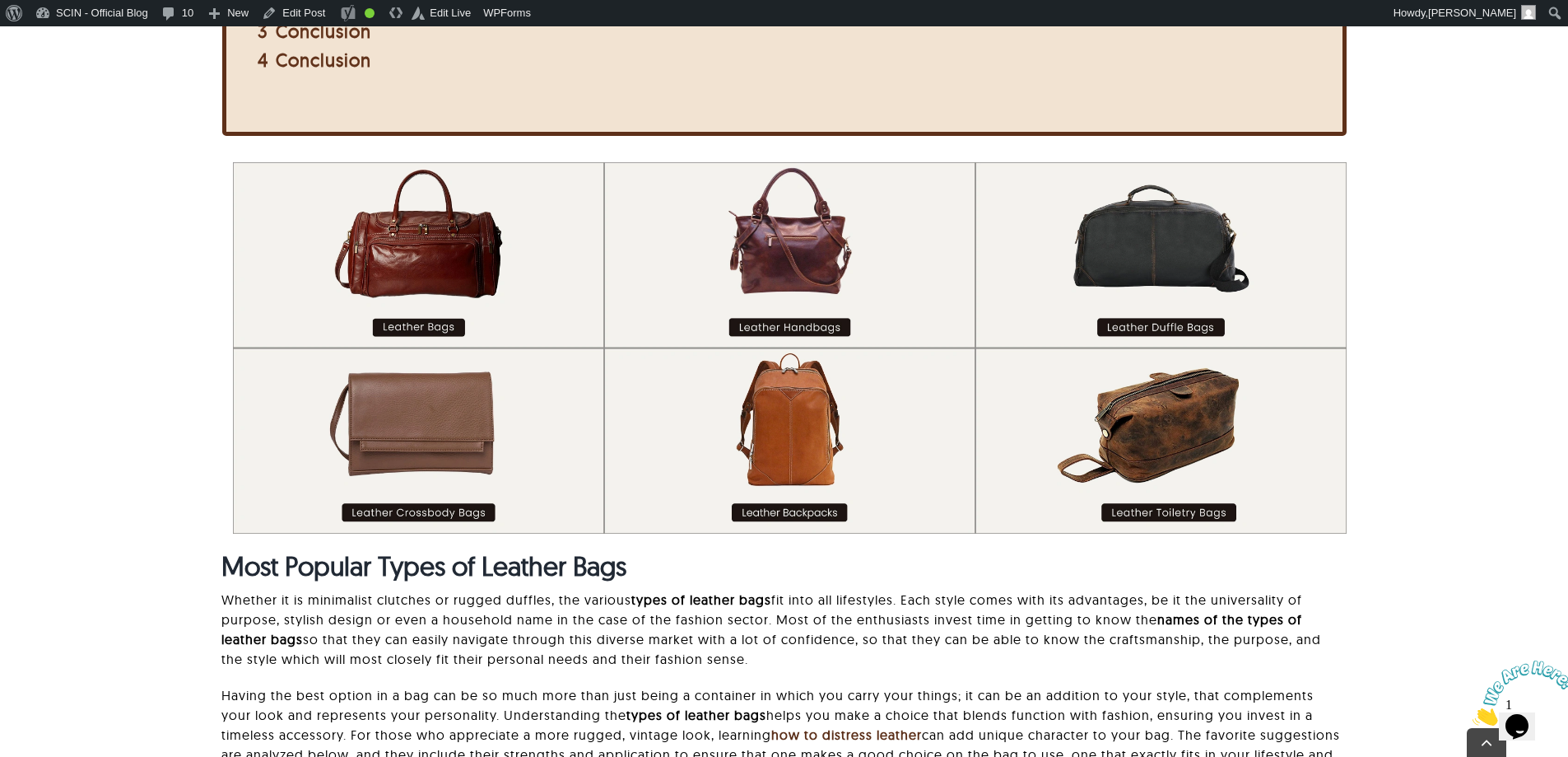
drag, startPoint x: 684, startPoint y: 369, endPoint x: 560, endPoint y: 369, distance: 124.0
click at [560, 369] on img at bounding box center [789, 347] width 1113 height 372
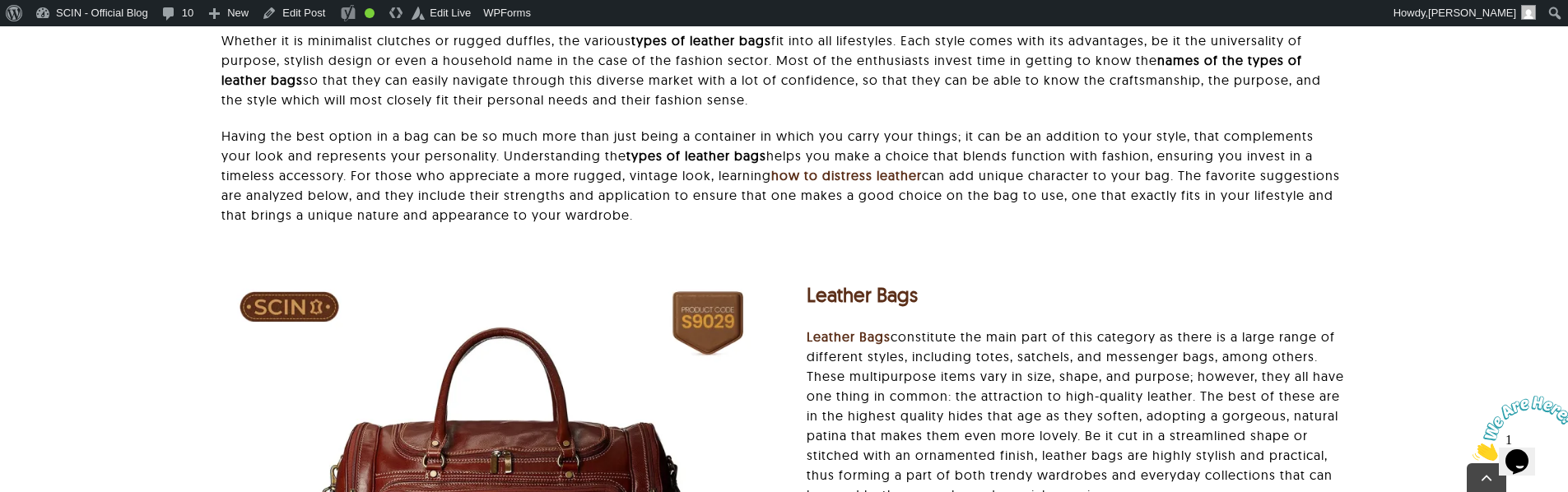
scroll to position [1729, 0]
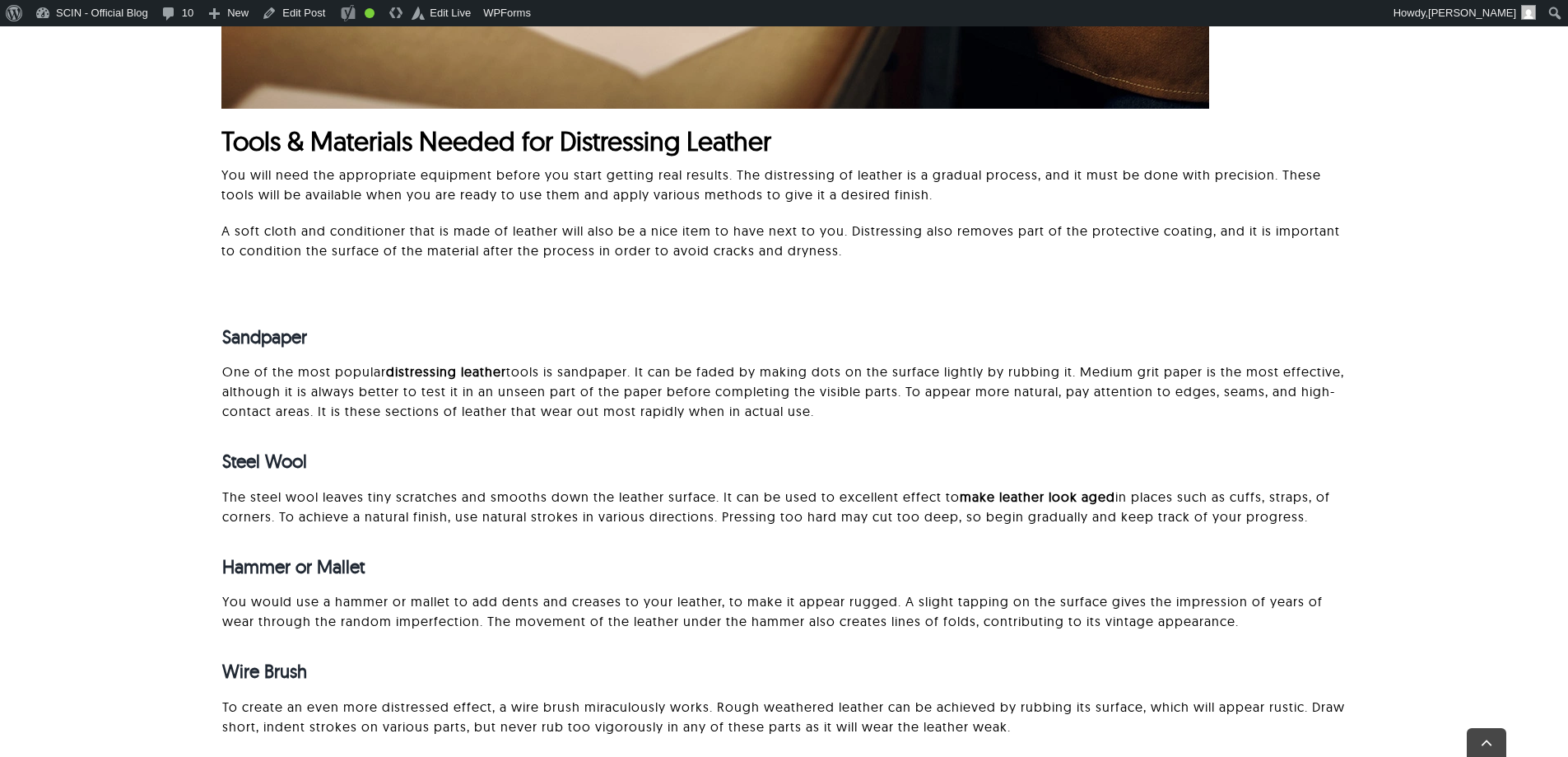
scroll to position [1647, 0]
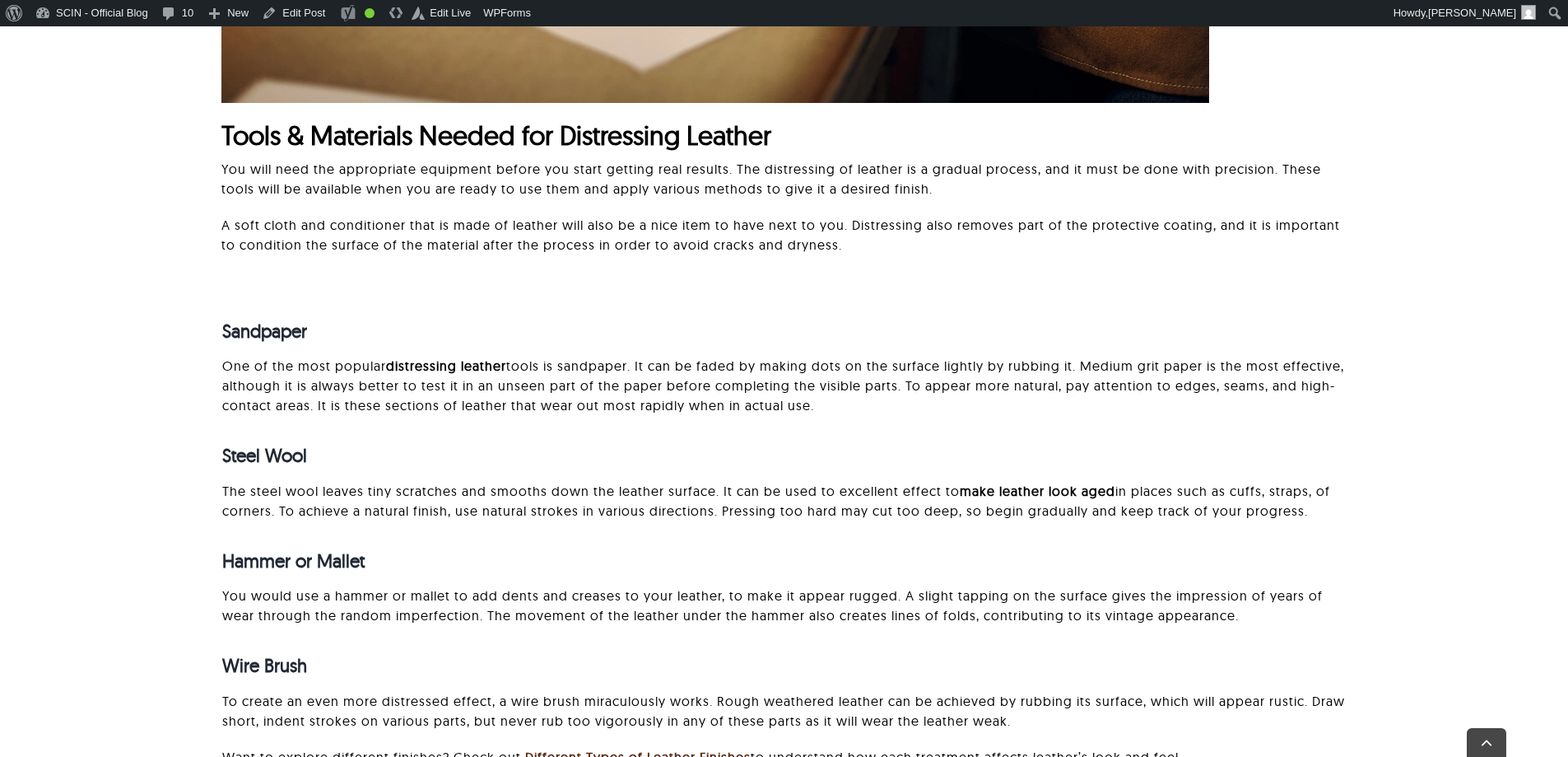
click at [237, 307] on div "Sandpaper" at bounding box center [784, 332] width 1124 height 76
click at [237, 294] on div "Sandpaper" at bounding box center [784, 332] width 1124 height 76
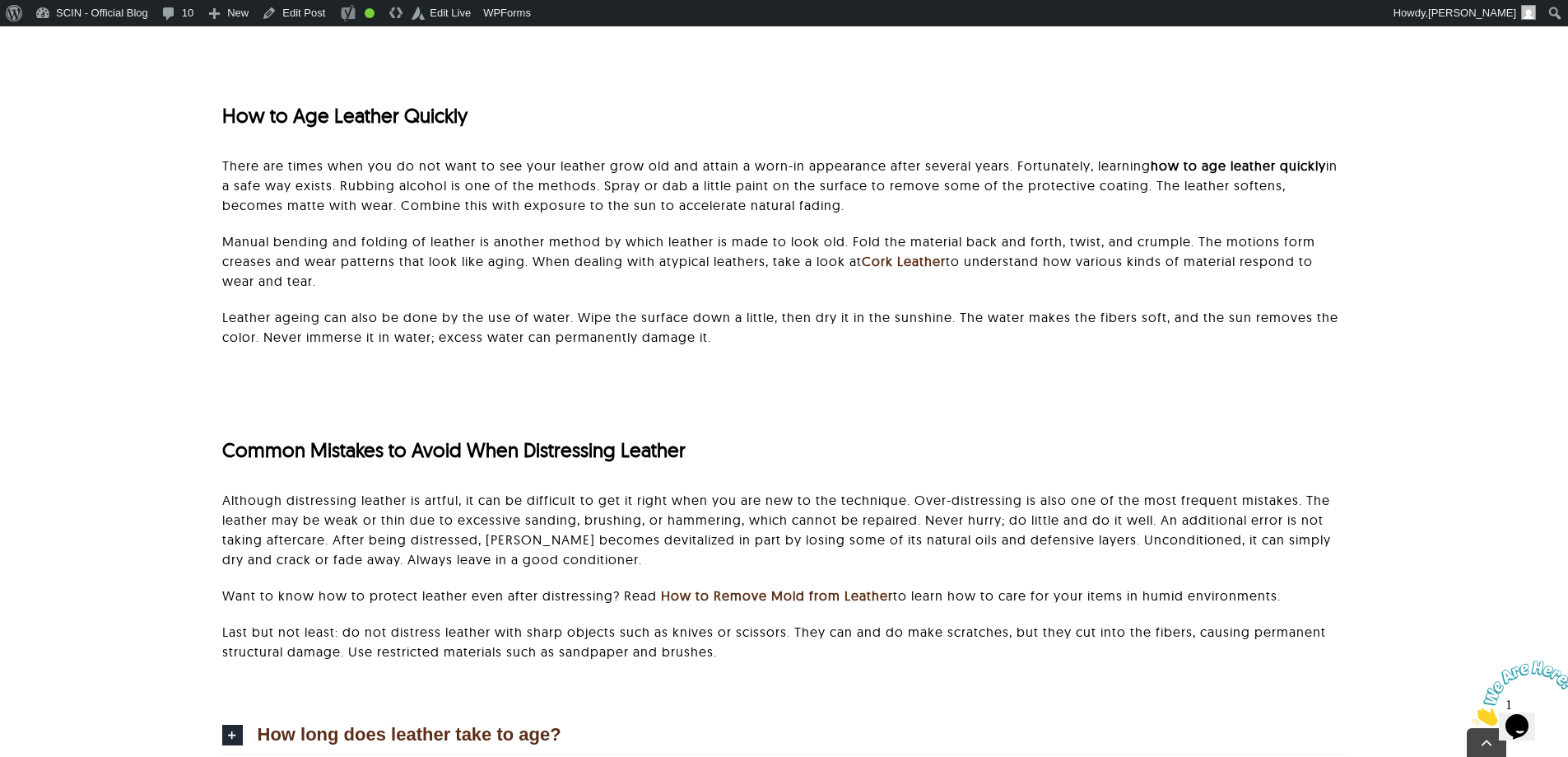
scroll to position [4366, 0]
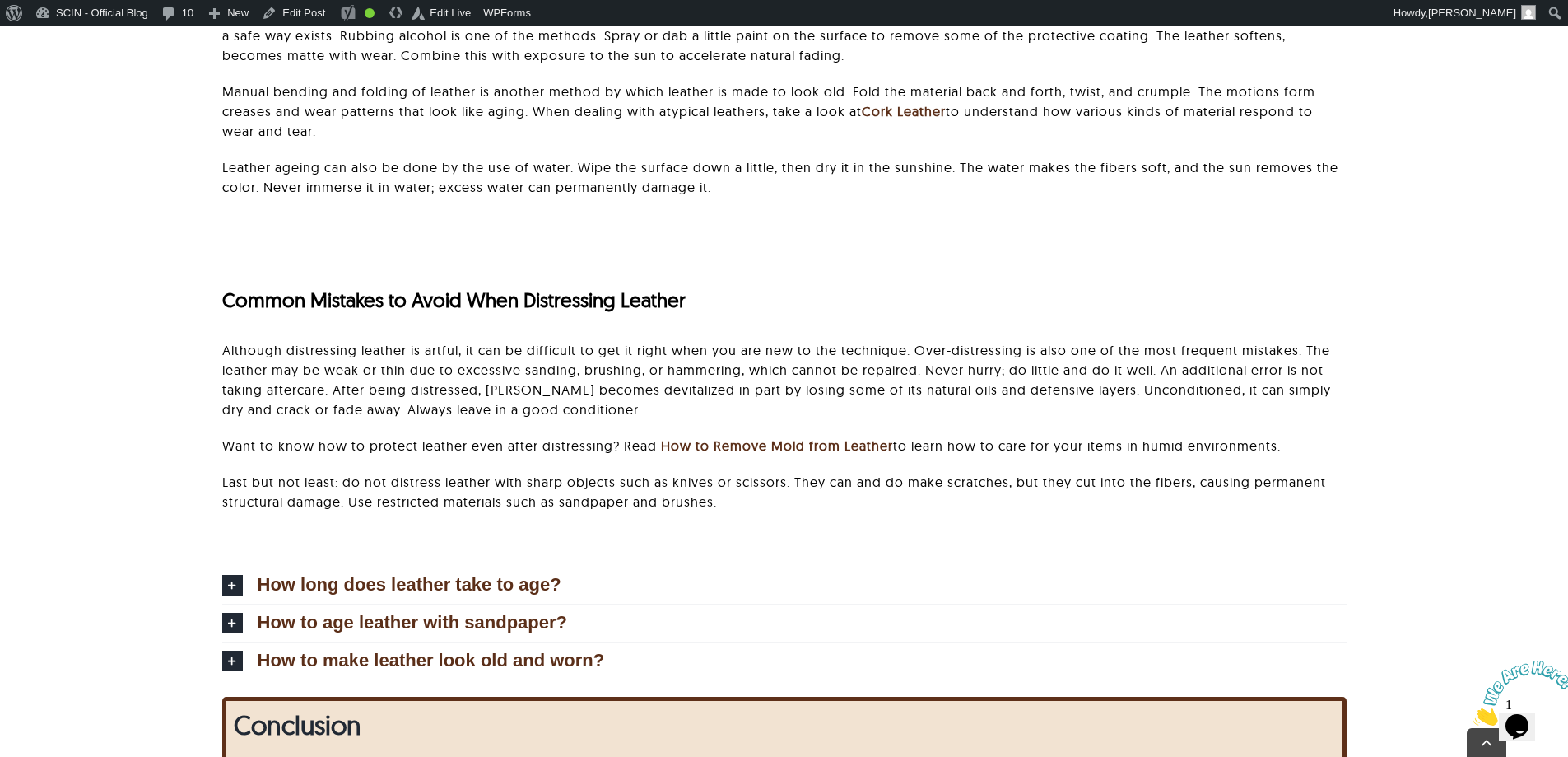
click at [296, 236] on div "Common Mistakes to Avoid When Distressing Leather Although distressing leather …" at bounding box center [784, 378] width 1124 height 298
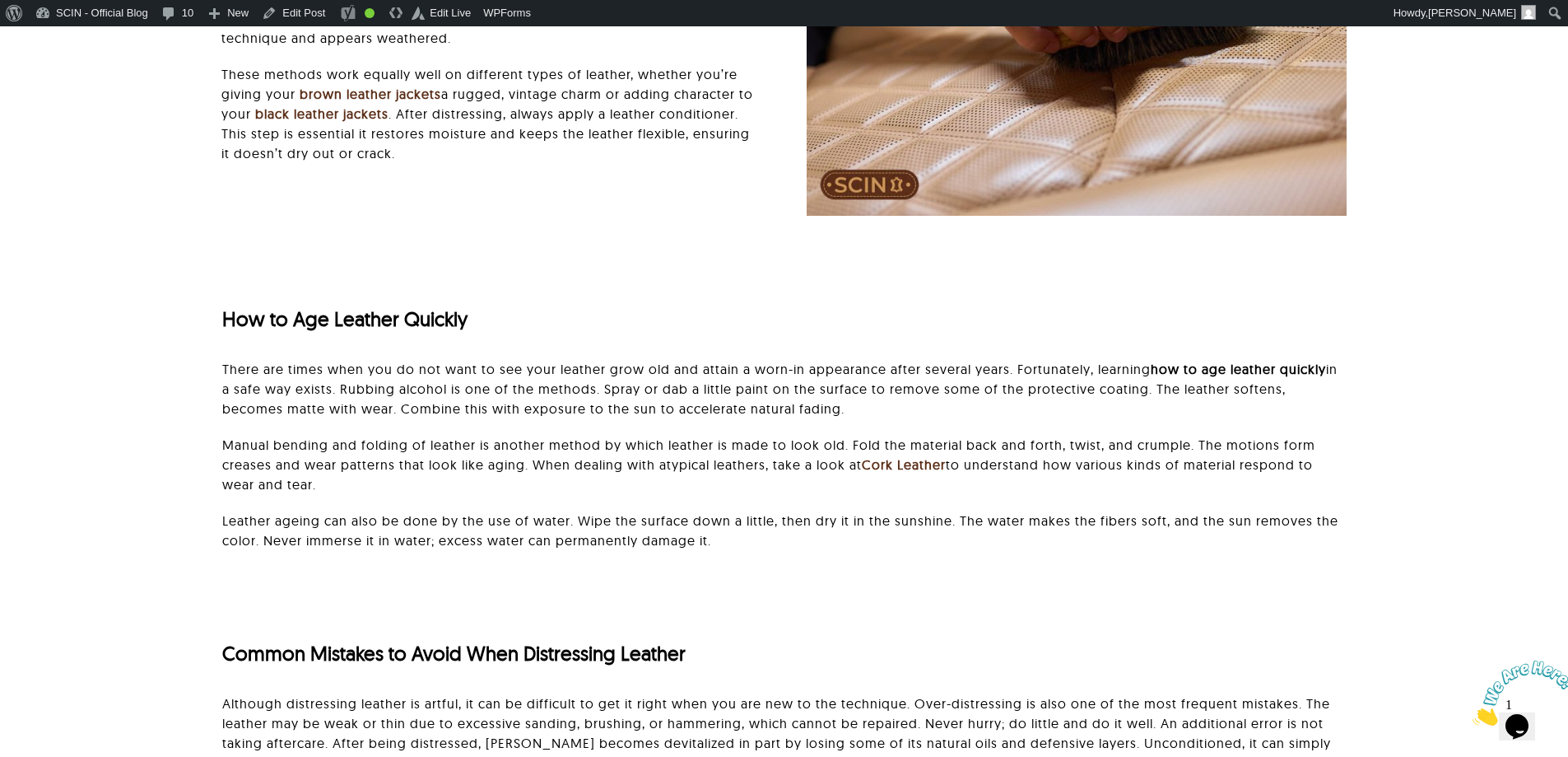
scroll to position [3871, 0]
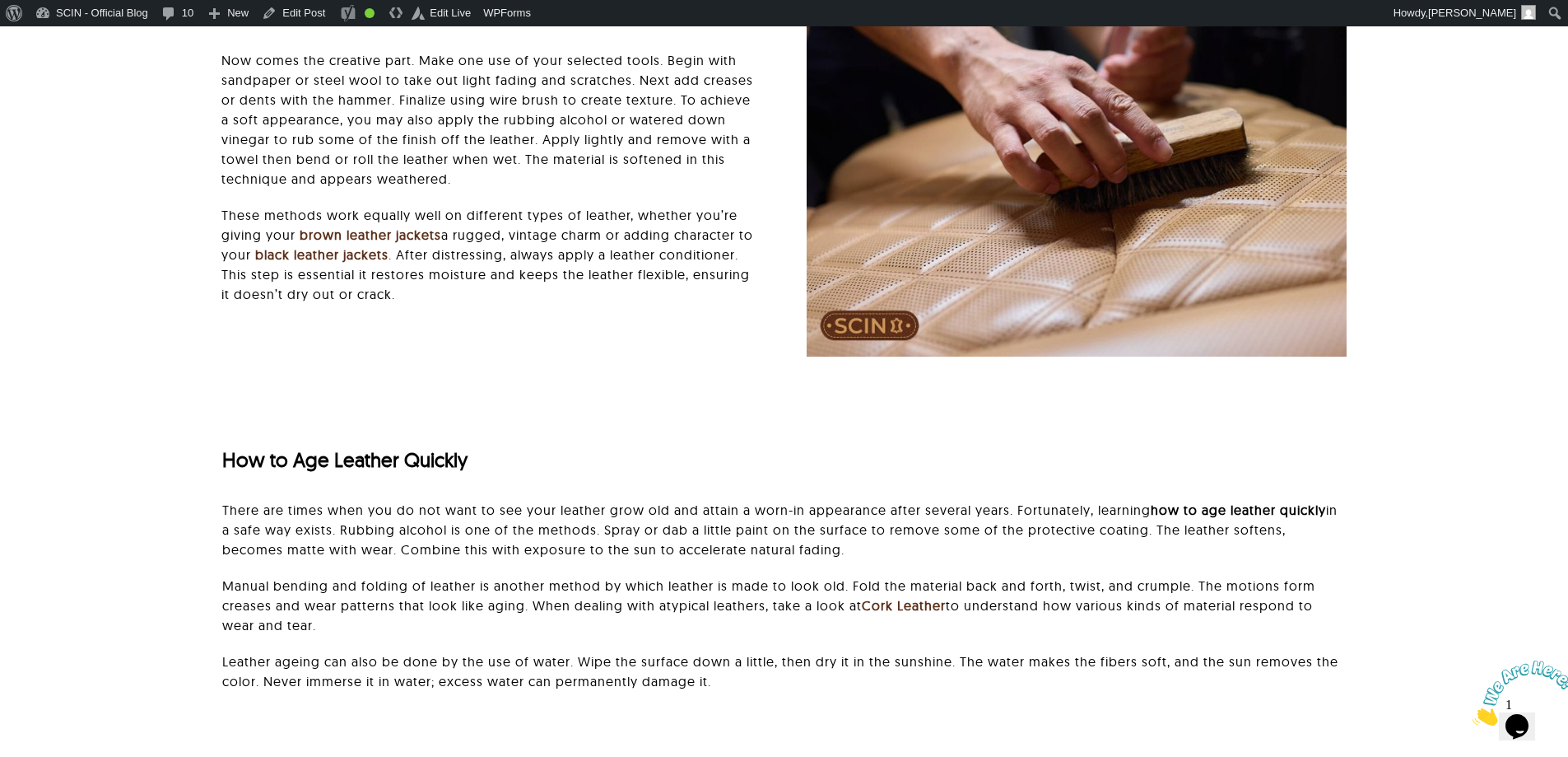
click at [267, 410] on div "How to Age Leather Quickly There are times when you do not want to see your lea…" at bounding box center [784, 548] width 1124 height 318
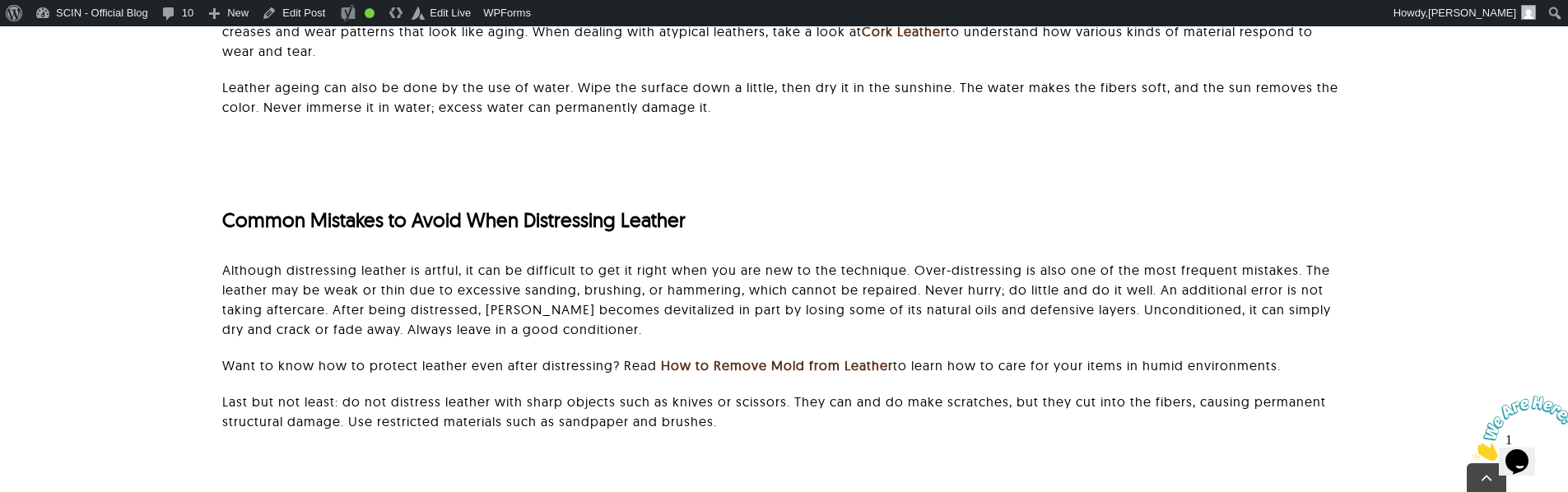
scroll to position [4445, 0]
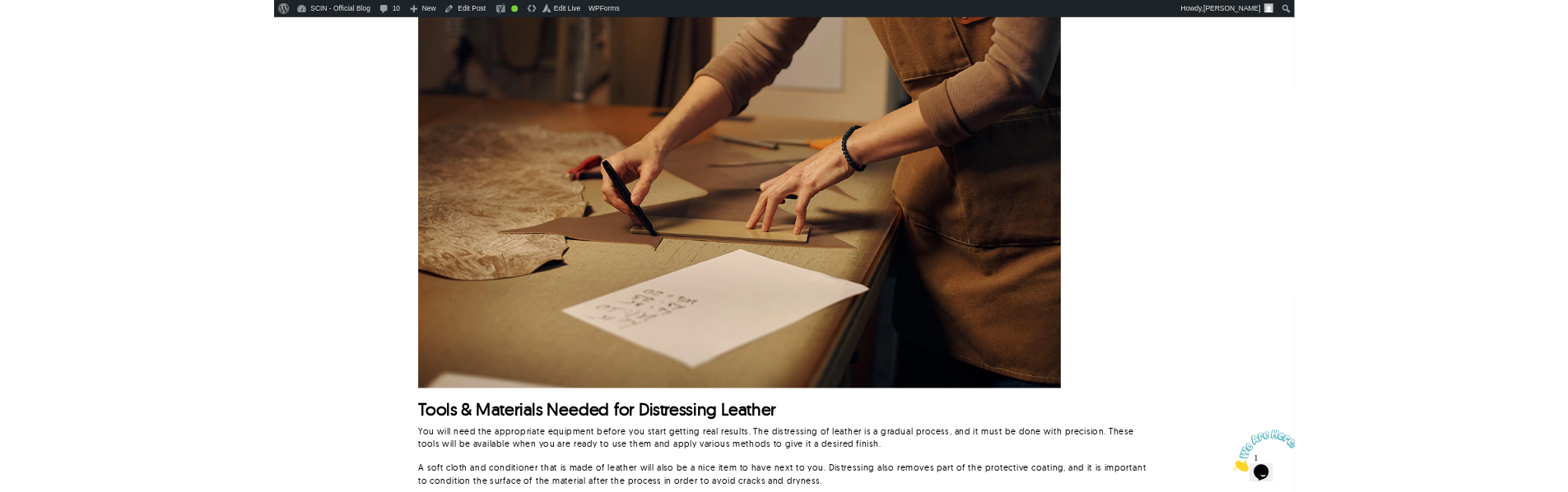
scroll to position [1068, 0]
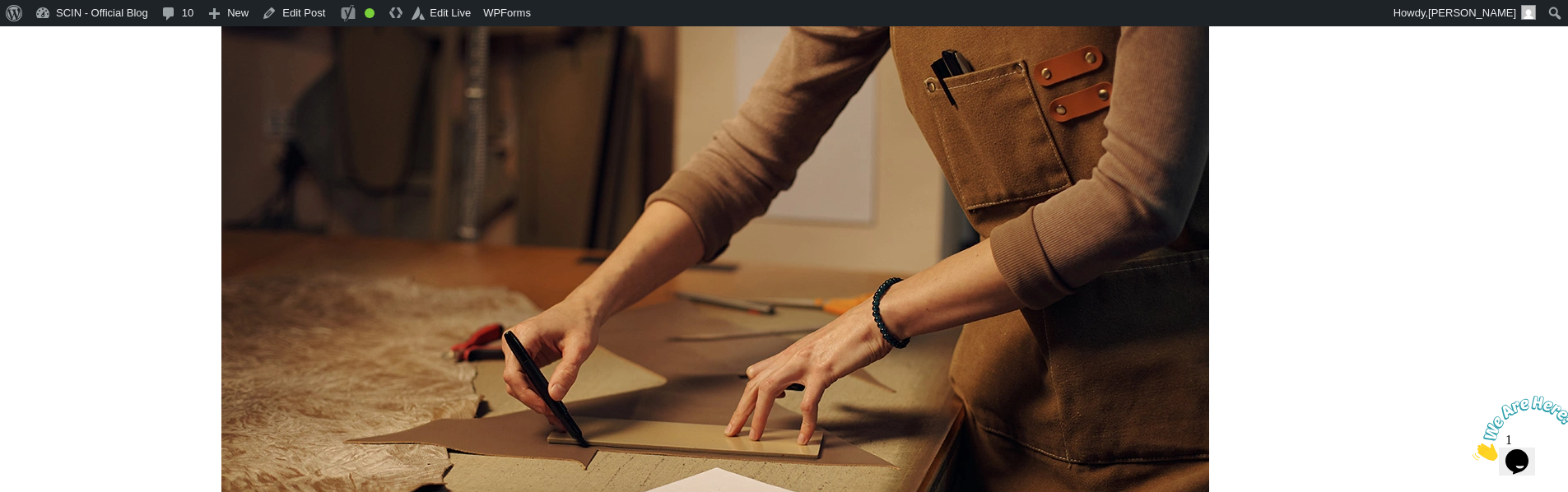
click at [587, 263] on img at bounding box center [715, 311] width 988 height 741
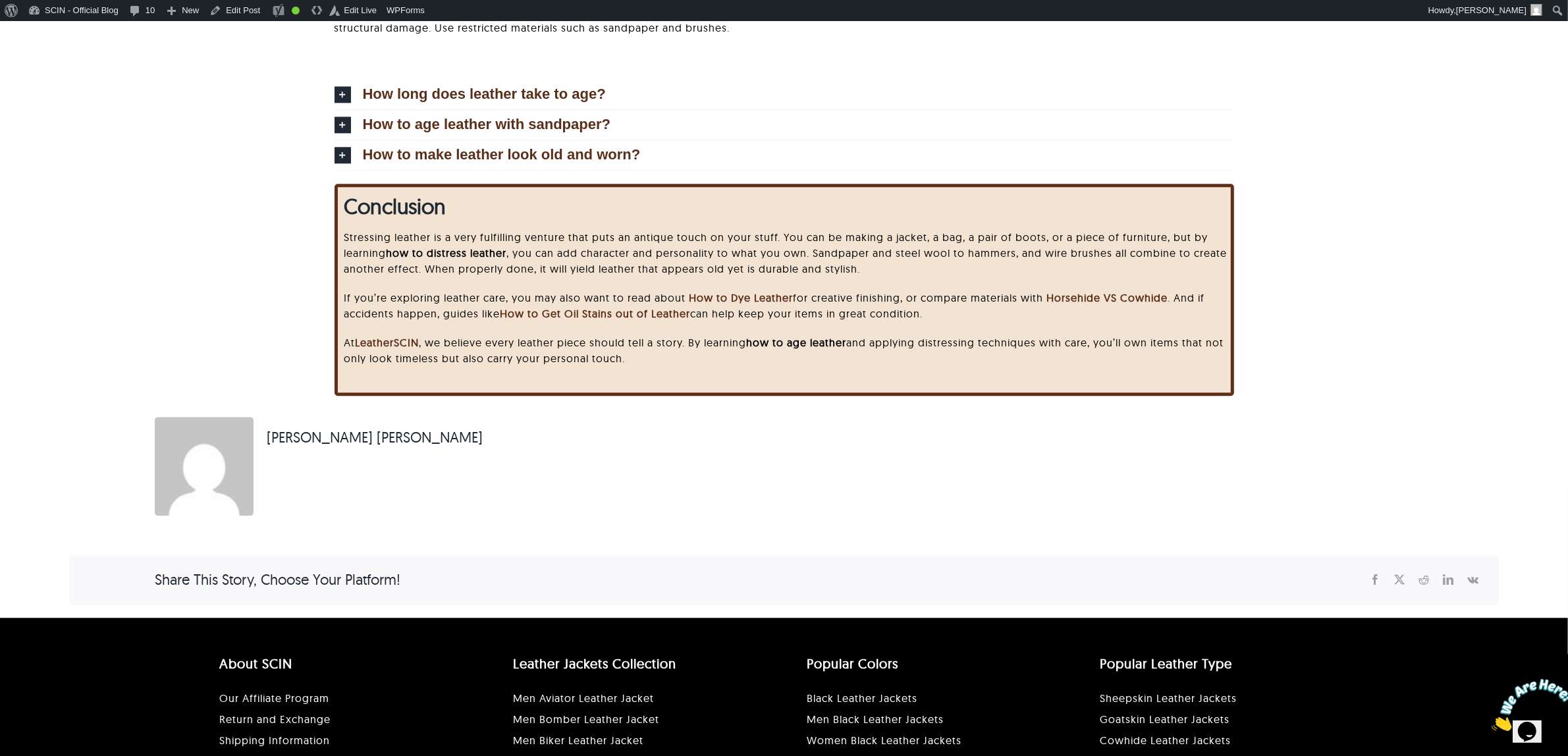
scroll to position [3697, 0]
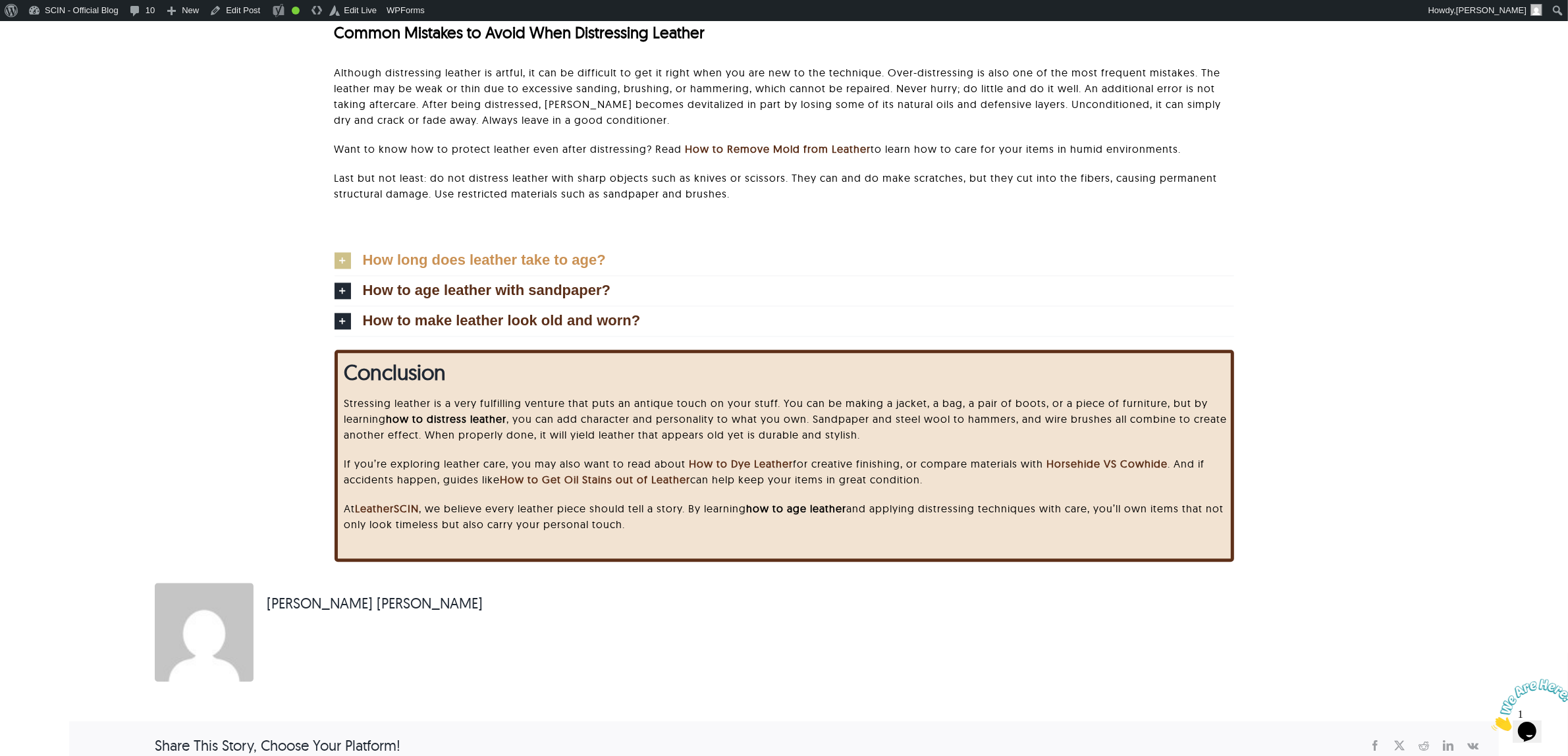
click at [471, 258] on span "How long does leather take to age?" at bounding box center [484, 260] width 243 height 14
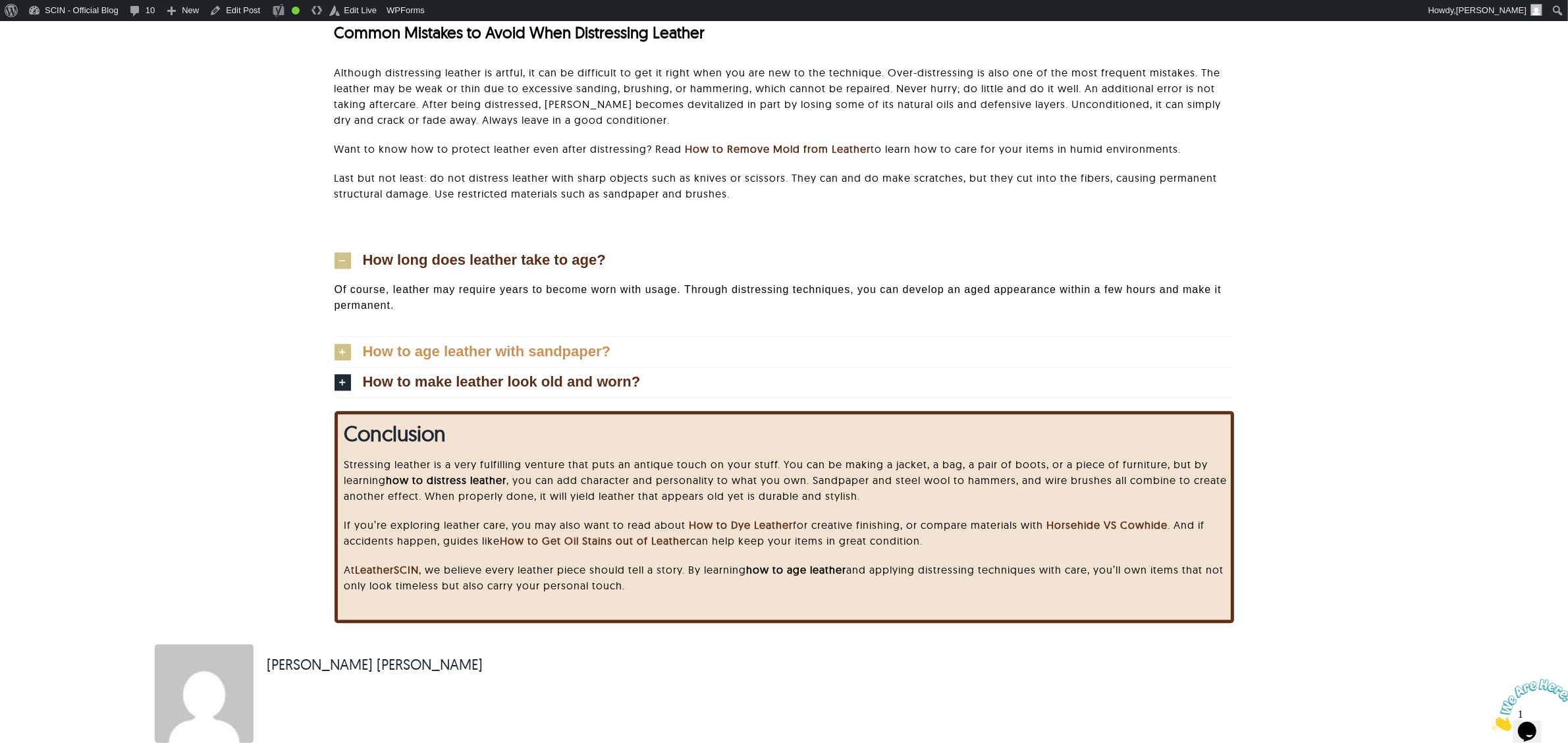
click at [511, 360] on link "How to age leather with sandpaper?" at bounding box center [784, 352] width 899 height 29
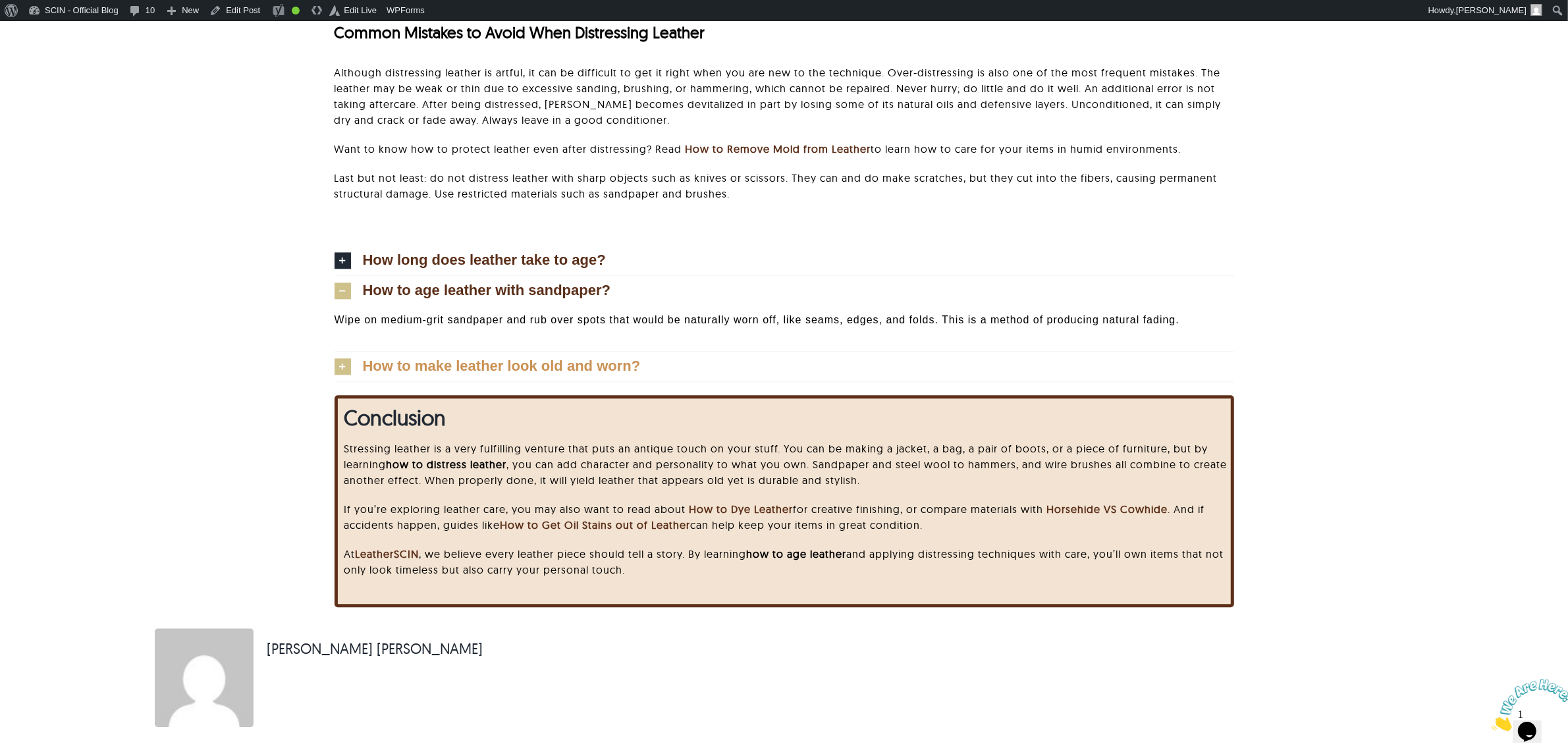
click at [519, 366] on span "How to make leather look old and worn?" at bounding box center [502, 366] width 278 height 14
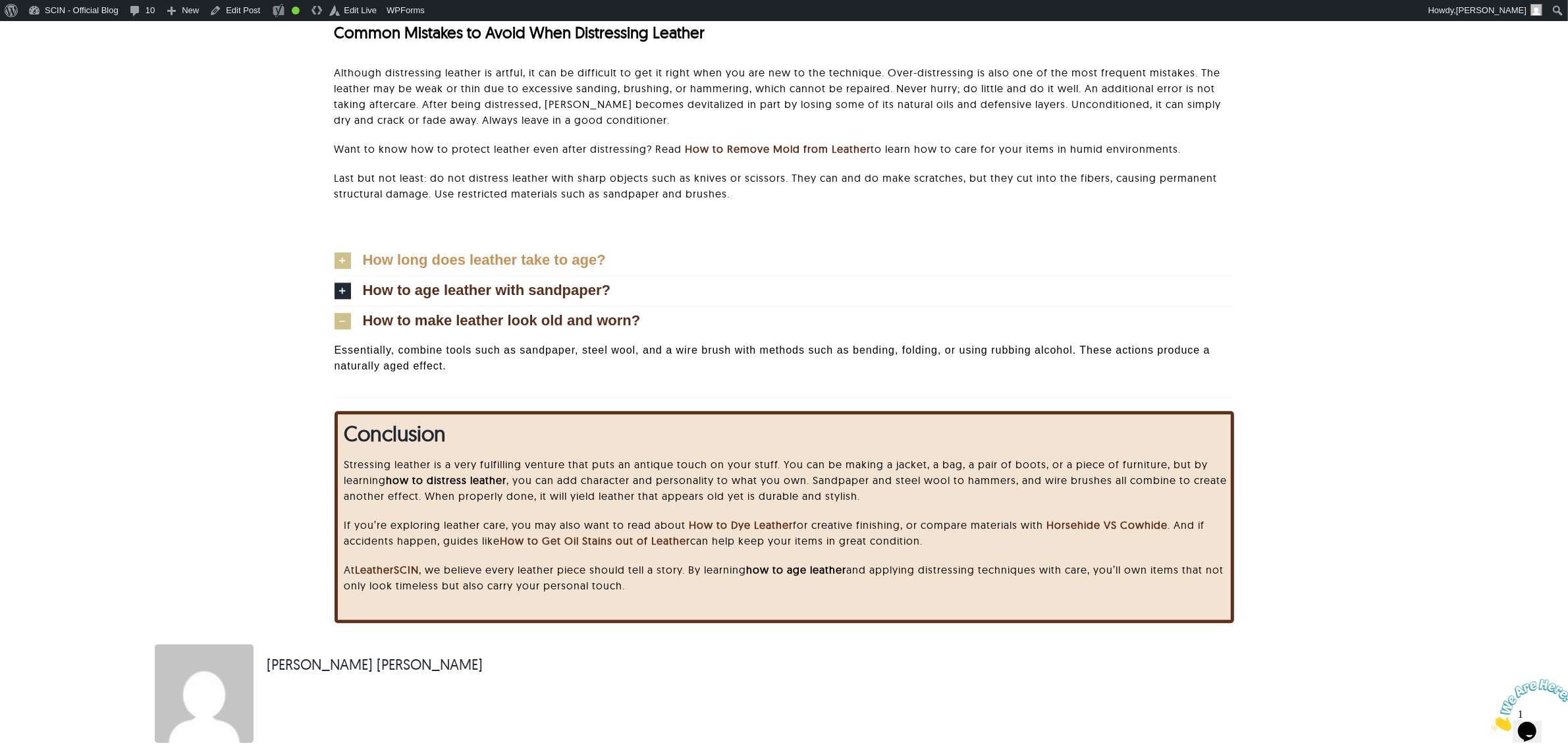
click at [509, 262] on span "How long does leather take to age?" at bounding box center [484, 260] width 243 height 14
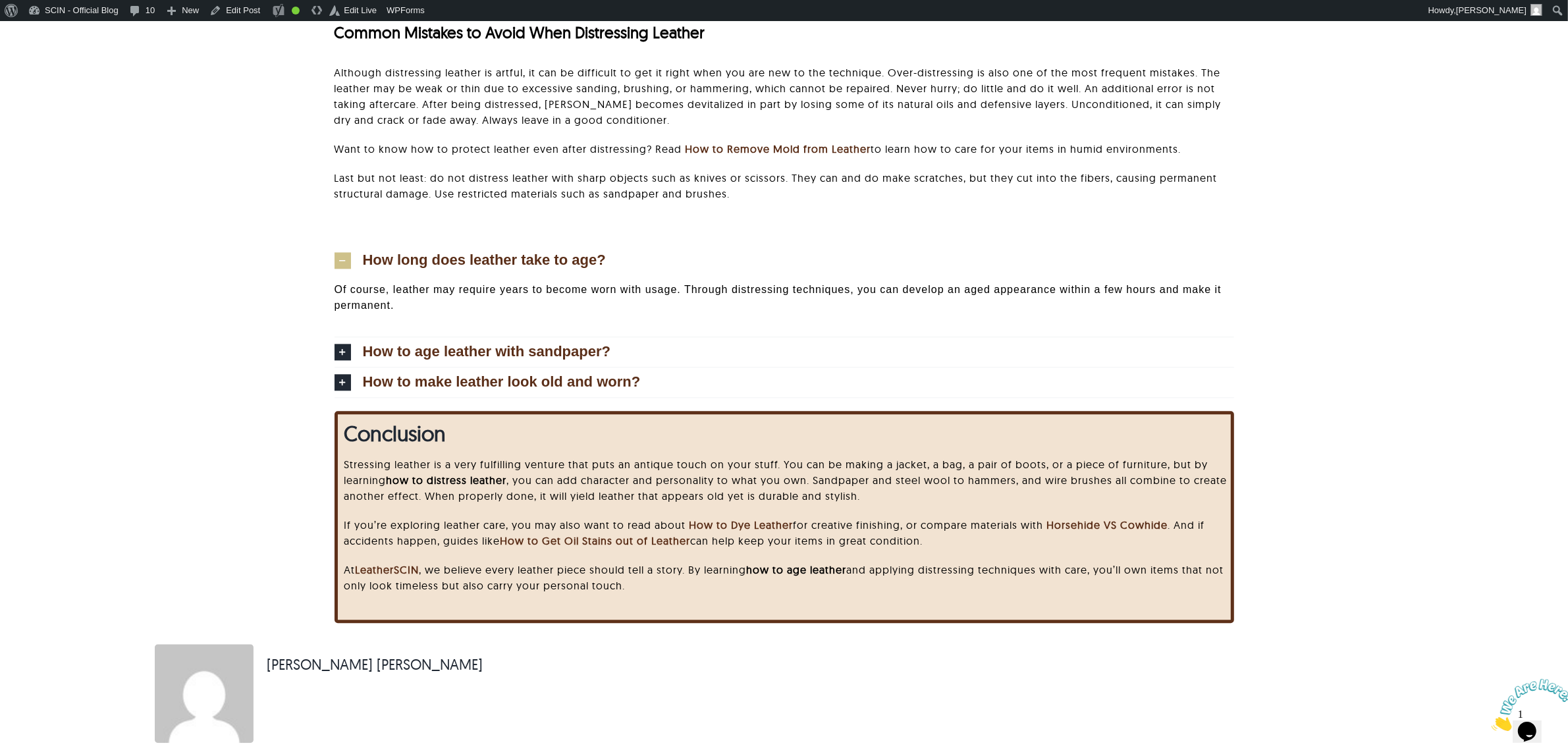
click at [702, 296] on p "Of course, leather may require years to become worn with usage. Through distres…" at bounding box center [784, 298] width 899 height 32
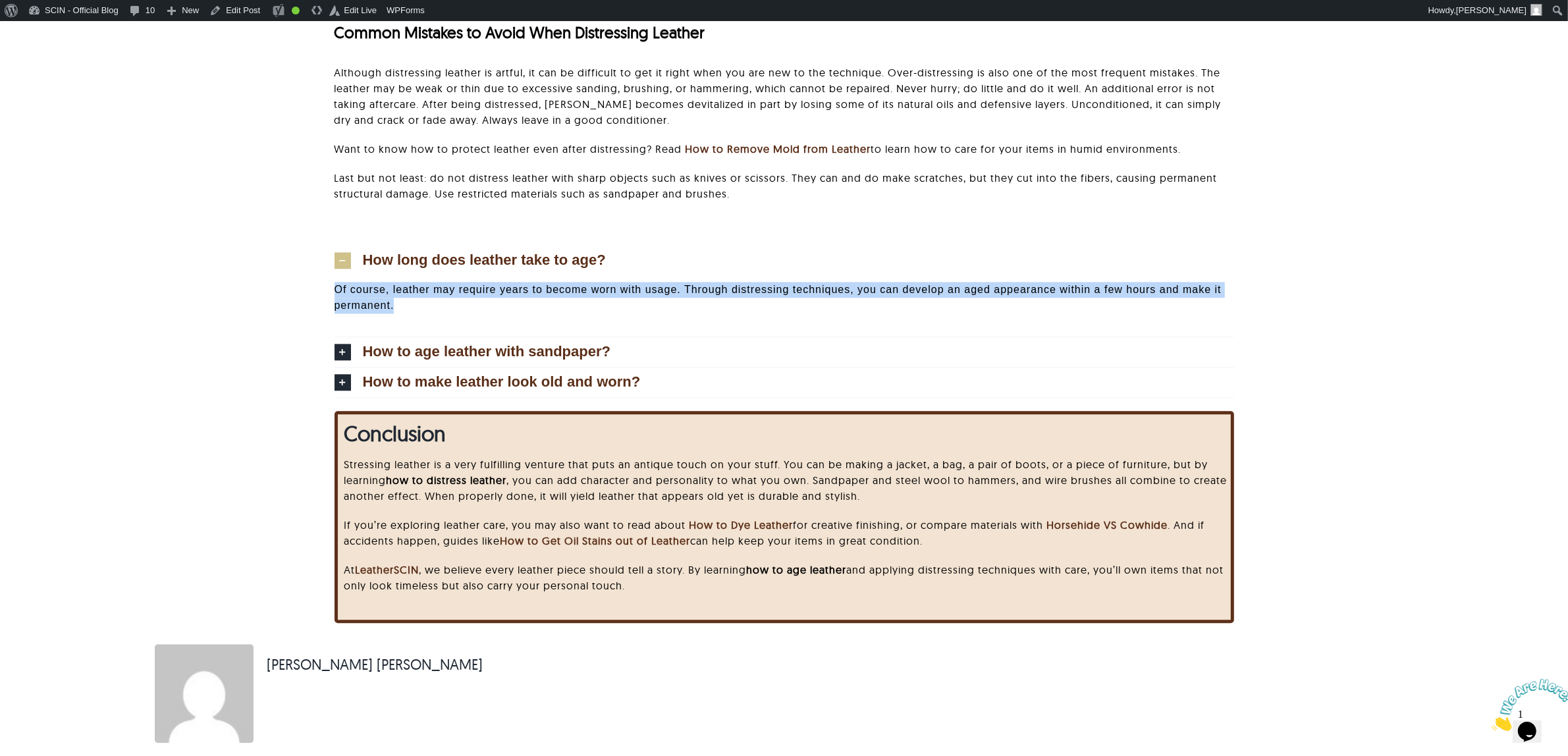
click at [702, 296] on p "Of course, leather may require years to become worn with usage. Through distres…" at bounding box center [784, 298] width 899 height 32
copy div "Of course, leather may require years to become worn with usage. Through distres…"
click at [661, 360] on link "How to age leather with sandpaper?" at bounding box center [784, 352] width 899 height 29
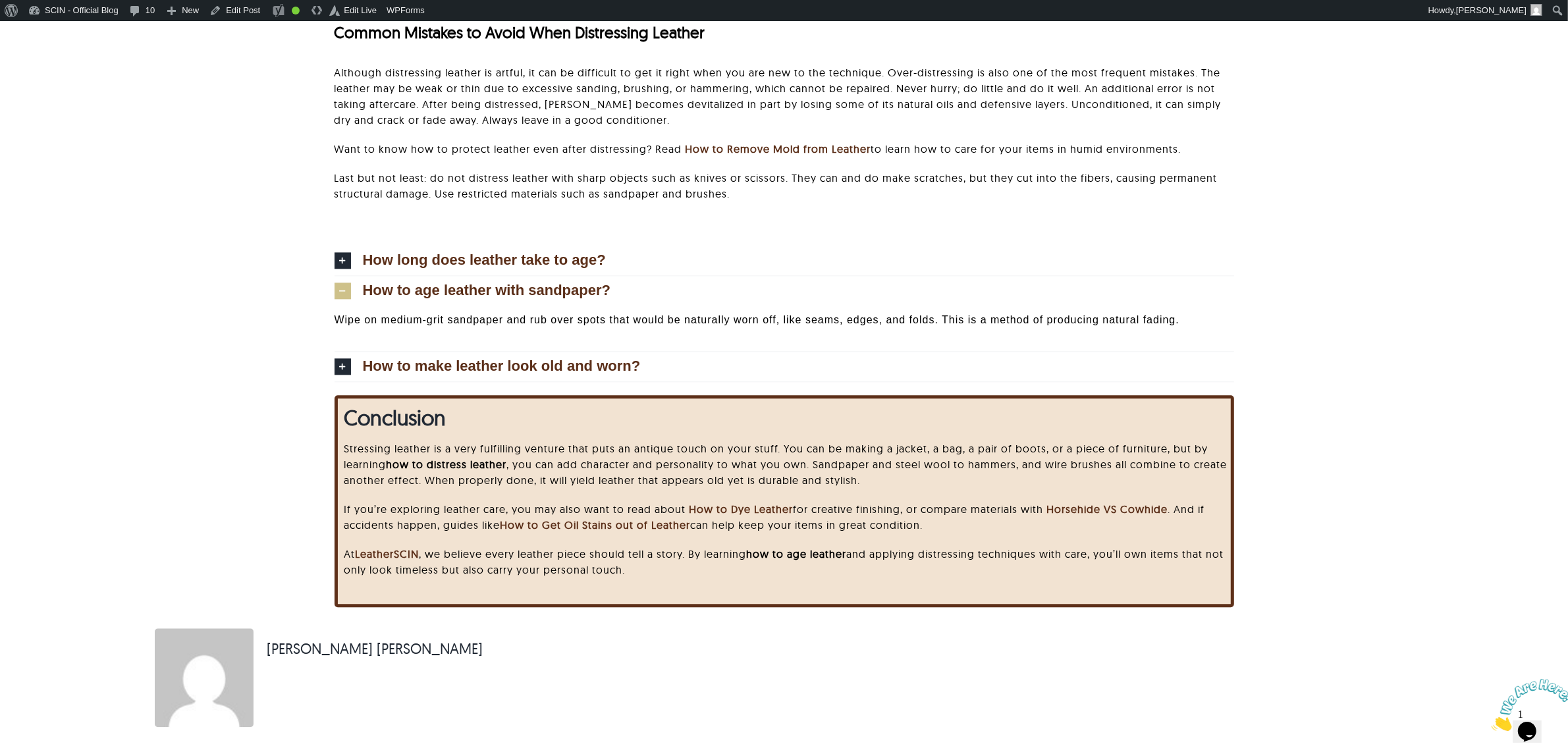
click at [851, 322] on p "Wipe on medium-grit sandpaper and rub over spots that would be naturally worn o…" at bounding box center [784, 320] width 899 height 16
copy div "Wipe on medium-grit sandpaper and rub over spots that would be naturally worn o…"
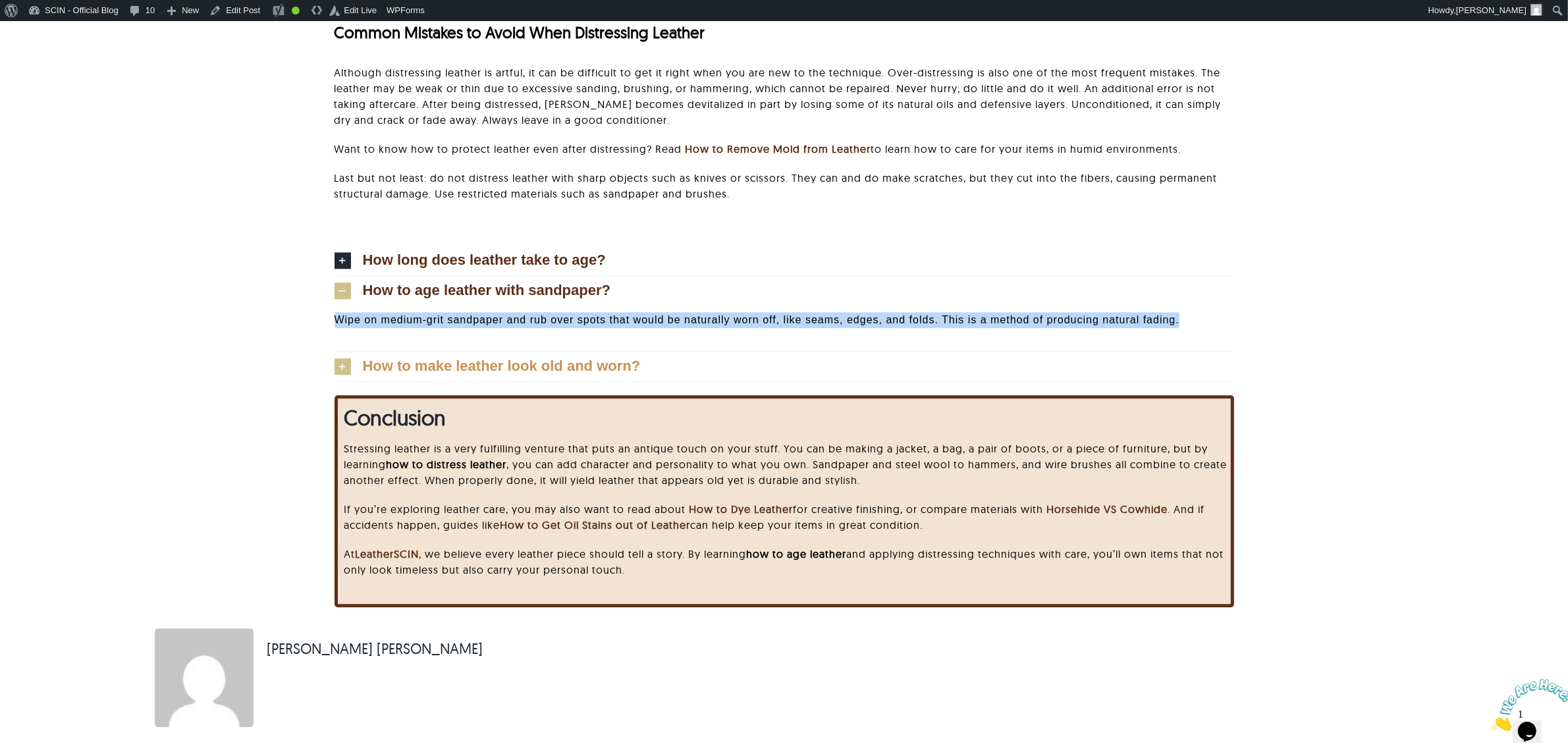
click at [630, 373] on link "How to make leather look old and worn?" at bounding box center [784, 366] width 899 height 29
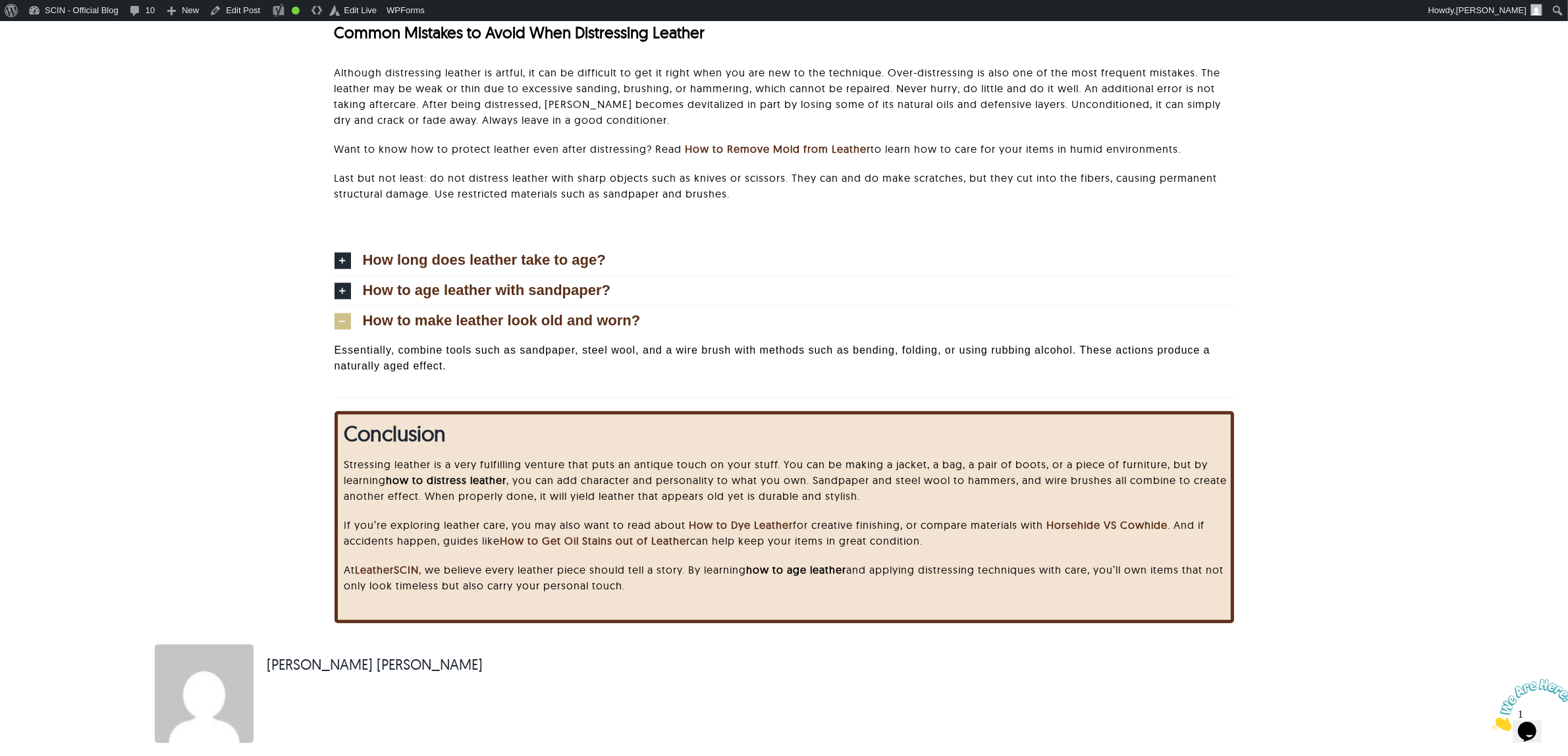
click at [648, 356] on p "Essentially, combine tools such as sandpaper, steel wool, and a wire brush with…" at bounding box center [784, 358] width 899 height 32
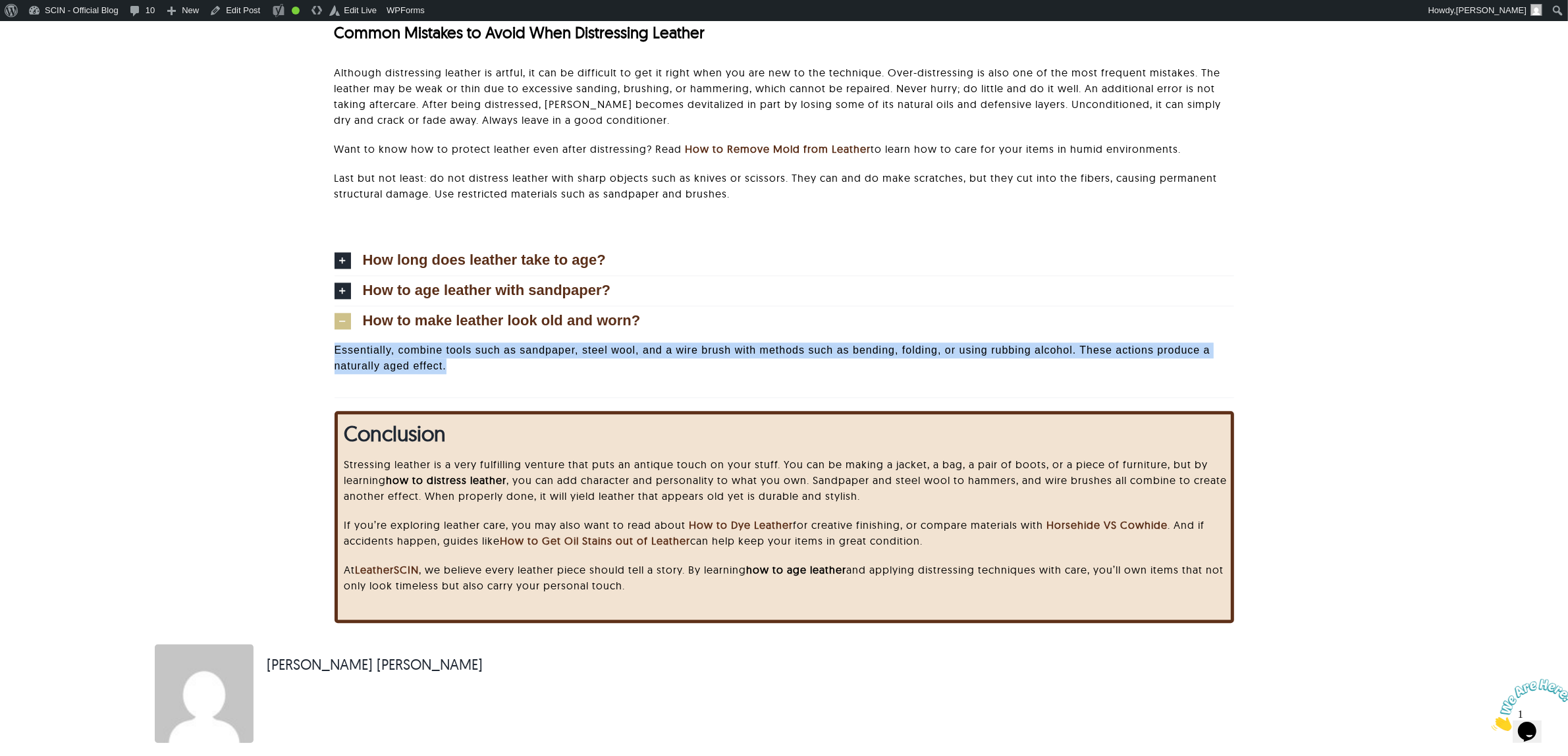
click at [648, 356] on p "Essentially, combine tools such as sandpaper, steel wool, and a wire brush with…" at bounding box center [784, 358] width 899 height 32
copy div "Essentially, combine tools such as sandpaper, steel wool, and a wire brush with…"
click at [376, 326] on span "How to make leather look old and worn?" at bounding box center [502, 321] width 278 height 14
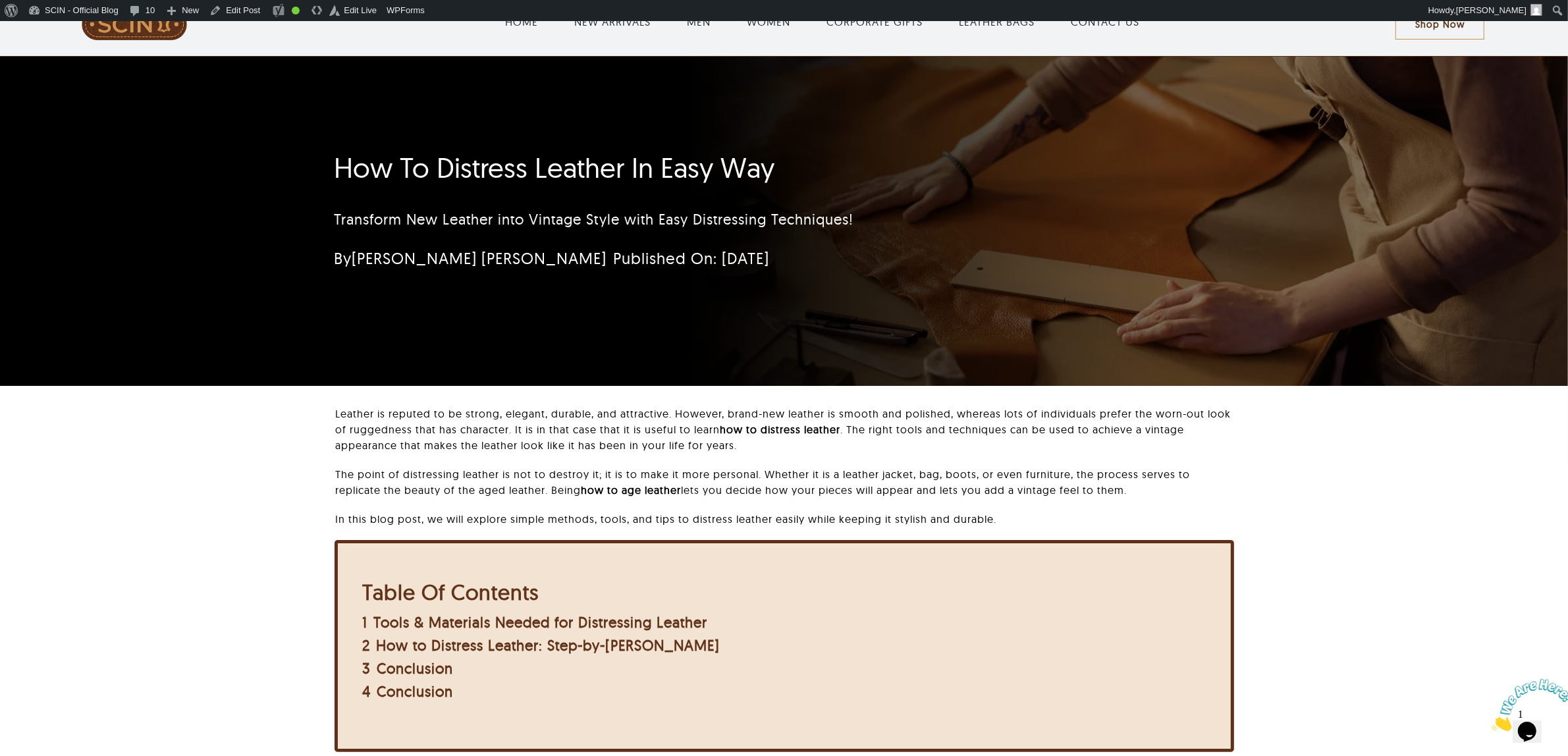
scroll to position [0, 0]
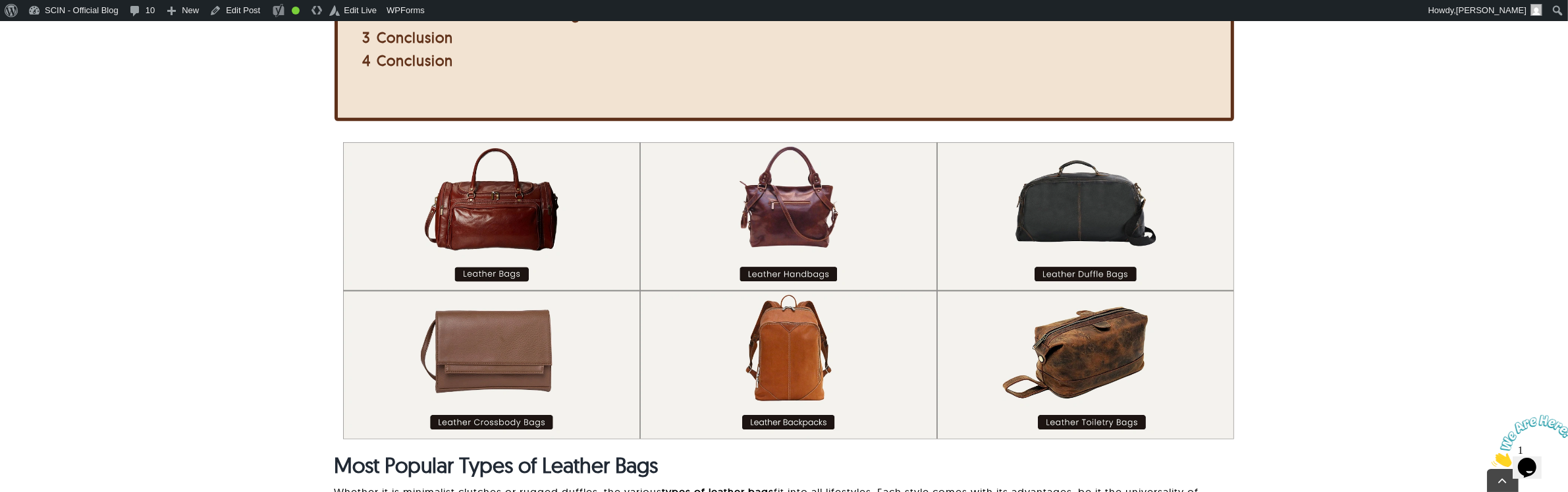
scroll to position [741, 0]
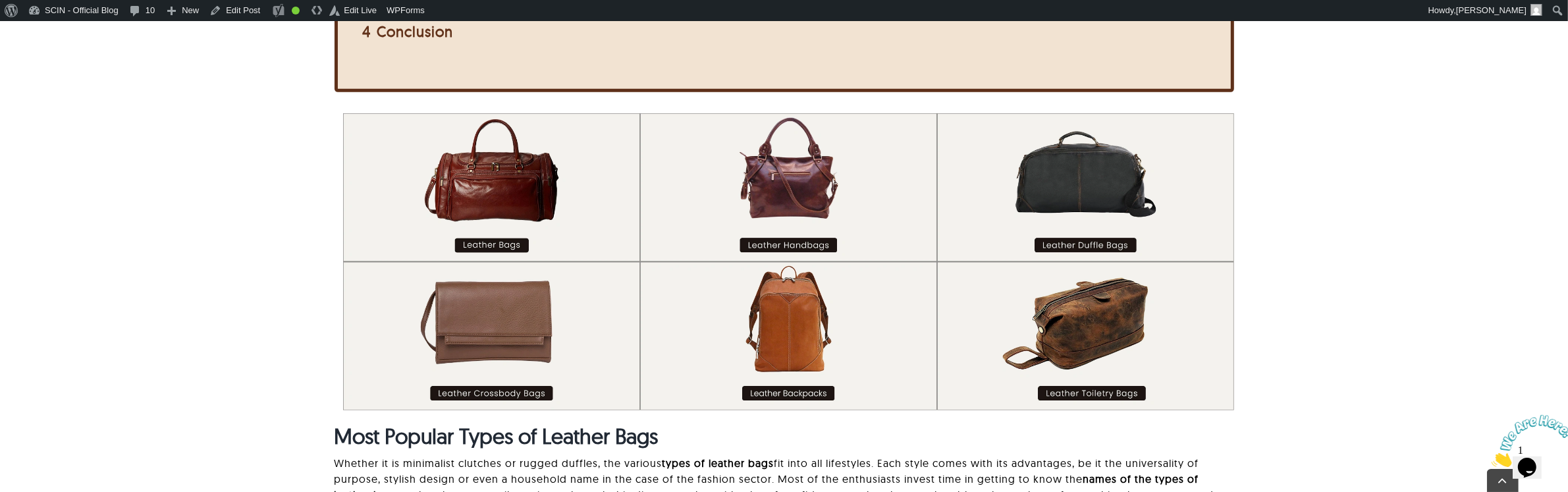
click at [1254, 377] on div "Most Popular Types of Leather Bags Whether it is minimalist clutches or rugged …" at bounding box center [784, 368] width 1430 height 510
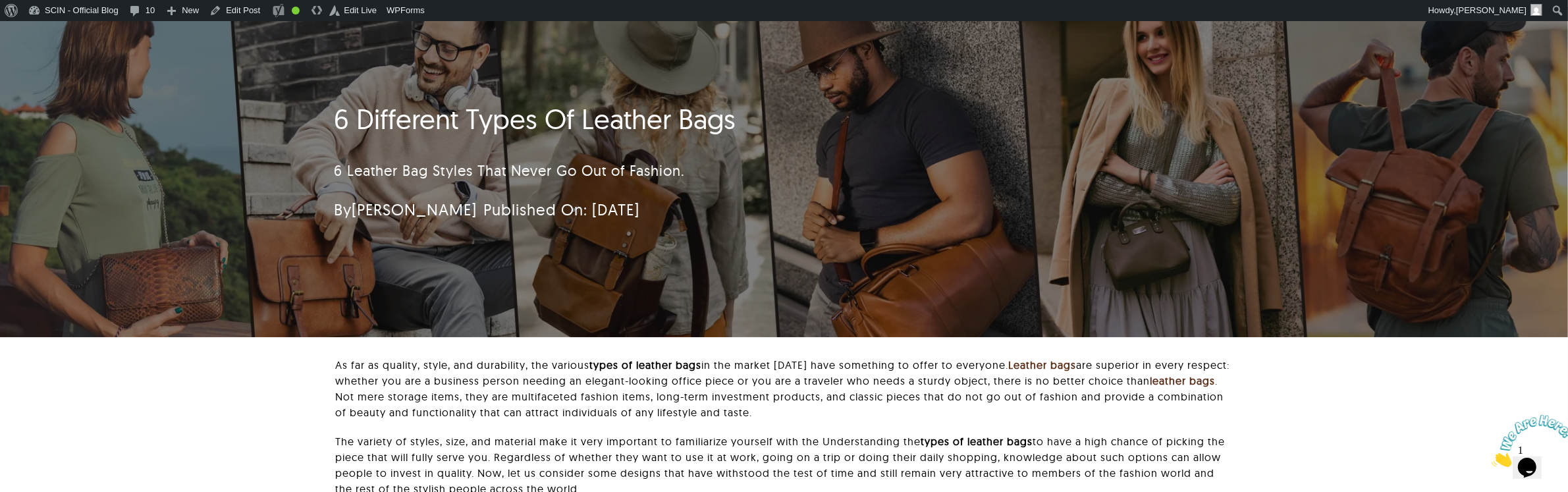
scroll to position [0, 0]
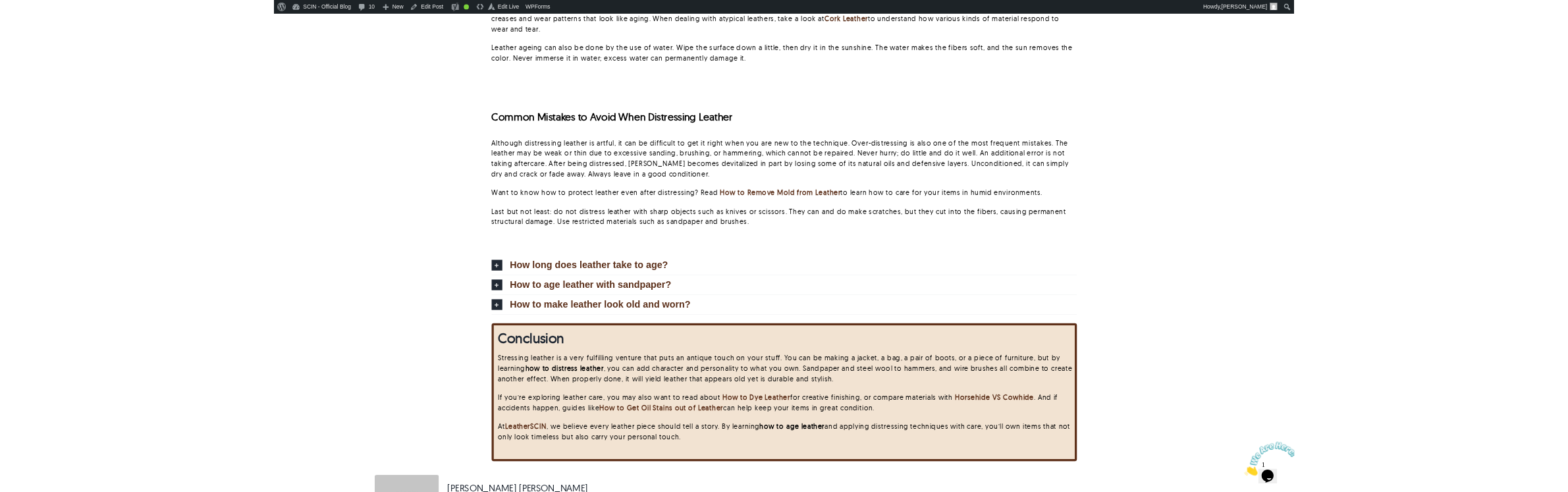
scroll to position [3209, 0]
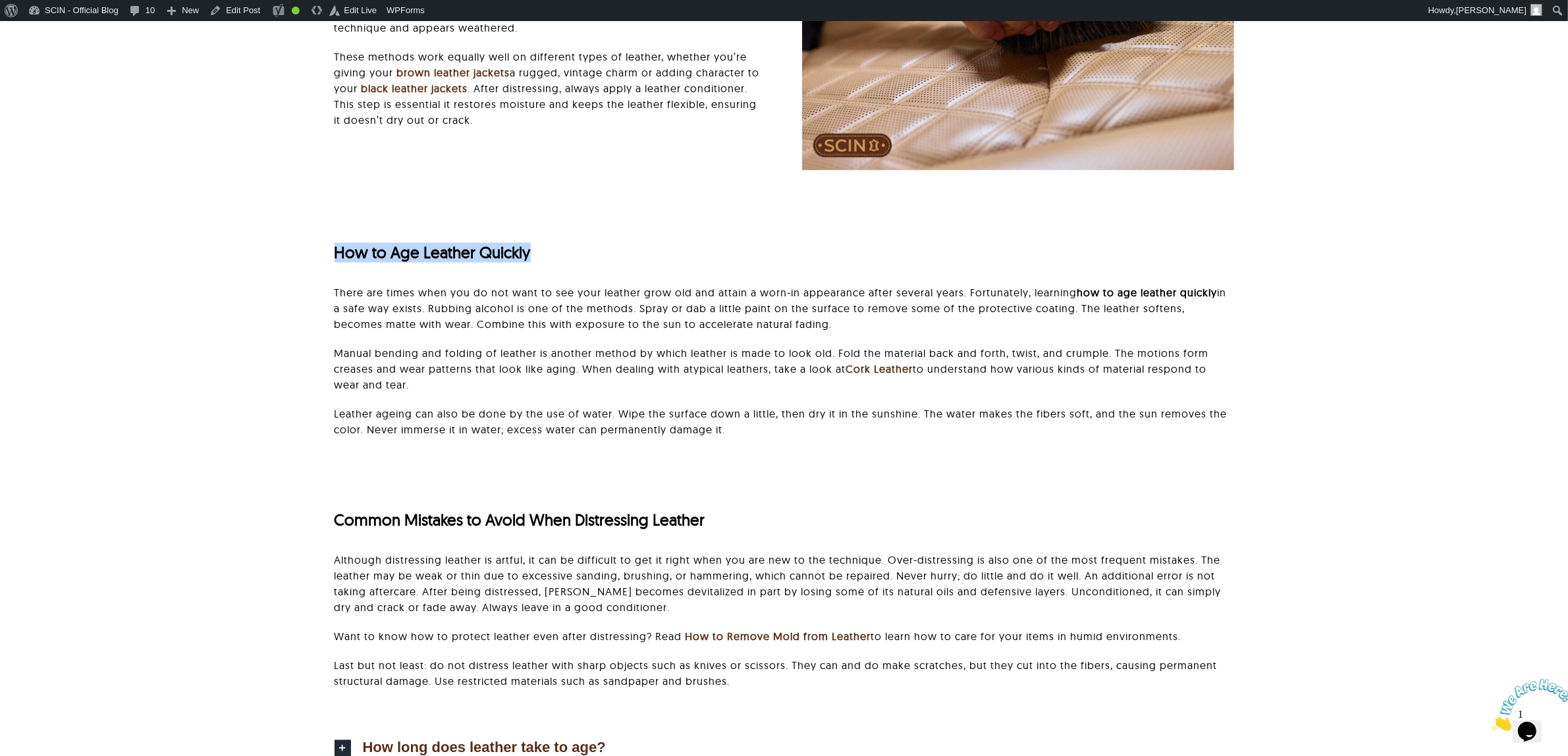
drag, startPoint x: 328, startPoint y: 252, endPoint x: 788, endPoint y: 254, distance: 460.0
click at [788, 254] on div "How to Age Leather Quickly There are times when you do not want to see your lea…" at bounding box center [784, 330] width 1430 height 268
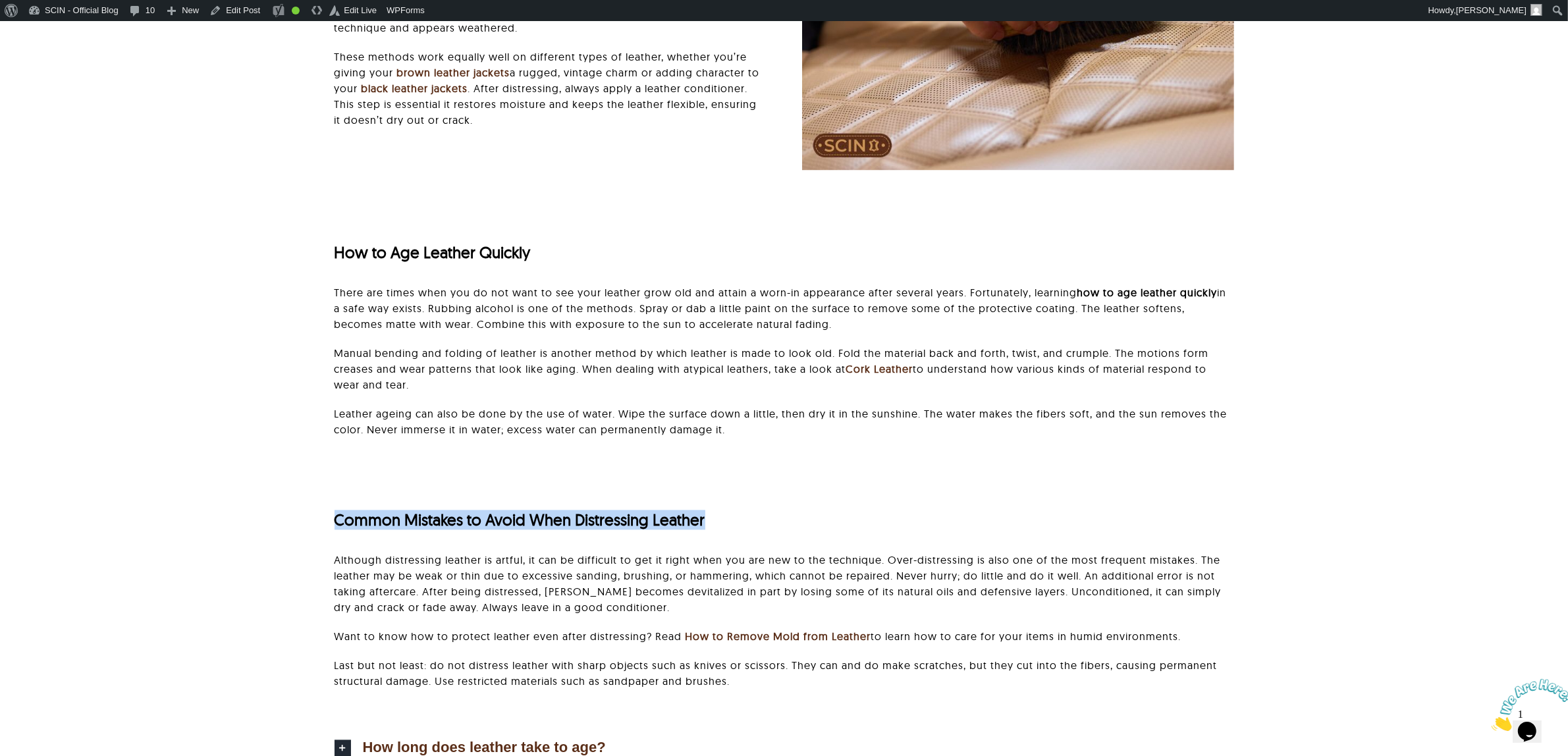
drag, startPoint x: 672, startPoint y: 522, endPoint x: 811, endPoint y: 522, distance: 139.0
click at [811, 522] on div "Common Mistakes to Avoid When Distressing Leather Although distressing leather …" at bounding box center [784, 589] width 1430 height 252
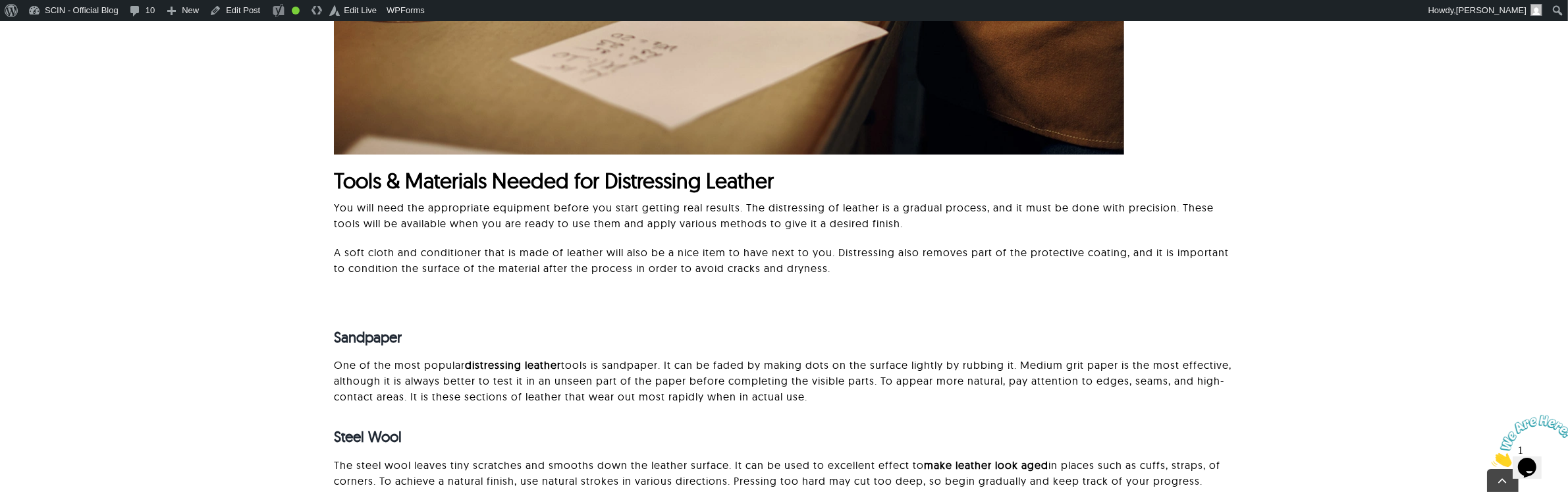
scroll to position [1481, 0]
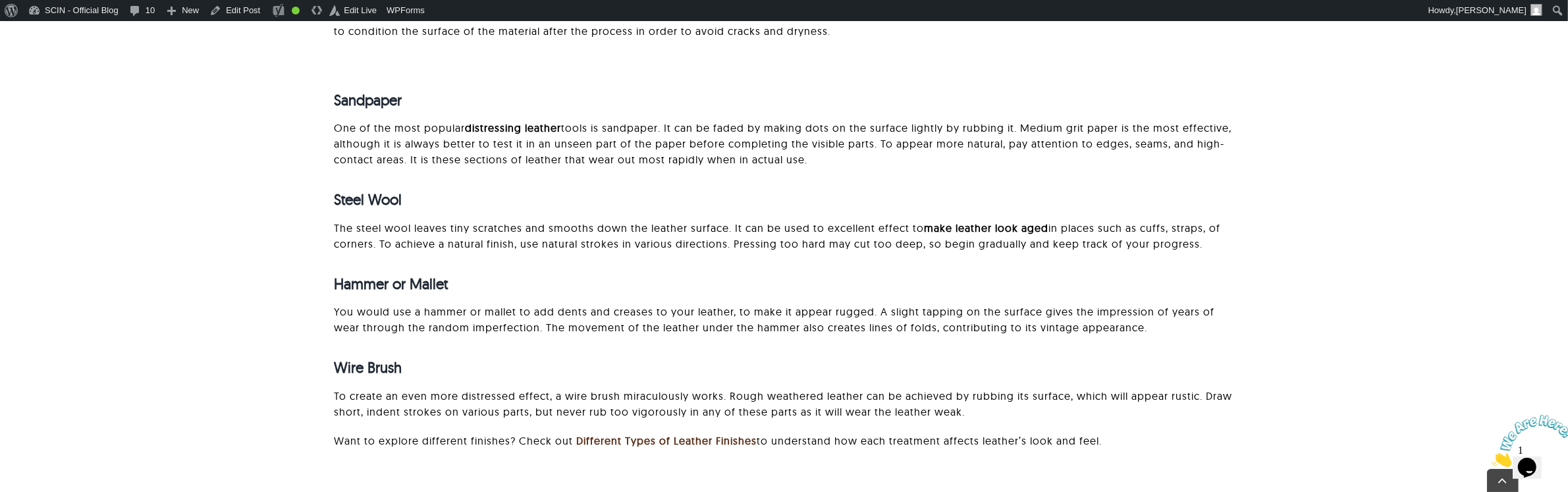
click at [160, 391] on div "Sandpaper One of the most popular distressing leather tools is sandpaper. It ca…" at bounding box center [784, 263] width 1430 height 422
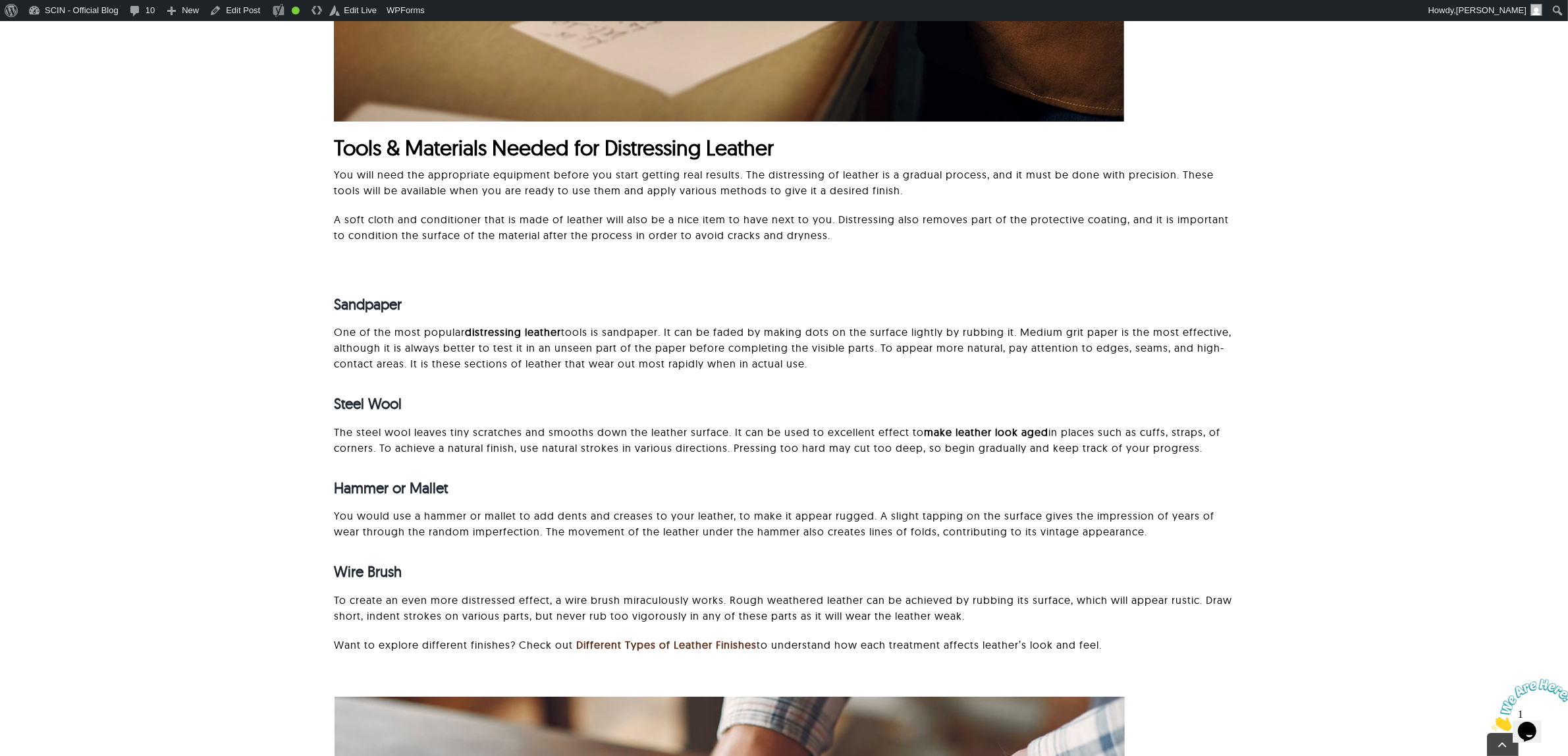
scroll to position [1316, 0]
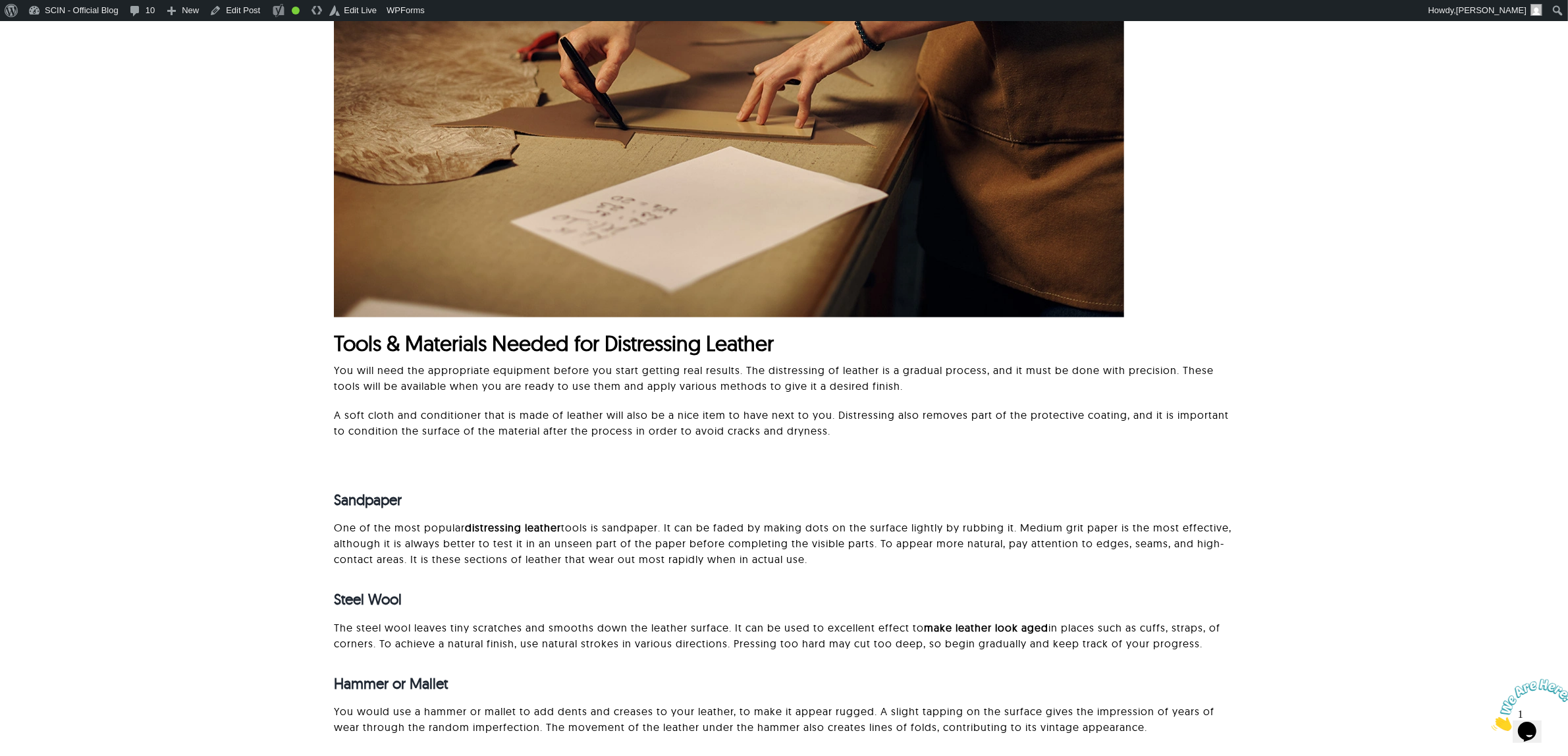
scroll to position [1070, 0]
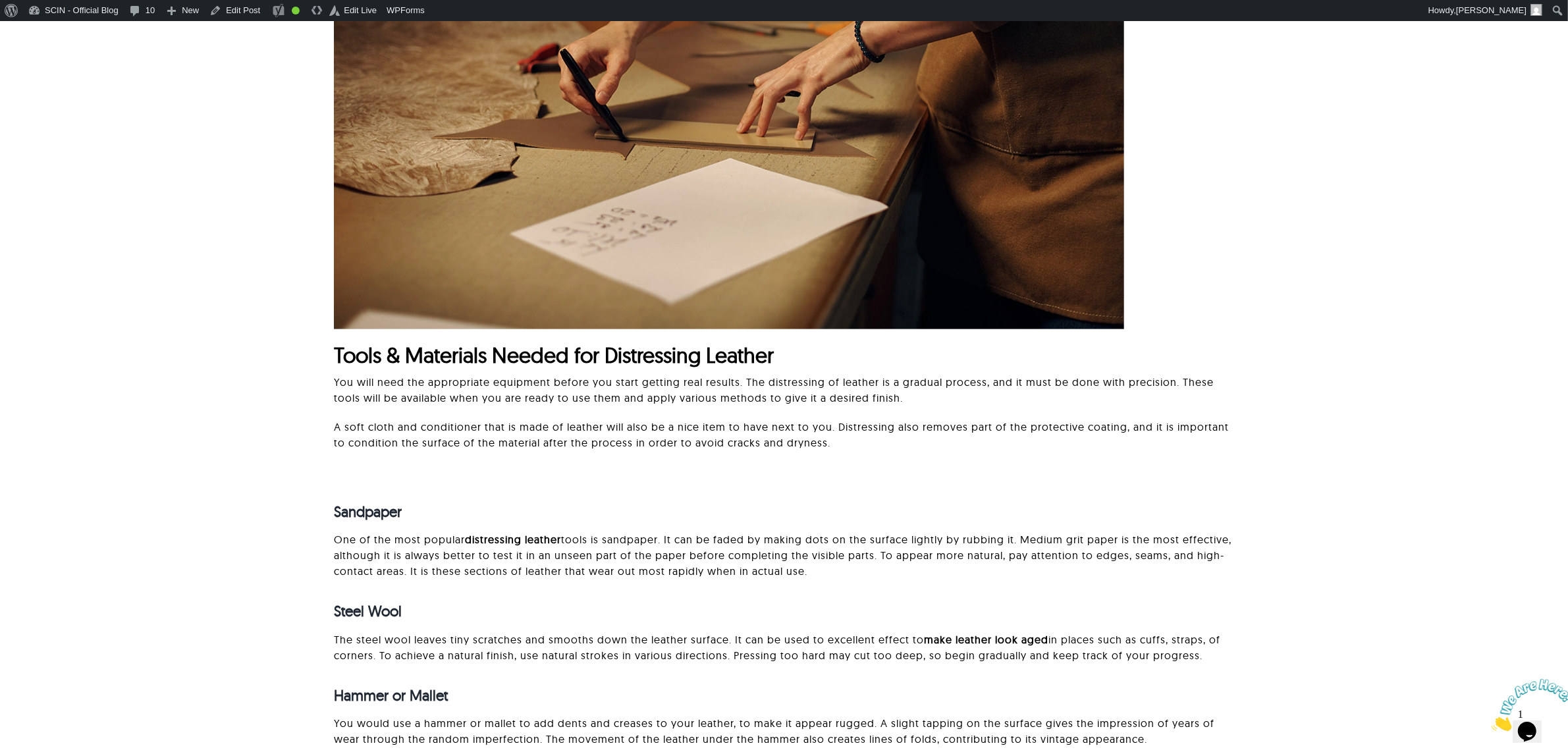
drag, startPoint x: 438, startPoint y: 345, endPoint x: 317, endPoint y: 446, distance: 157.6
click at [317, 446] on div "Tools & Materials Needed for Distressing Leather You will need the appropriate …" at bounding box center [784, 100] width 1430 height 727
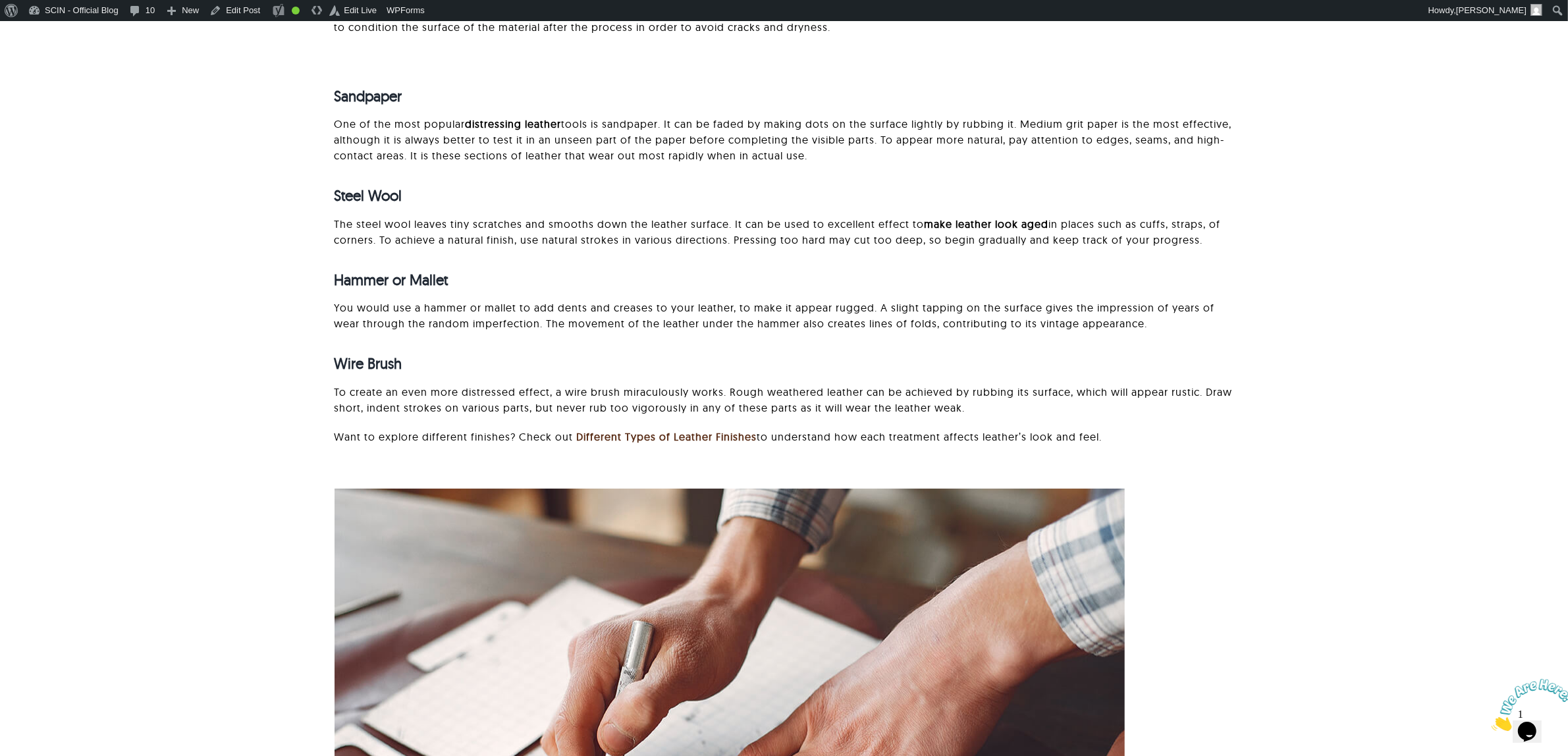
scroll to position [1481, 0]
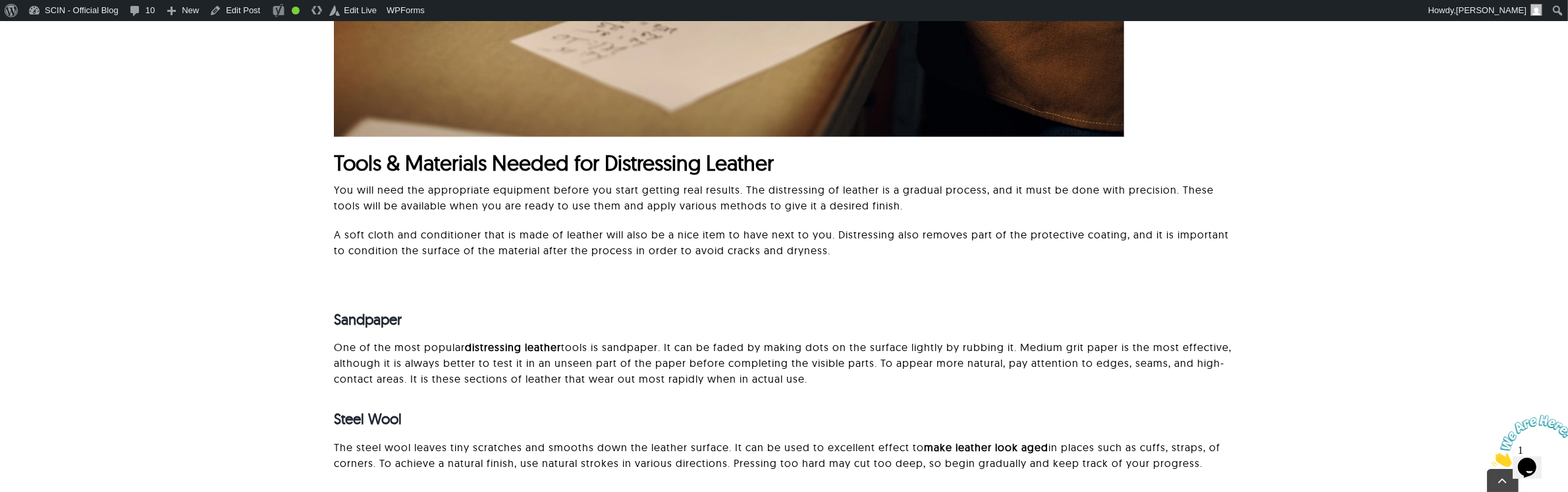
scroll to position [1443, 0]
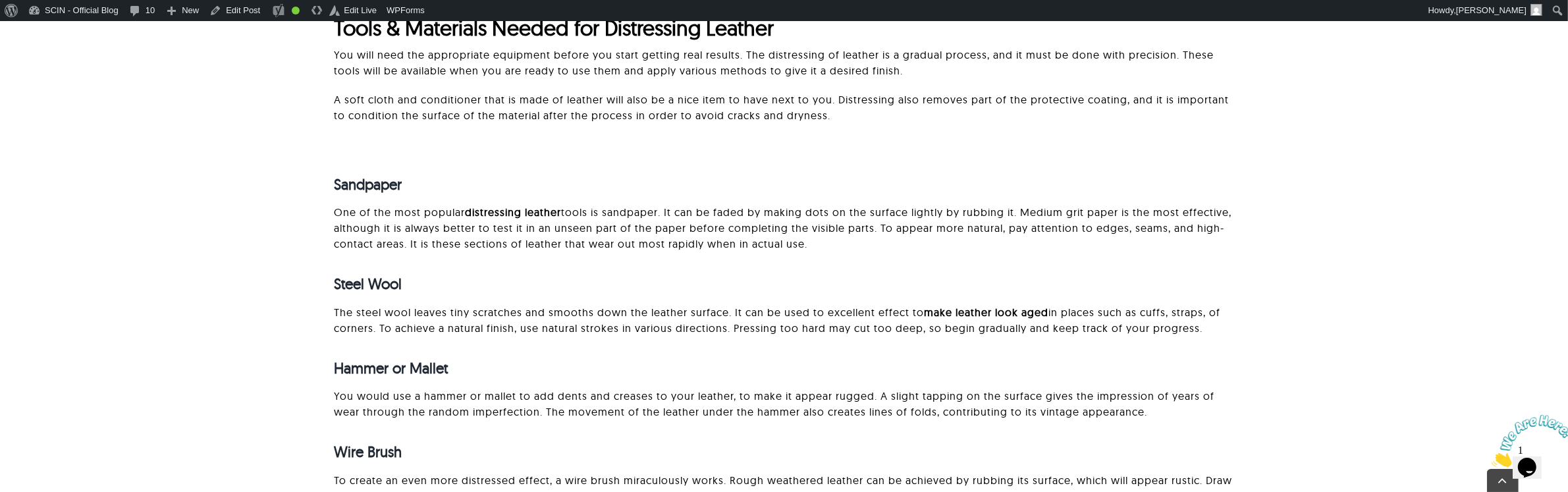
click at [684, 324] on p "The steel wool leaves tiny scratches and smooths down the leather surface. It c…" at bounding box center [784, 320] width 899 height 32
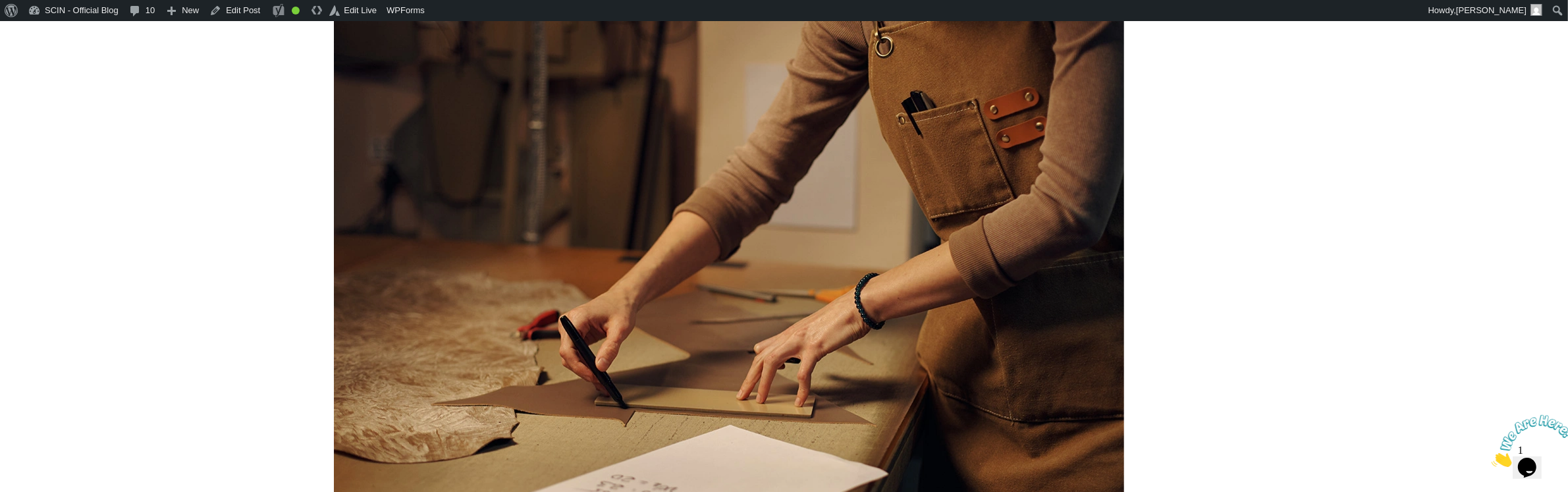
scroll to position [787, 0]
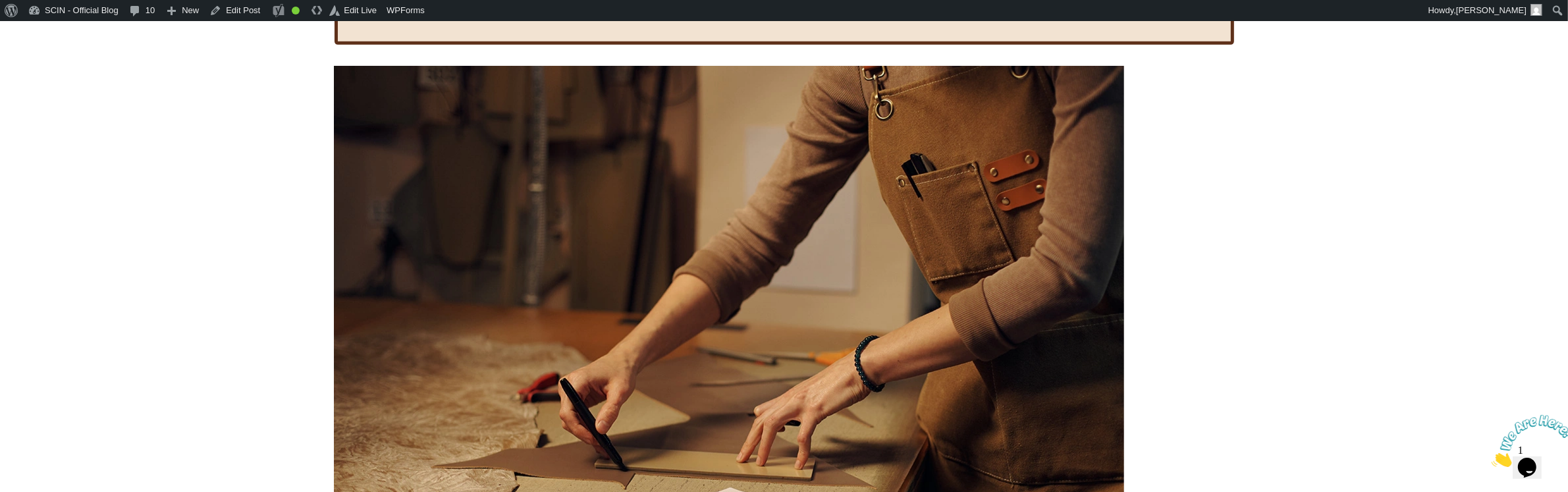
click at [1232, 228] on div at bounding box center [784, 363] width 899 height 593
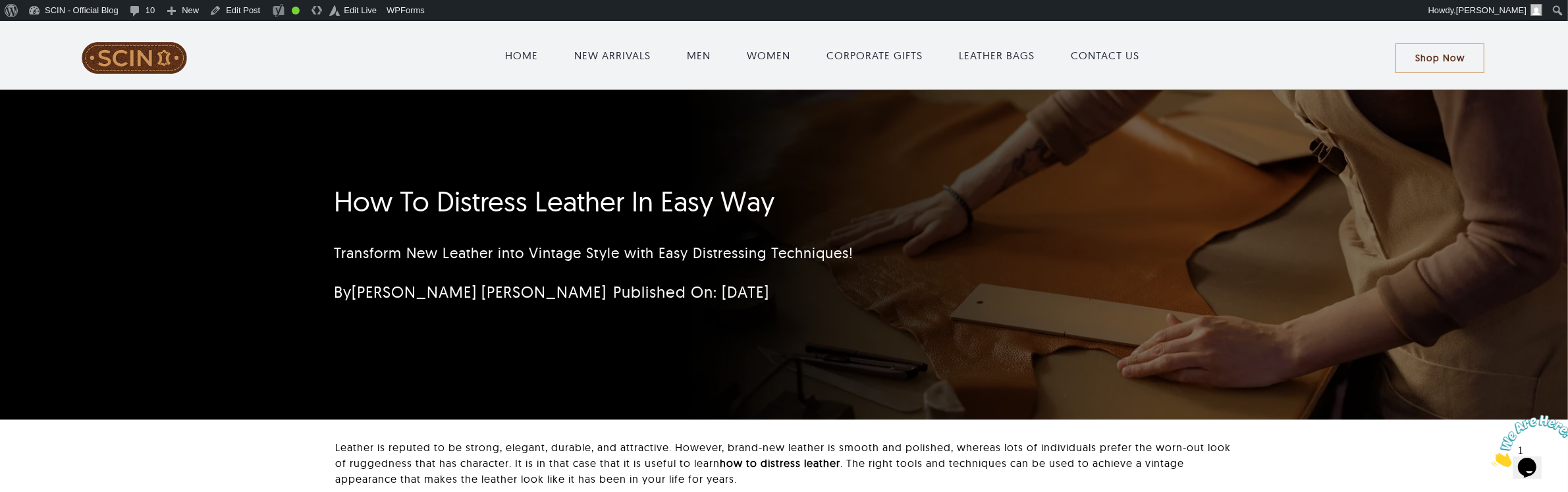
click at [928, 363] on div "How To Distress Leather In Easy Way Transform New Leather into Vintage Style wi…" at bounding box center [784, 255] width 935 height 329
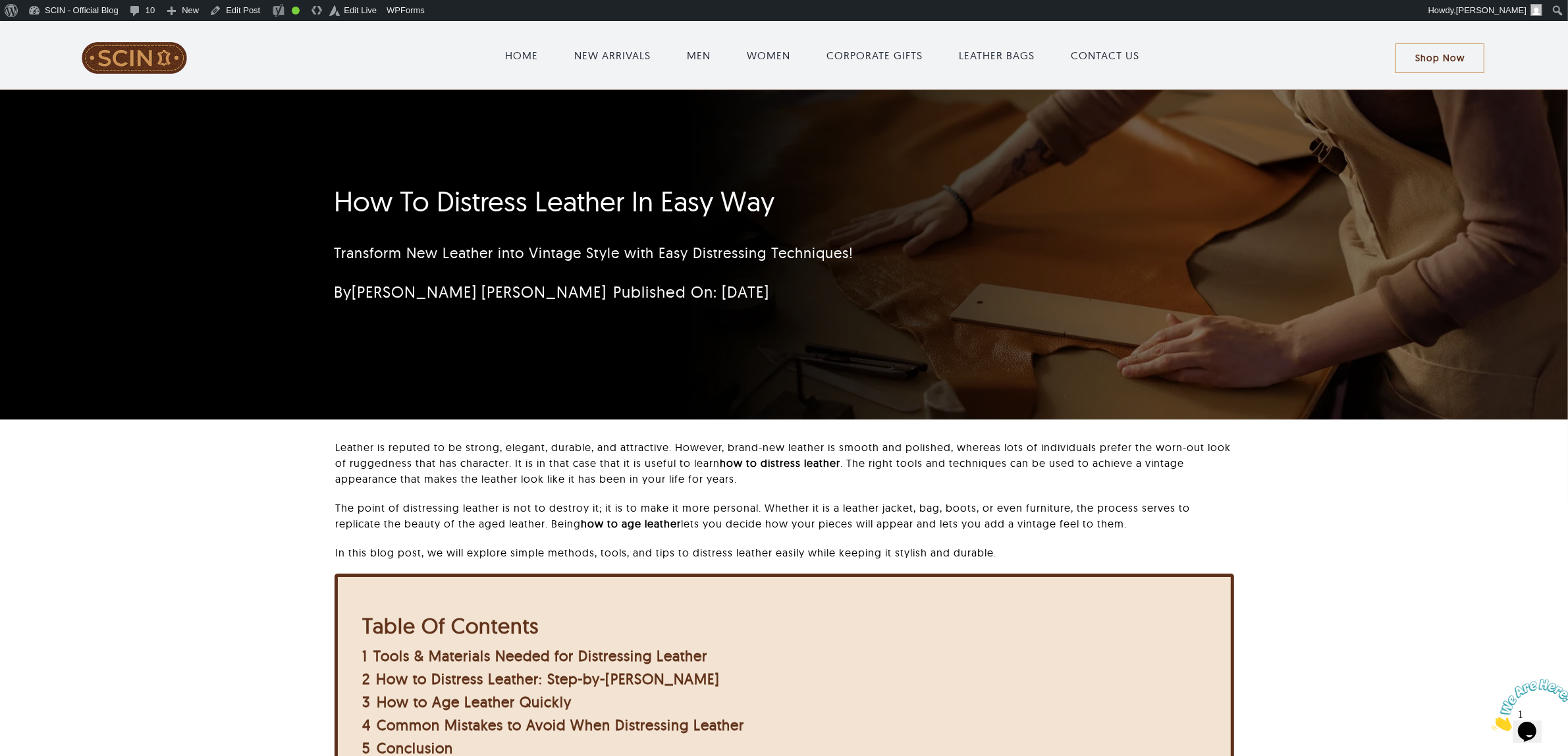
click at [1107, 345] on div "How To Distress Leather In Easy Way Transform New Leather into Vintage Style wi…" at bounding box center [784, 255] width 935 height 329
click at [769, 310] on div "By [PERSON_NAME] [PERSON_NAME] Published On: [DATE]" at bounding box center [706, 298] width 773 height 40
click at [584, 195] on h1 "How To Distress Leather In Easy Way" at bounding box center [705, 201] width 743 height 33
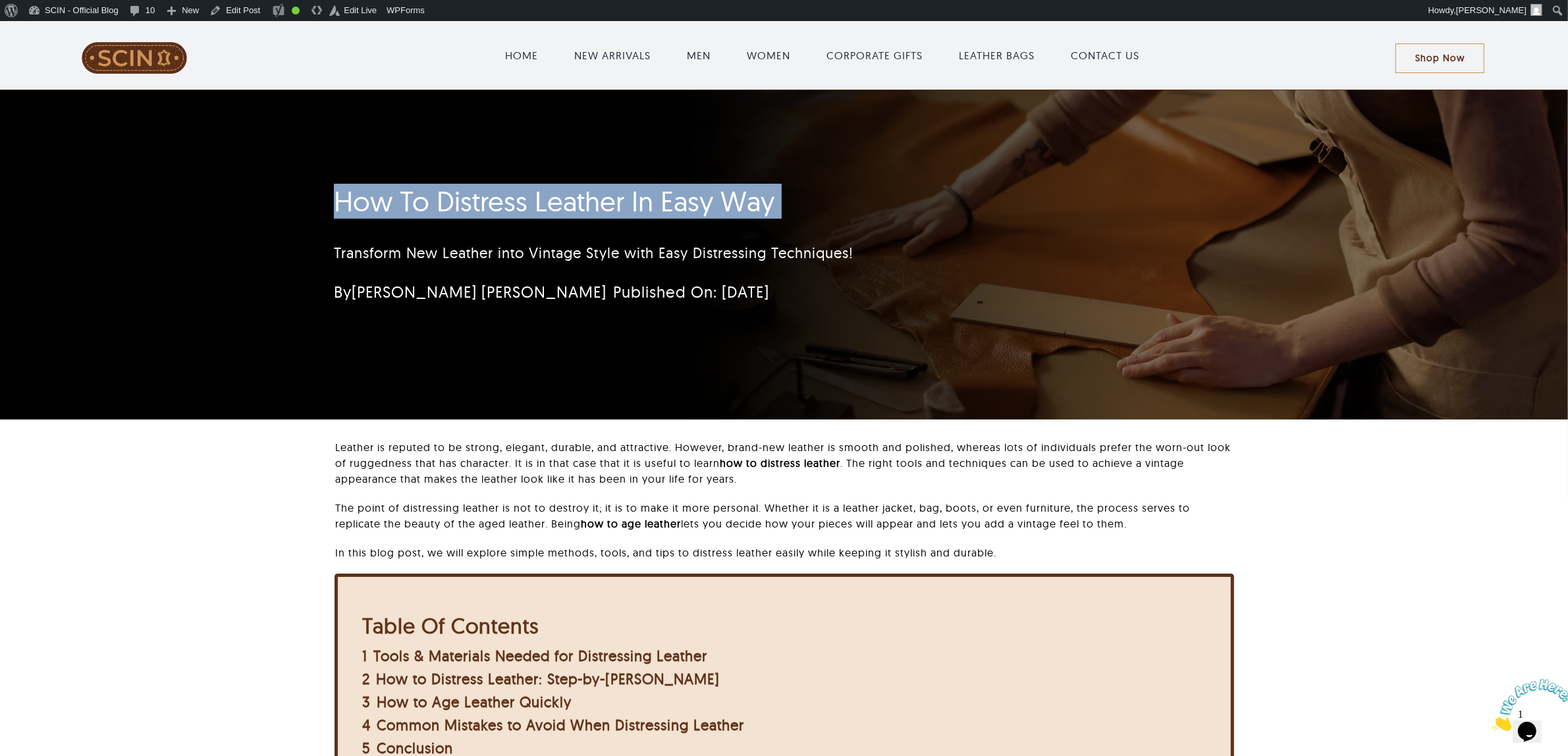
click at [584, 195] on h1 "How To Distress Leather In Easy Way" at bounding box center [705, 201] width 743 height 33
copy h1 "How To Distress Leather In Easy Way"
click at [561, 192] on h1 "How To Distress Leather In Easy Way" at bounding box center [705, 201] width 743 height 33
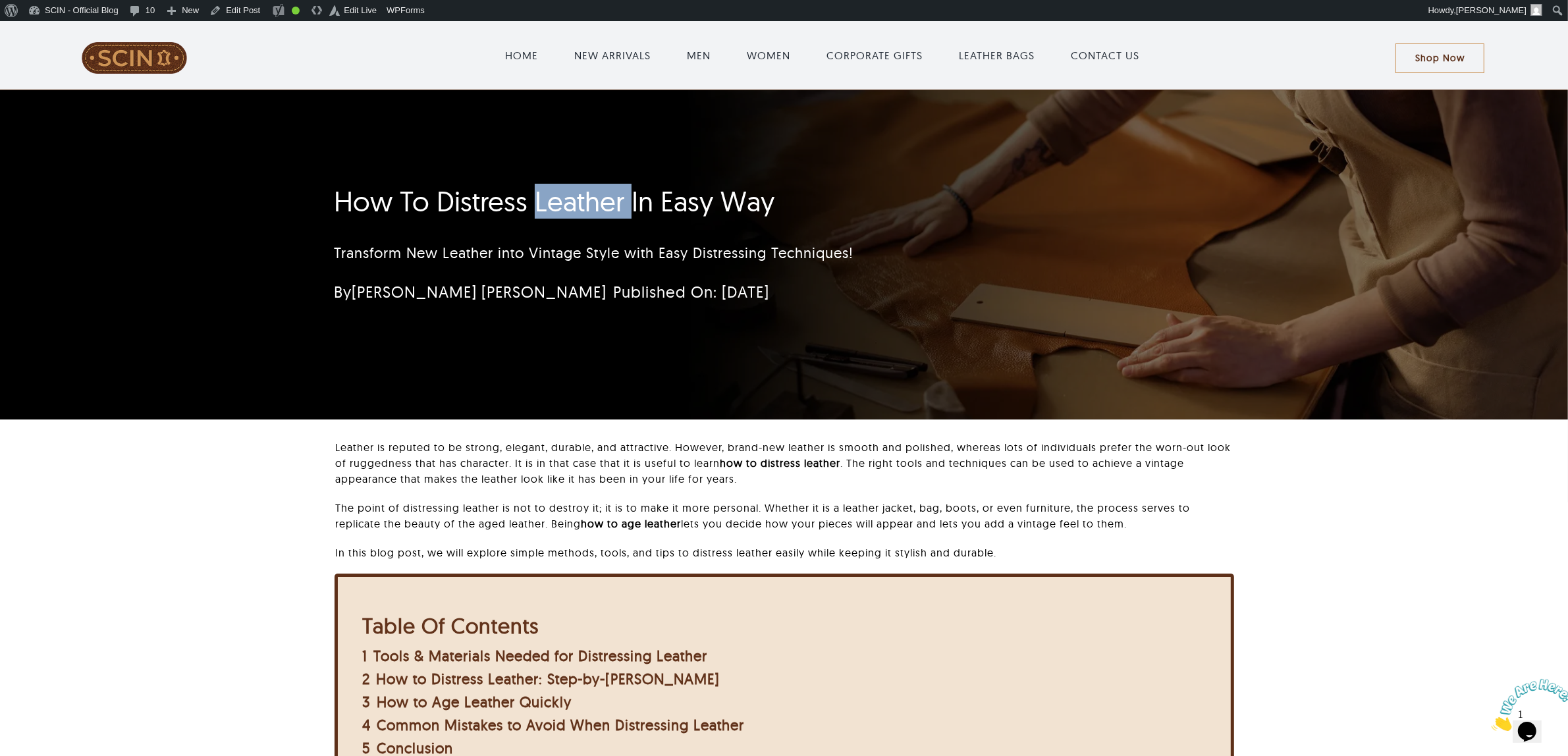
click at [561, 192] on h1 "How To Distress Leather In Easy Way" at bounding box center [705, 201] width 743 height 33
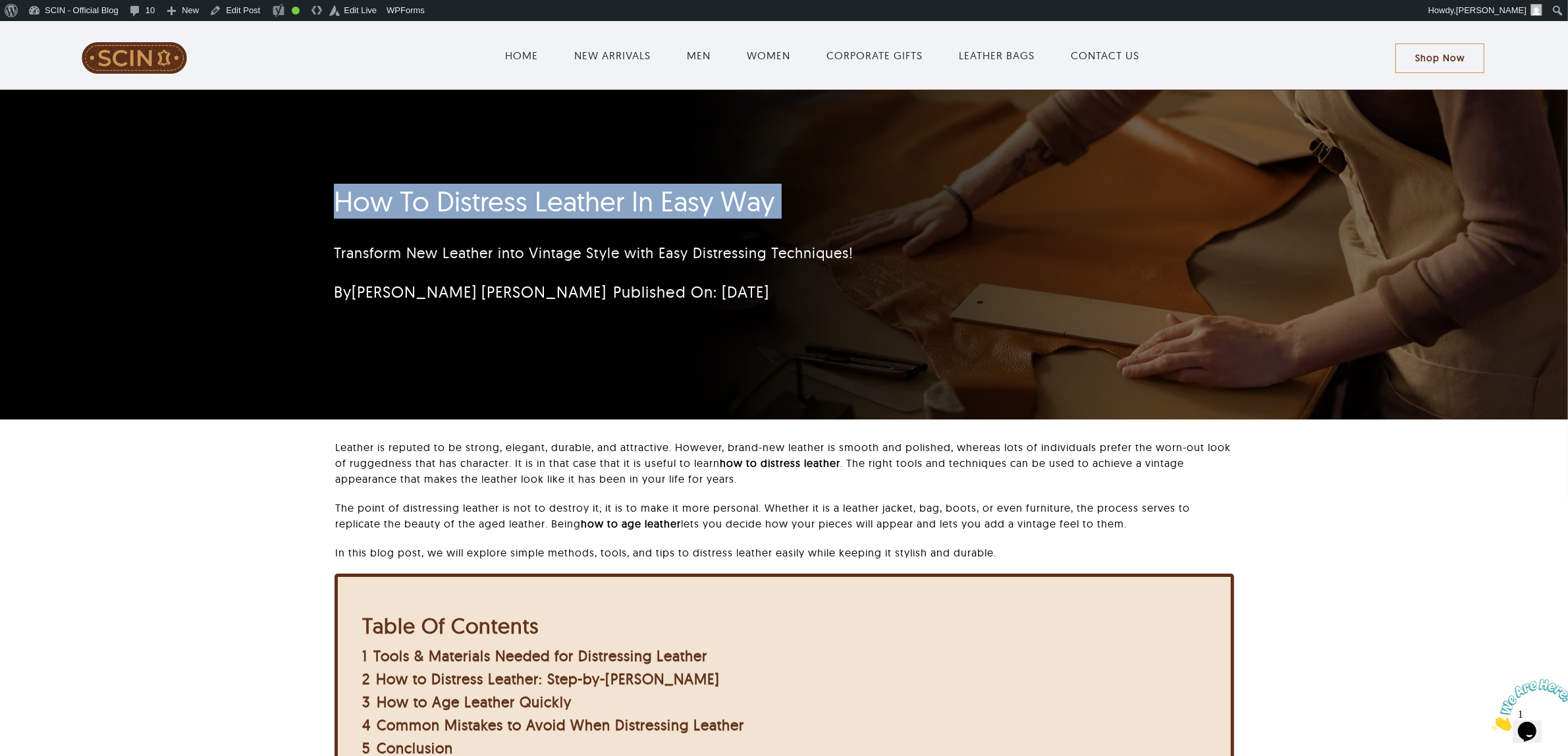
click at [561, 192] on h1 "How To Distress Leather In Easy Way" at bounding box center [705, 201] width 743 height 33
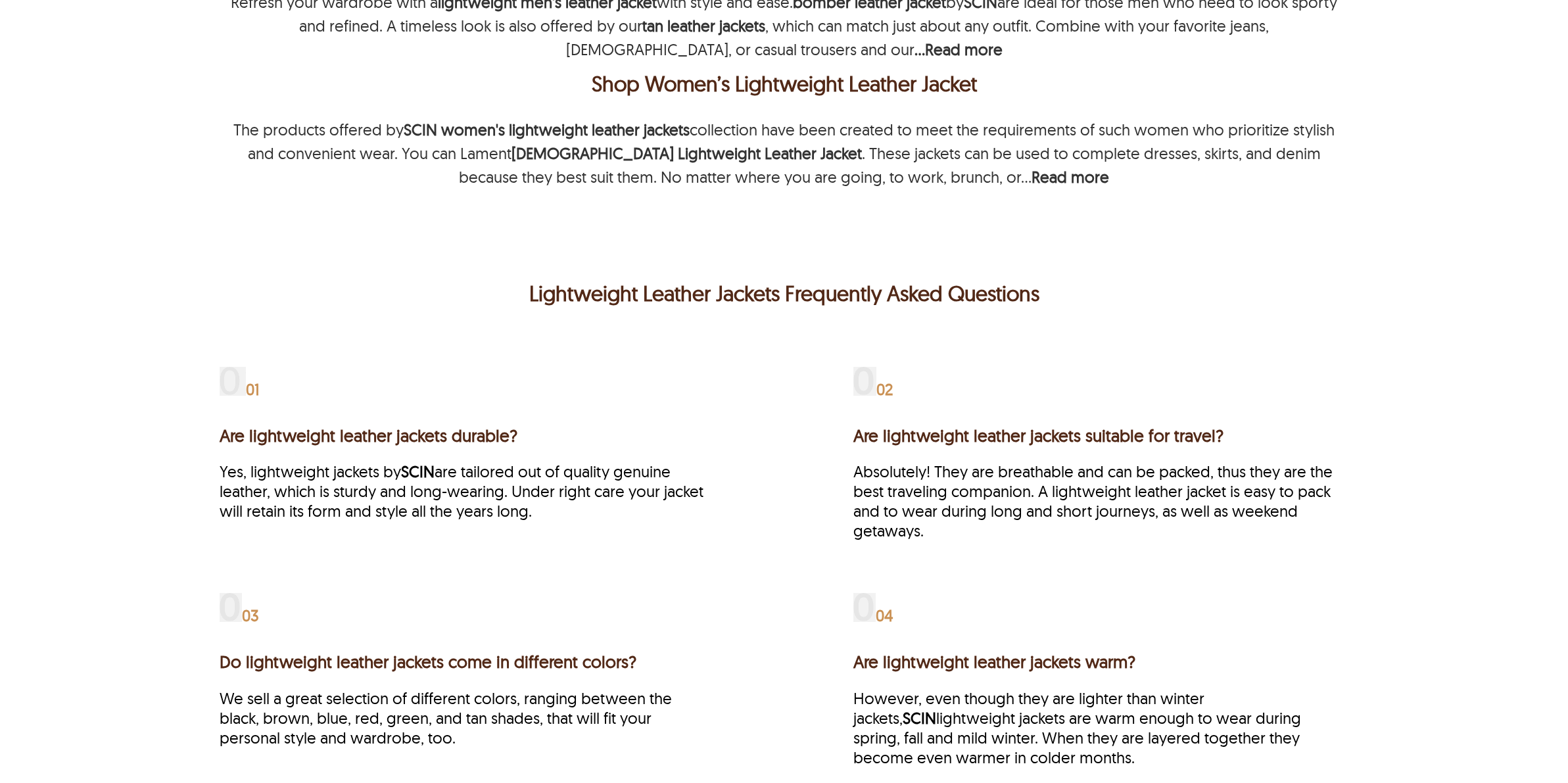
scroll to position [657, 0]
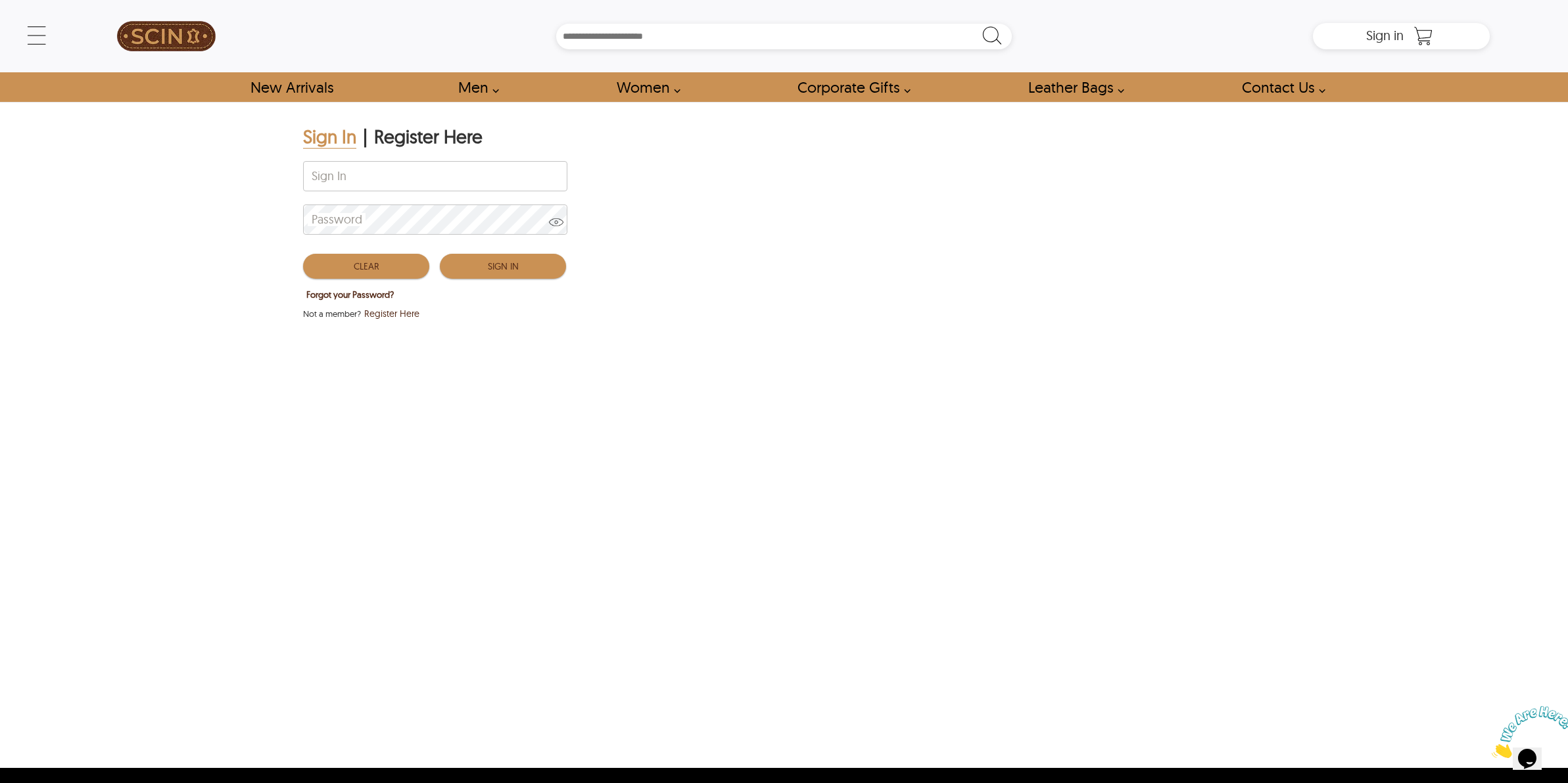
type input "**********"
click at [543, 258] on button "Sign In" at bounding box center [503, 266] width 126 height 25
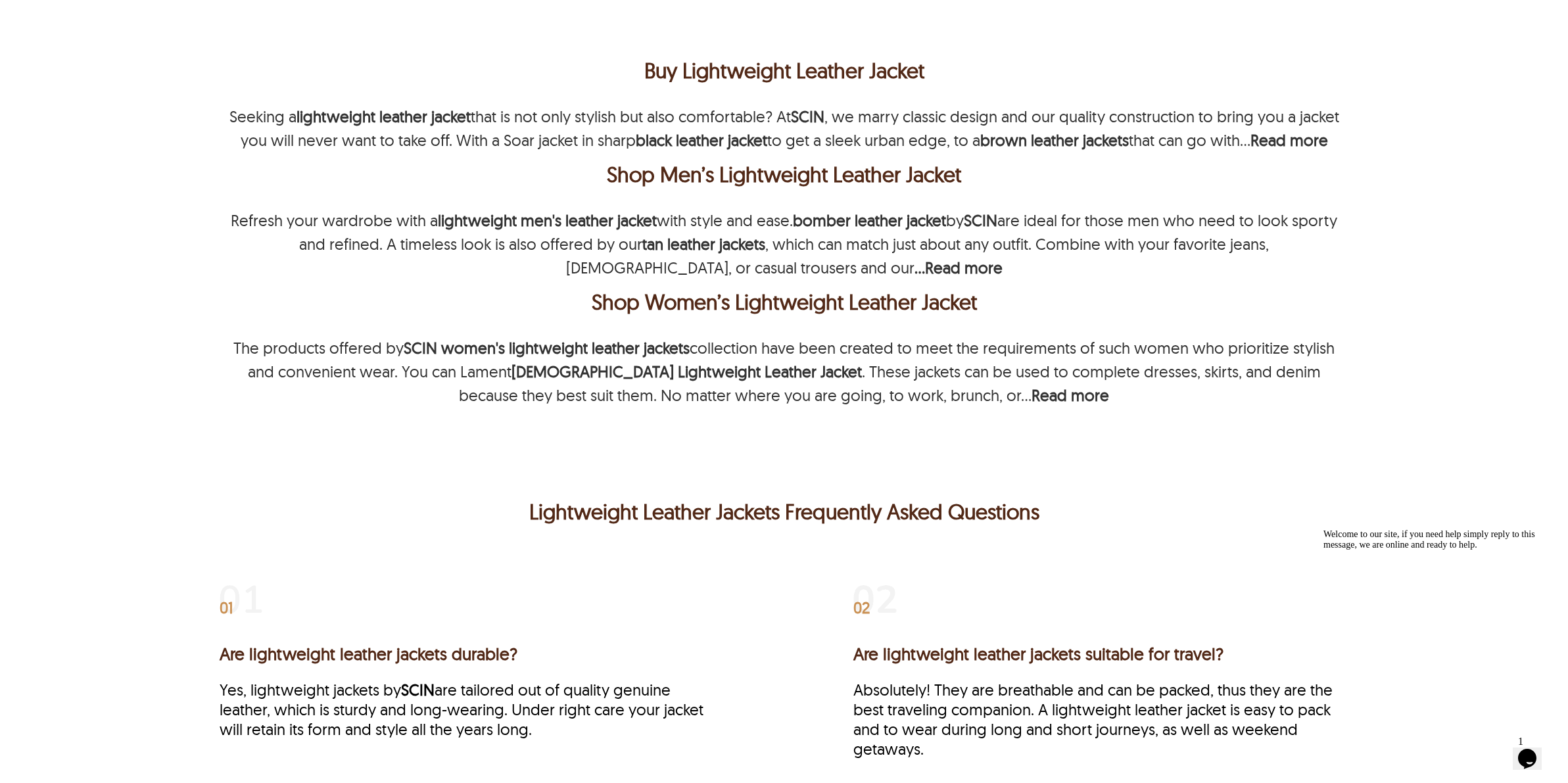
scroll to position [411, 0]
